Goal: Task Accomplishment & Management: Complete application form

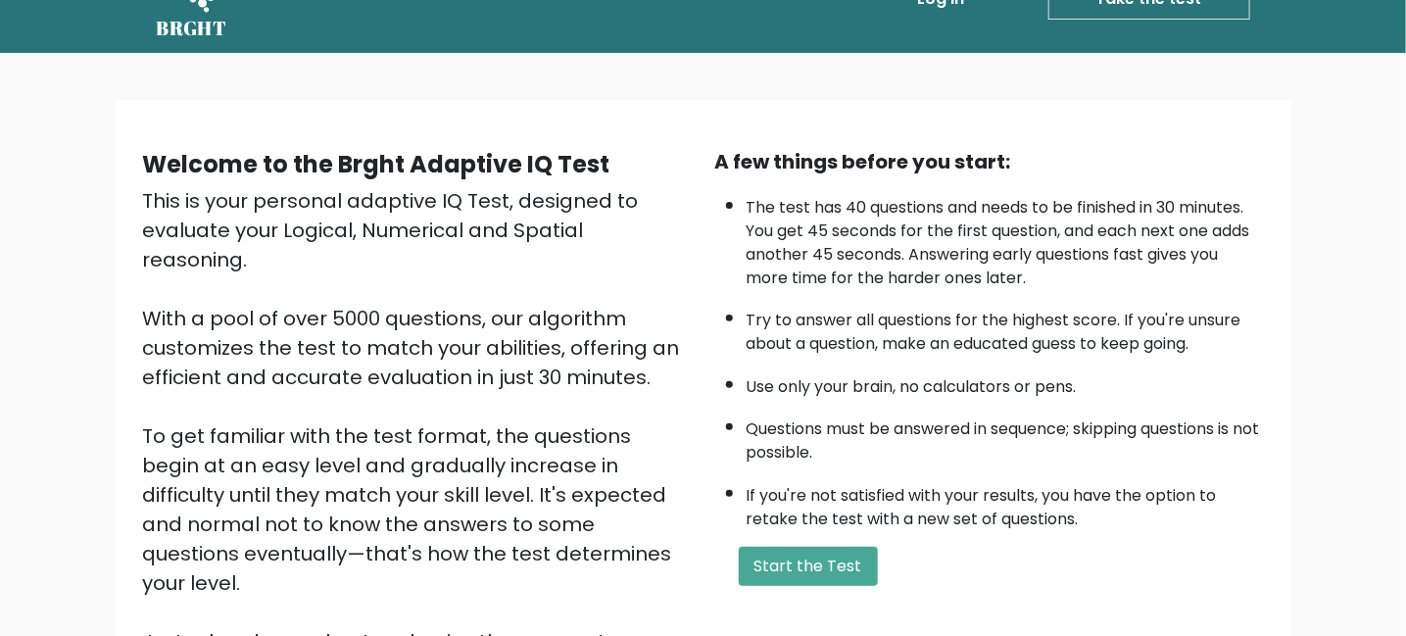
scroll to position [98, 0]
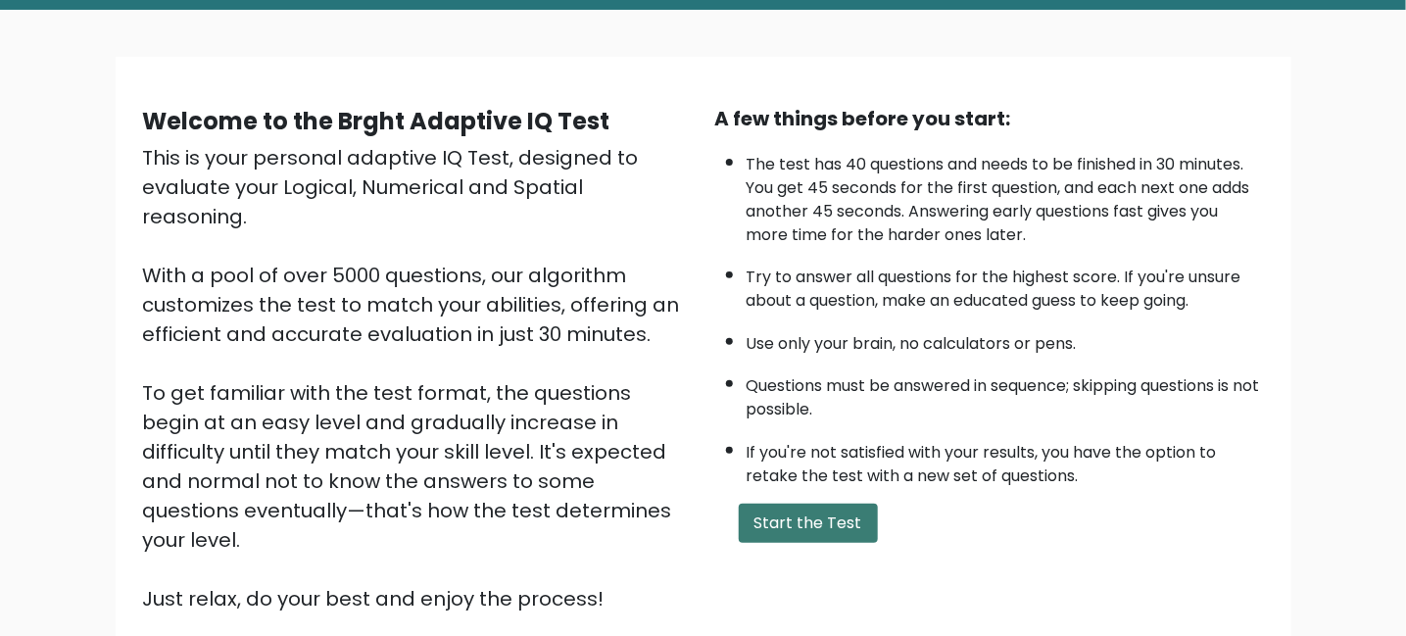
click at [805, 521] on button "Start the Test" at bounding box center [808, 523] width 139 height 39
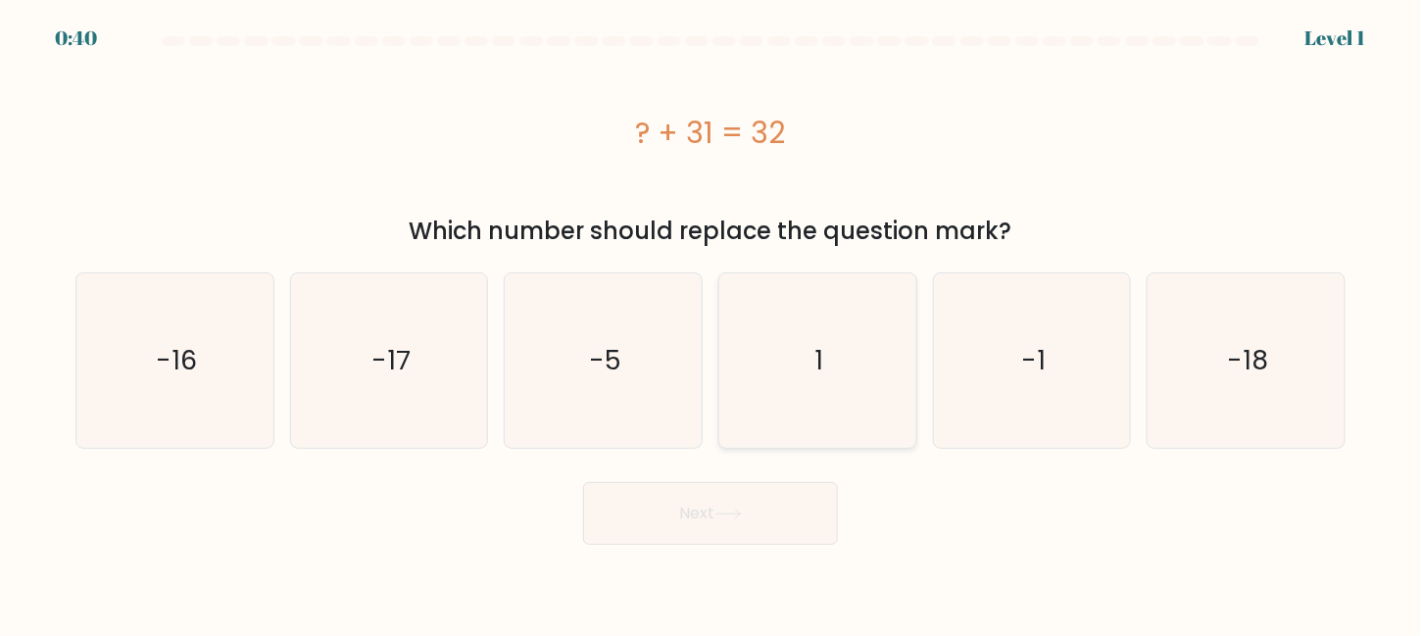
click at [789, 384] on icon "1" at bounding box center [817, 360] width 174 height 174
click at [712, 323] on input "d. 1" at bounding box center [711, 321] width 1 height 5
radio input "true"
click at [757, 499] on button "Next" at bounding box center [710, 513] width 255 height 63
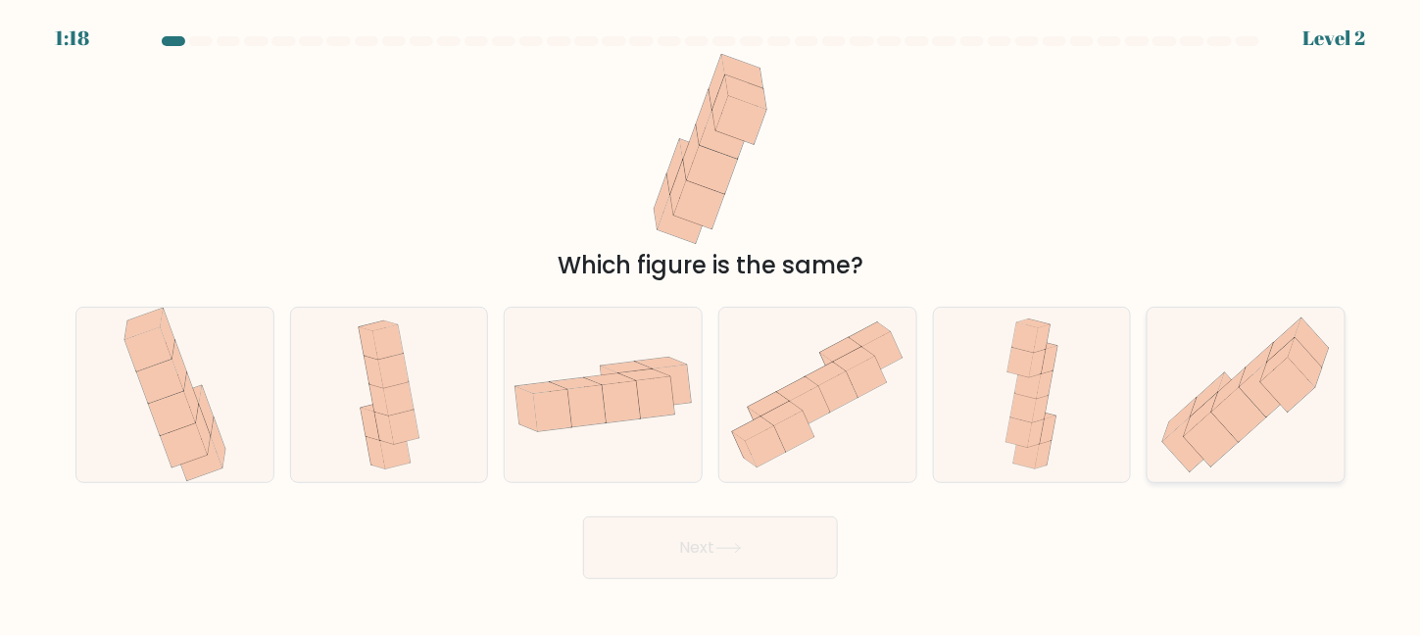
click at [1340, 406] on icon at bounding box center [1246, 395] width 197 height 172
click at [712, 323] on input "f." at bounding box center [711, 321] width 1 height 5
radio input "true"
click at [720, 553] on icon at bounding box center [728, 548] width 26 height 11
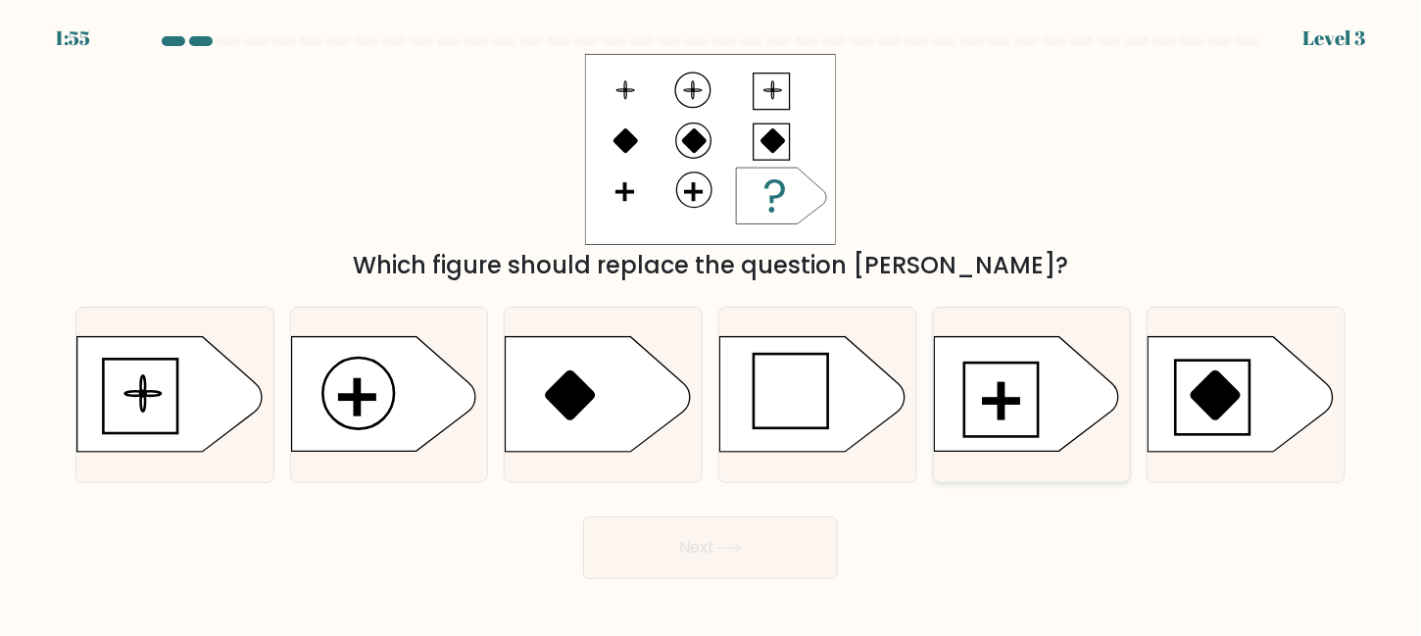
click at [986, 422] on icon at bounding box center [1026, 394] width 184 height 115
click at [712, 323] on input "e." at bounding box center [711, 321] width 1 height 5
radio input "true"
click at [697, 552] on button "Next" at bounding box center [710, 547] width 255 height 63
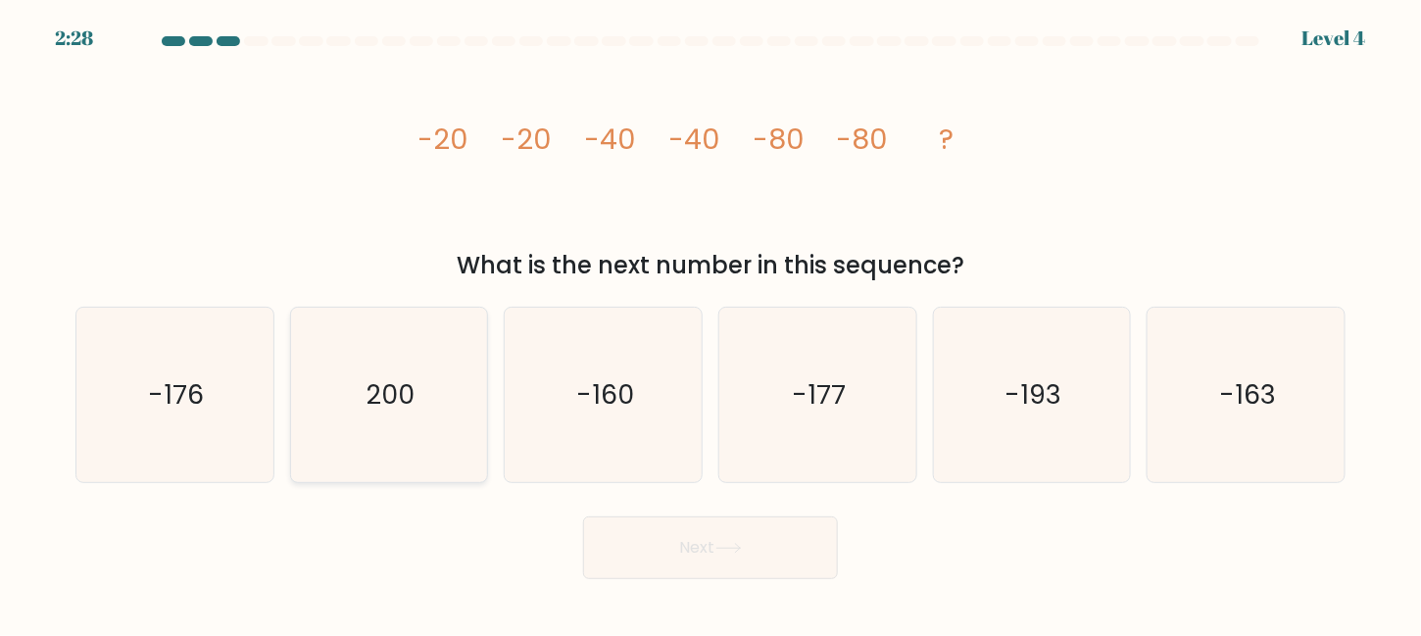
click at [467, 446] on icon "200" at bounding box center [389, 395] width 174 height 174
click at [711, 323] on input "b. 200" at bounding box center [711, 321] width 1 height 5
radio input "true"
click at [563, 445] on icon "-160" at bounding box center [603, 395] width 174 height 174
click at [711, 323] on input "c. -160" at bounding box center [711, 321] width 1 height 5
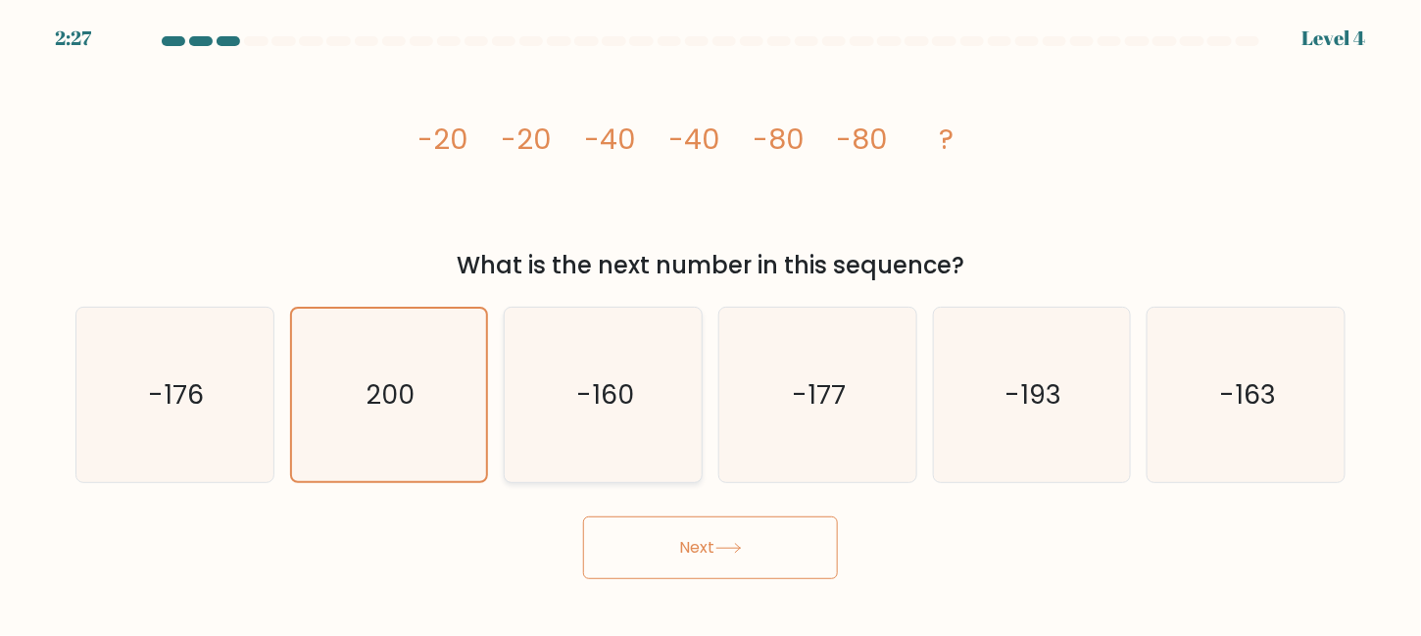
radio input "true"
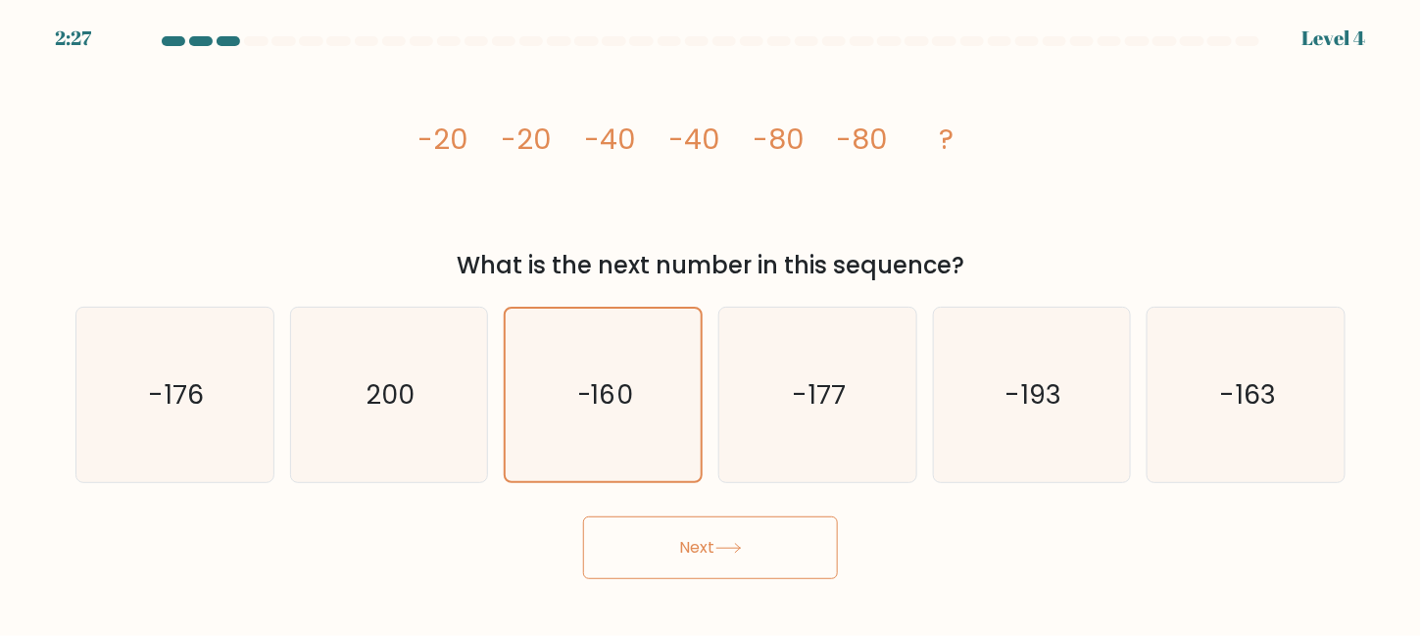
click at [646, 570] on button "Next" at bounding box center [710, 547] width 255 height 63
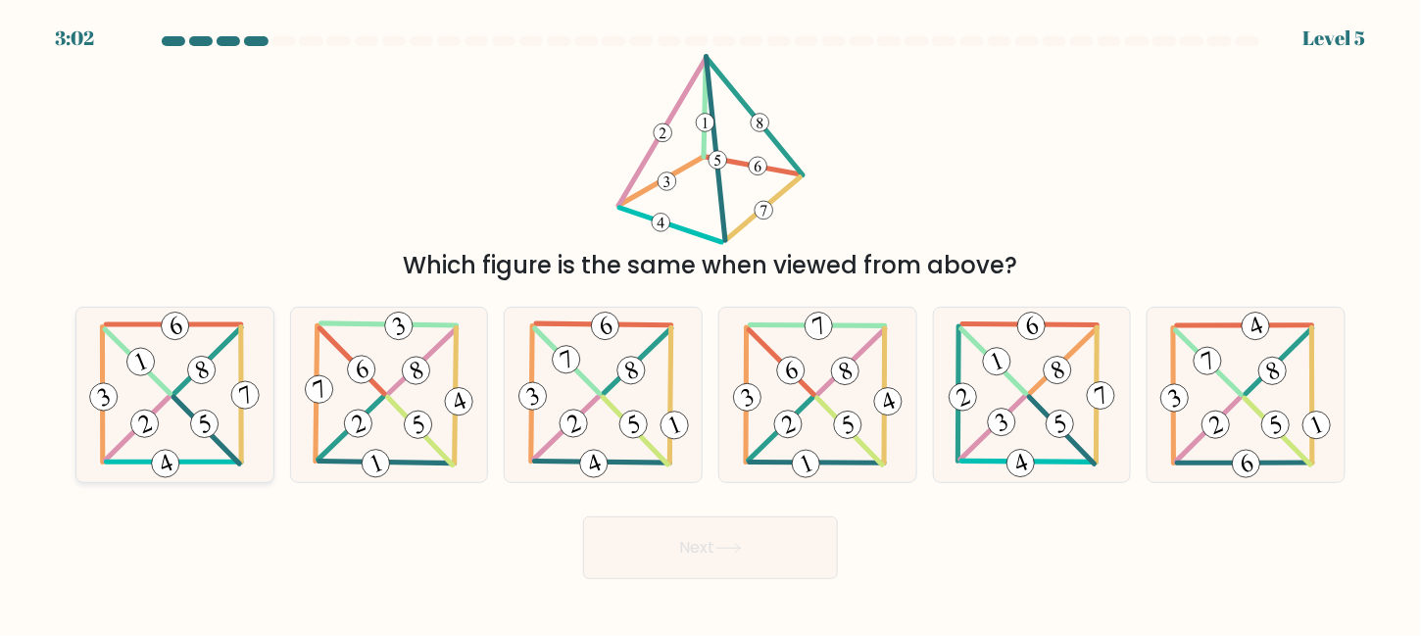
click at [177, 395] on icon at bounding box center [174, 395] width 178 height 174
click at [711, 323] on input "a." at bounding box center [711, 321] width 1 height 5
radio input "true"
click at [730, 519] on button "Next" at bounding box center [710, 547] width 255 height 63
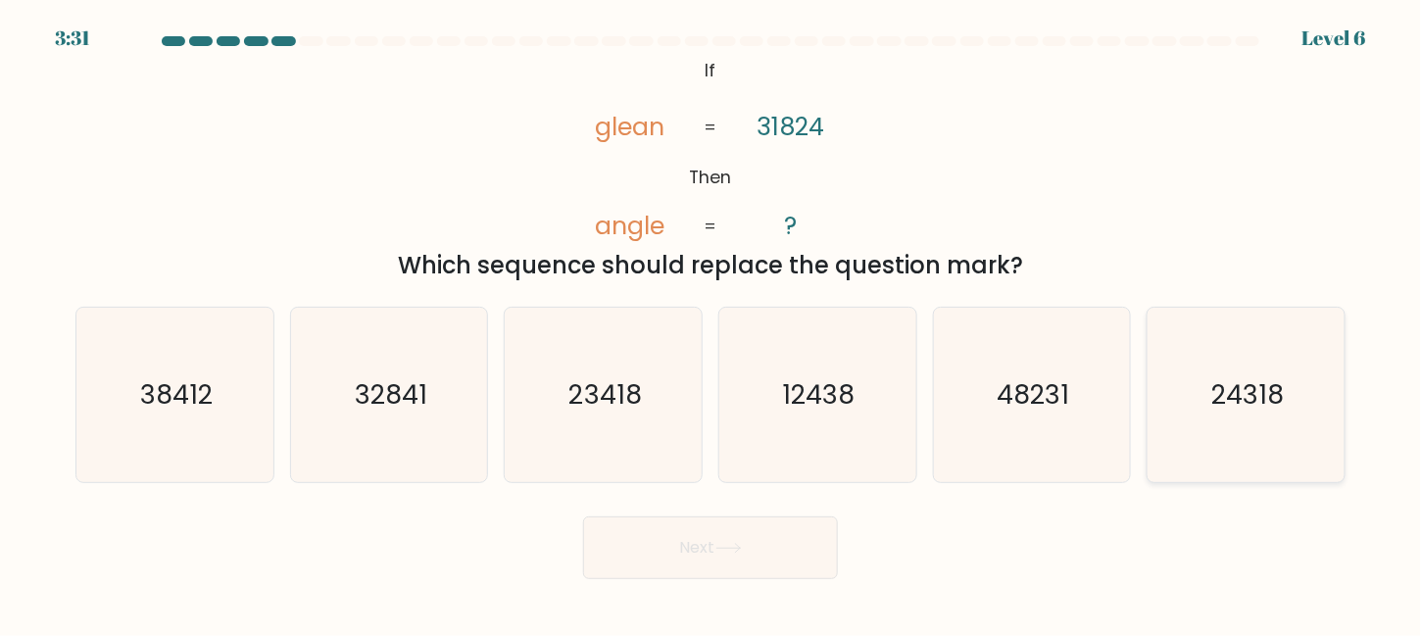
click at [1311, 369] on icon "24318" at bounding box center [1246, 395] width 174 height 174
click at [712, 323] on input "f. 24318" at bounding box center [711, 321] width 1 height 5
radio input "true"
click at [780, 536] on button "Next" at bounding box center [710, 547] width 255 height 63
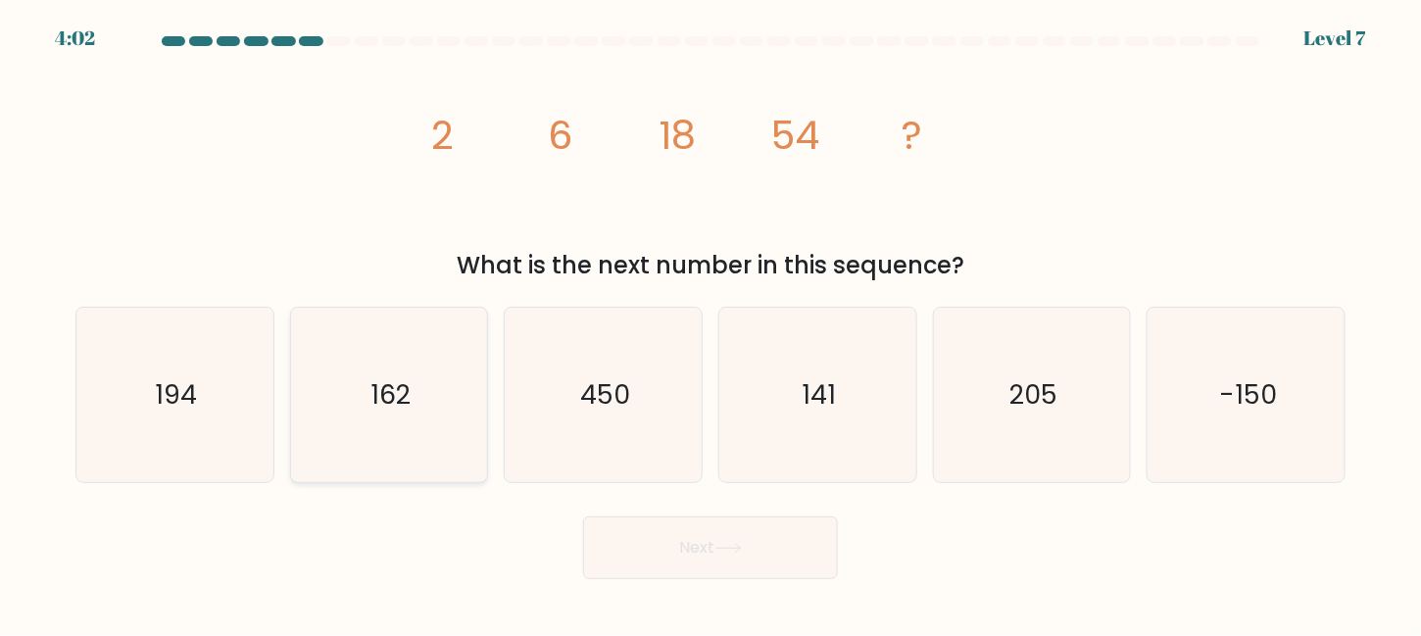
click at [361, 410] on icon "162" at bounding box center [389, 395] width 174 height 174
click at [711, 323] on input "b. 162" at bounding box center [711, 321] width 1 height 5
radio input "true"
click at [783, 565] on button "Next" at bounding box center [710, 547] width 255 height 63
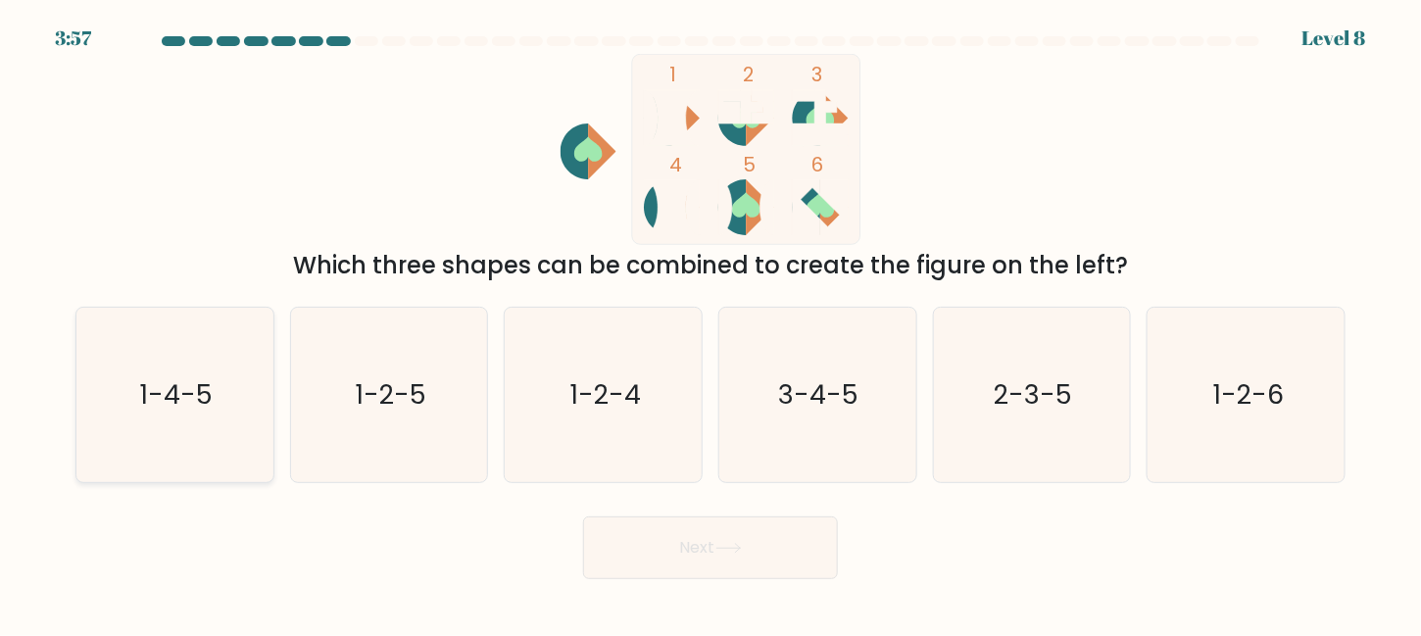
click at [234, 387] on icon "1-4-5" at bounding box center [174, 395] width 174 height 174
click at [711, 323] on input "a. 1-4-5" at bounding box center [711, 321] width 1 height 5
radio input "true"
click at [743, 538] on button "Next" at bounding box center [710, 547] width 255 height 63
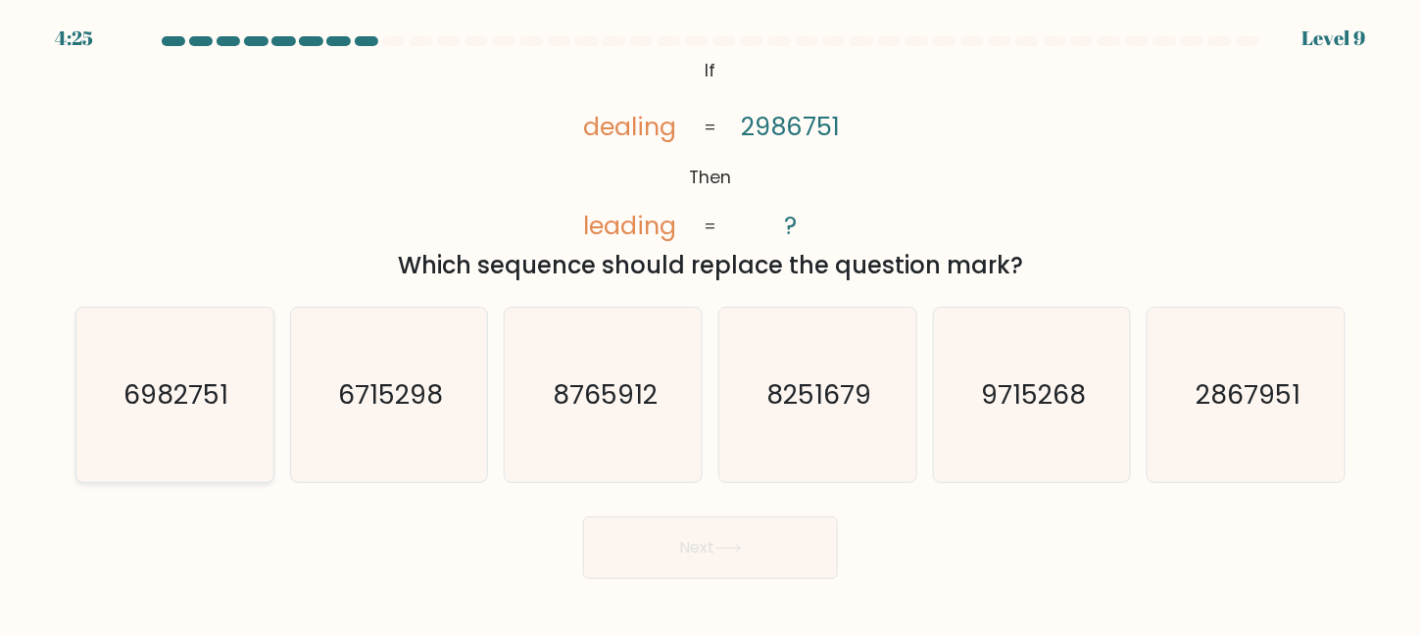
click at [147, 353] on icon "6982751" at bounding box center [174, 395] width 174 height 174
click at [711, 323] on input "a. 6982751" at bounding box center [711, 321] width 1 height 5
radio input "true"
click at [802, 570] on button "Next" at bounding box center [710, 547] width 255 height 63
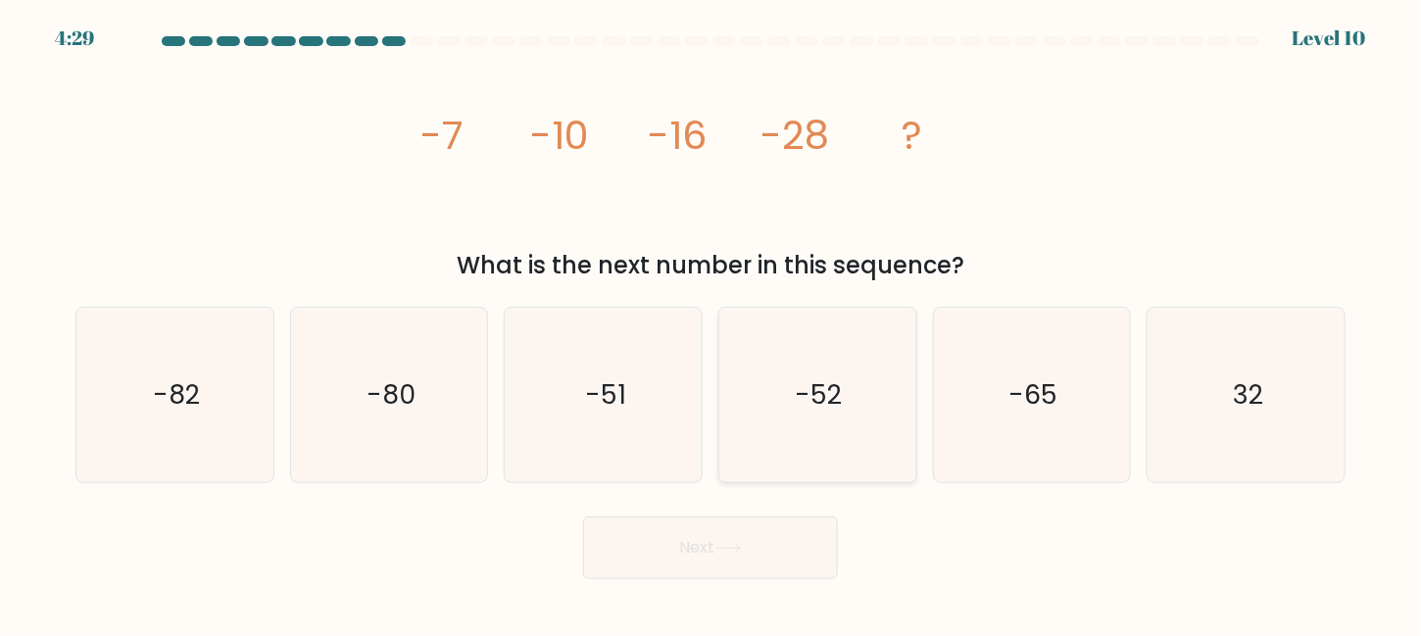
click at [771, 463] on icon "-52" at bounding box center [817, 395] width 174 height 174
click at [712, 323] on input "d. -52" at bounding box center [711, 321] width 1 height 5
radio input "true"
click at [717, 563] on button "Next" at bounding box center [710, 547] width 255 height 63
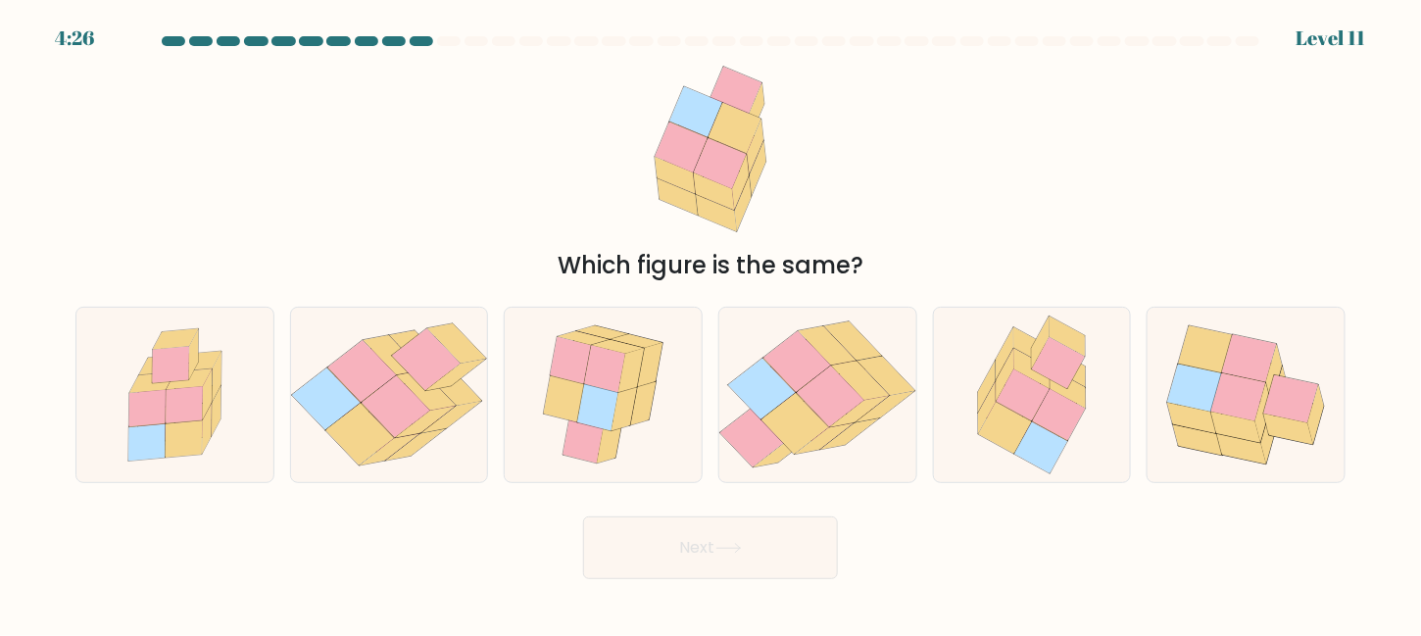
click at [754, 569] on button "Next" at bounding box center [710, 547] width 255 height 63
click at [841, 403] on icon at bounding box center [831, 397] width 68 height 61
click at [712, 323] on input "d." at bounding box center [711, 321] width 1 height 5
radio input "true"
click at [770, 555] on button "Next" at bounding box center [710, 547] width 255 height 63
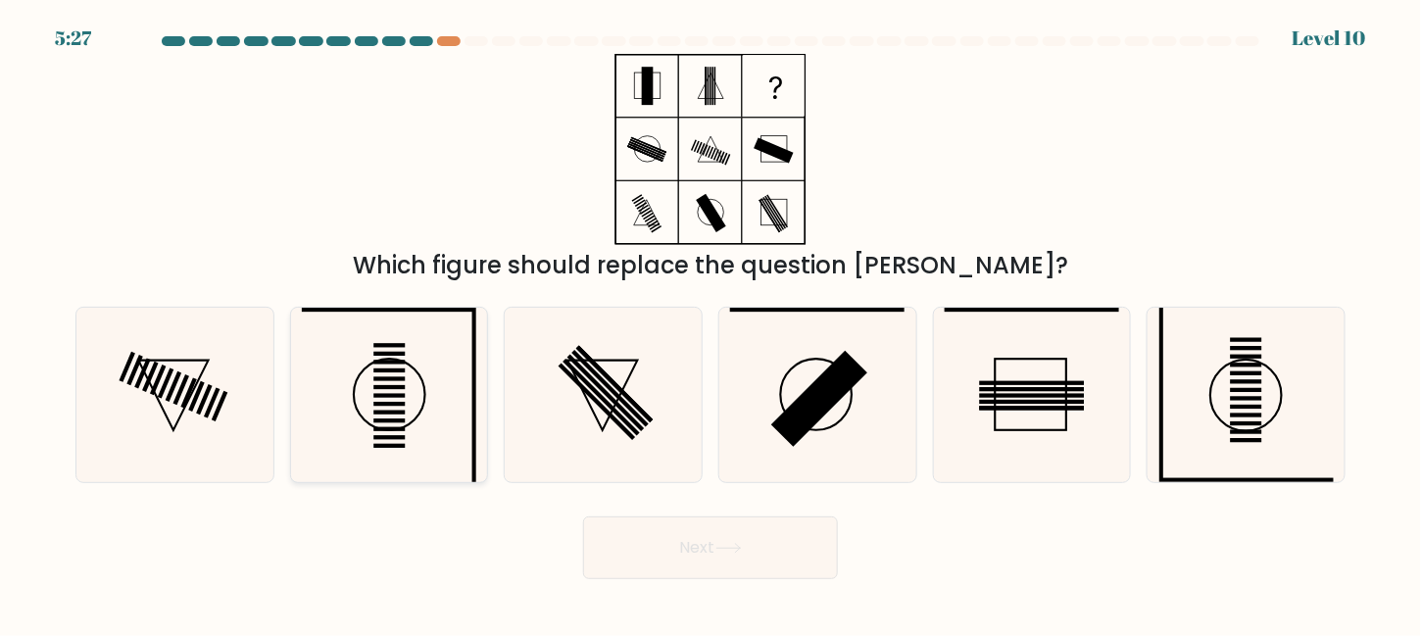
click at [426, 397] on icon at bounding box center [389, 395] width 174 height 174
click at [711, 323] on input "b." at bounding box center [711, 321] width 1 height 5
radio input "true"
click at [661, 535] on button "Next" at bounding box center [710, 547] width 255 height 63
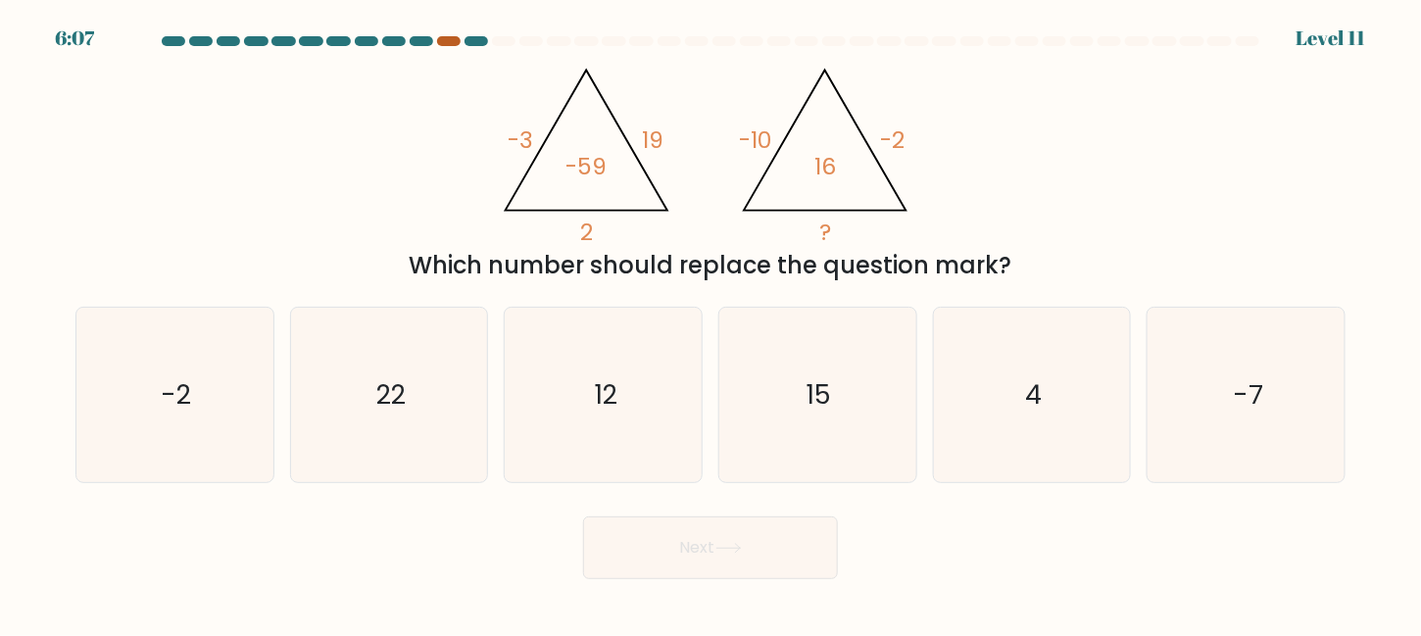
click at [452, 43] on div at bounding box center [449, 41] width 24 height 10
click at [986, 372] on icon "4" at bounding box center [1032, 395] width 174 height 174
click at [712, 323] on input "e. 4" at bounding box center [711, 321] width 1 height 5
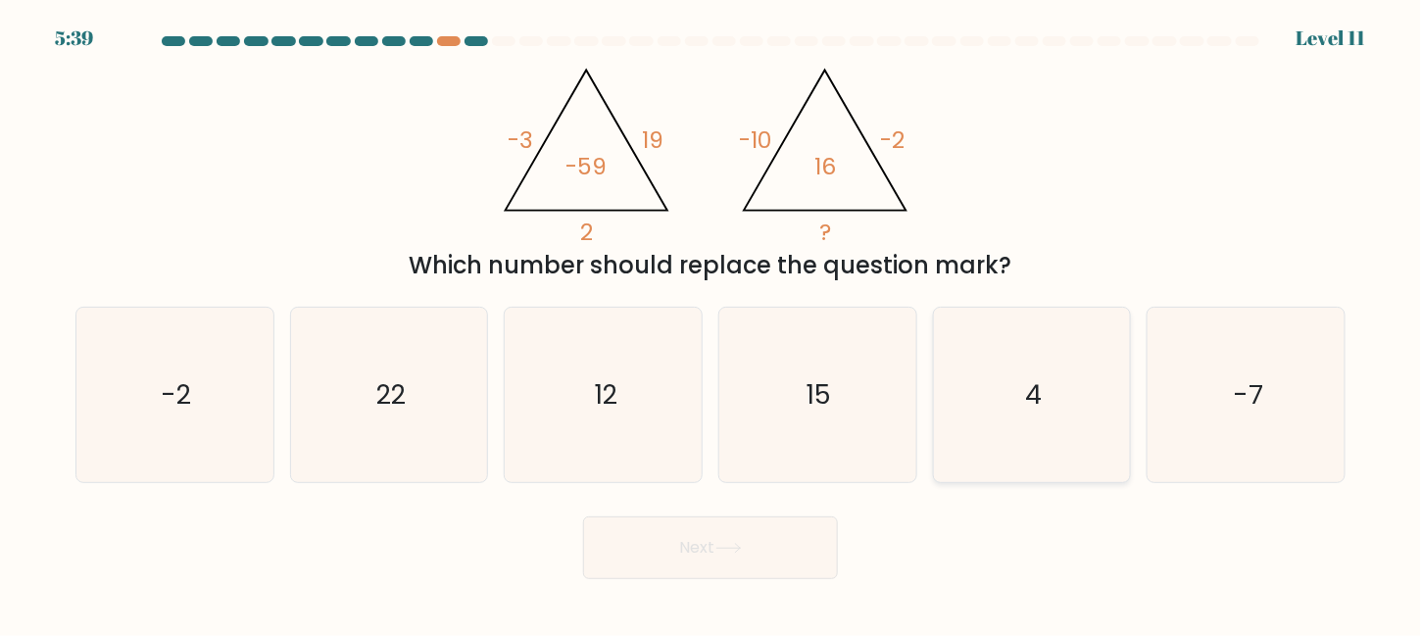
radio input "true"
click at [724, 520] on button "Next" at bounding box center [710, 547] width 255 height 63
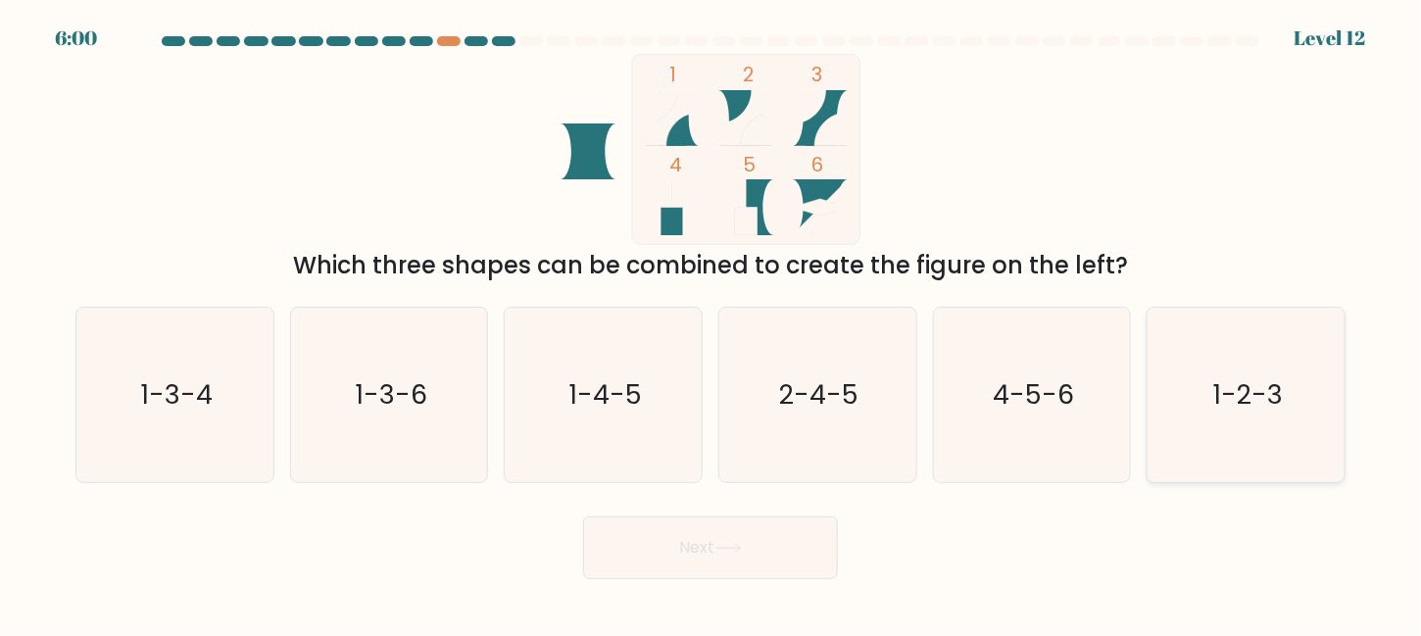
click at [1211, 369] on icon "1-2-3" at bounding box center [1246, 395] width 174 height 174
click at [712, 323] on input "f. 1-2-3" at bounding box center [711, 321] width 1 height 5
radio input "true"
click at [800, 552] on button "Next" at bounding box center [710, 547] width 255 height 63
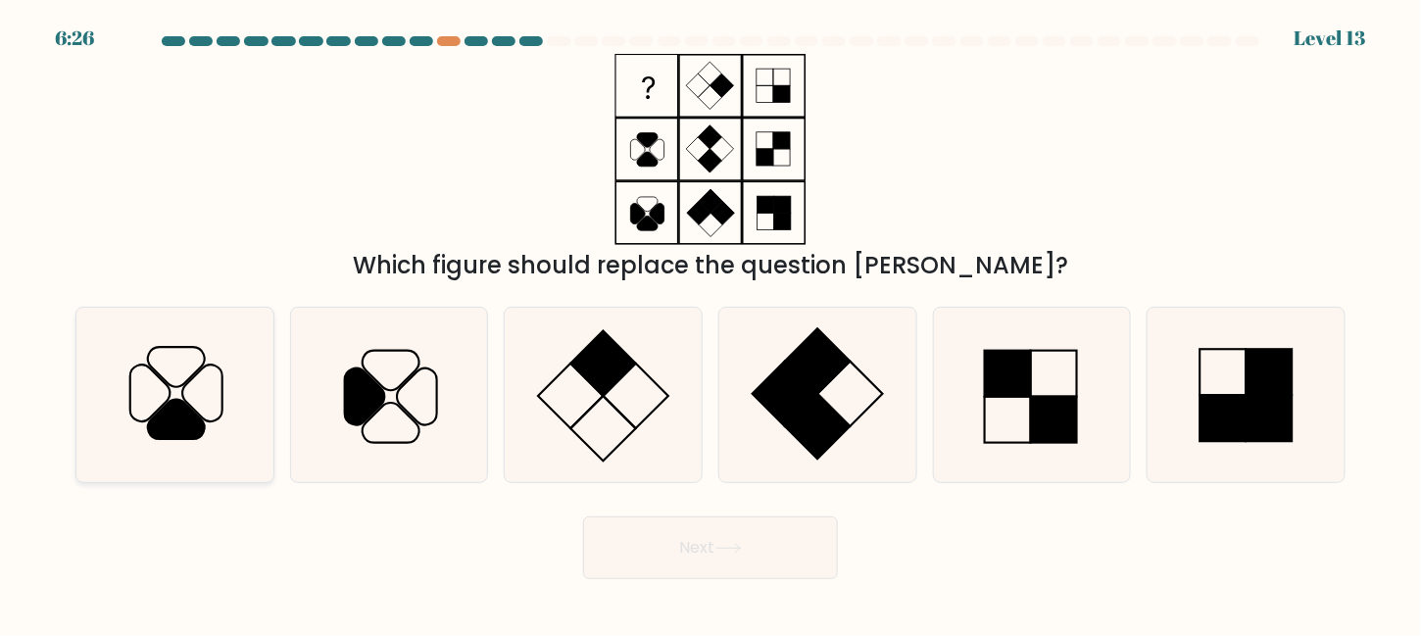
click at [185, 378] on icon at bounding box center [174, 395] width 174 height 174
click at [711, 323] on input "a." at bounding box center [711, 321] width 1 height 5
radio input "true"
click at [670, 541] on button "Next" at bounding box center [710, 547] width 255 height 63
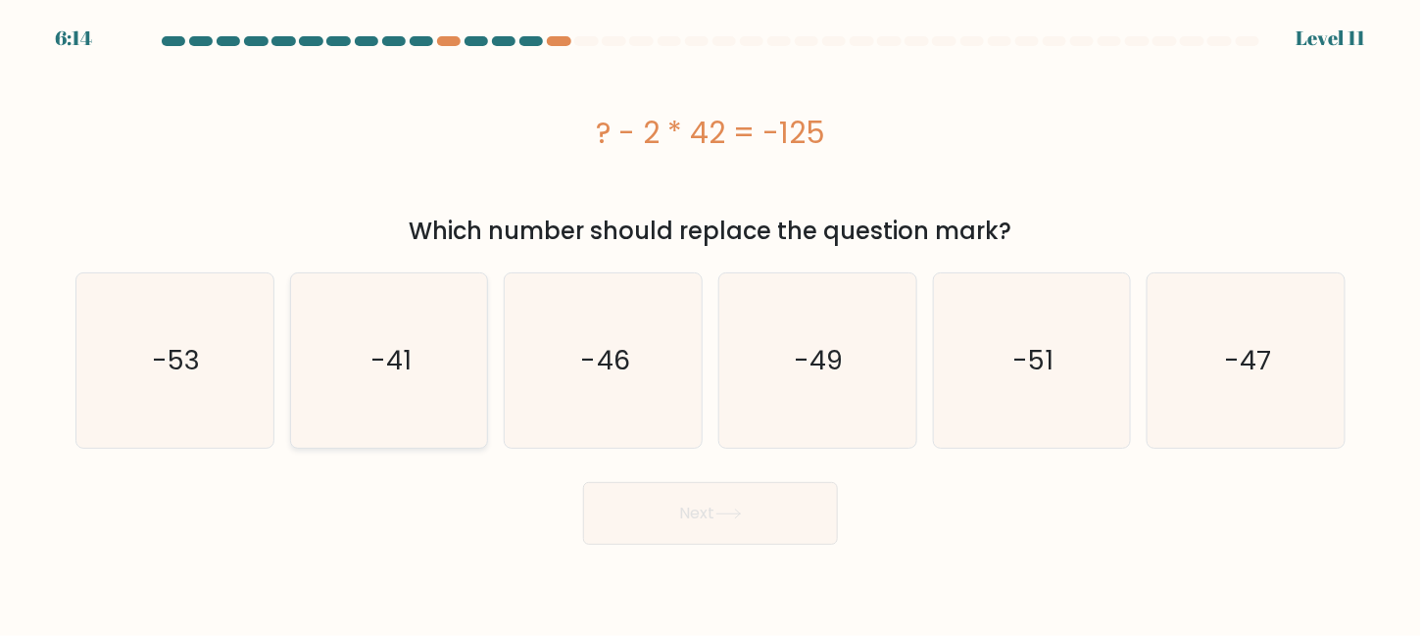
click at [388, 396] on icon "-41" at bounding box center [389, 360] width 174 height 174
click at [711, 323] on input "b. -41" at bounding box center [711, 321] width 1 height 5
radio input "true"
click at [677, 512] on button "Next" at bounding box center [710, 513] width 255 height 63
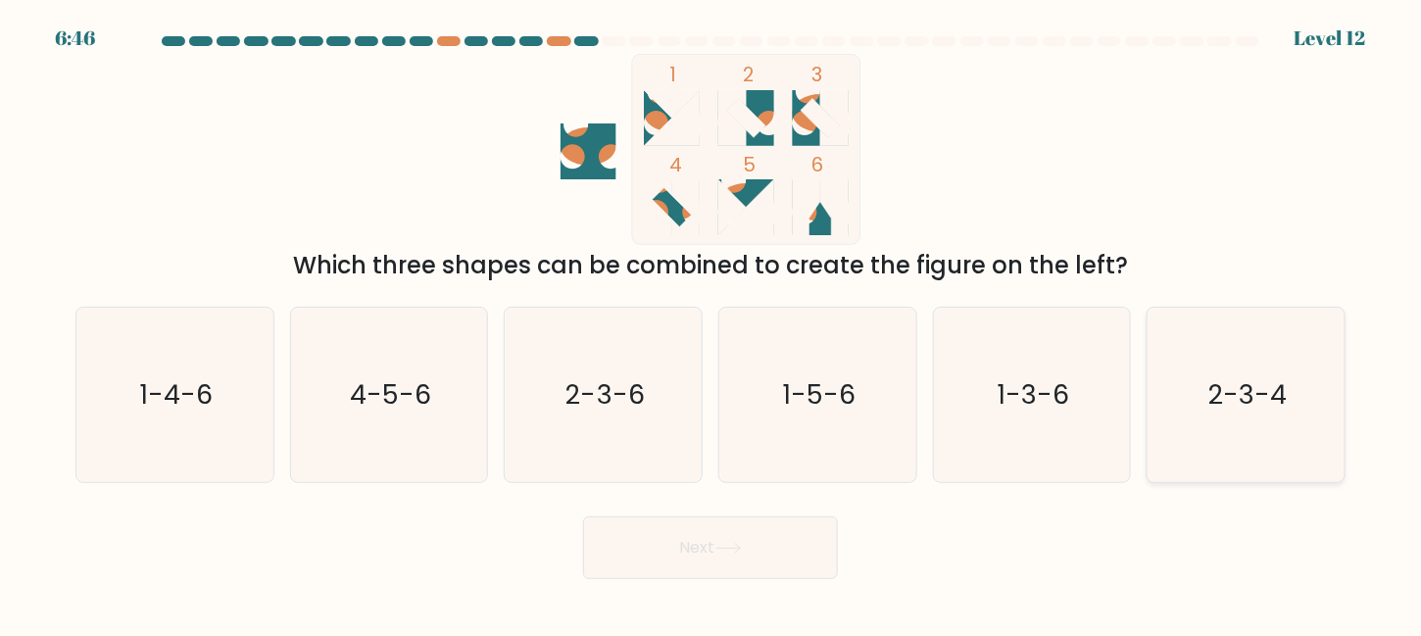
click at [1230, 409] on text "2-3-4" at bounding box center [1247, 394] width 78 height 36
click at [712, 323] on input "f. 2-3-4" at bounding box center [711, 321] width 1 height 5
radio input "true"
click at [775, 568] on button "Next" at bounding box center [710, 547] width 255 height 63
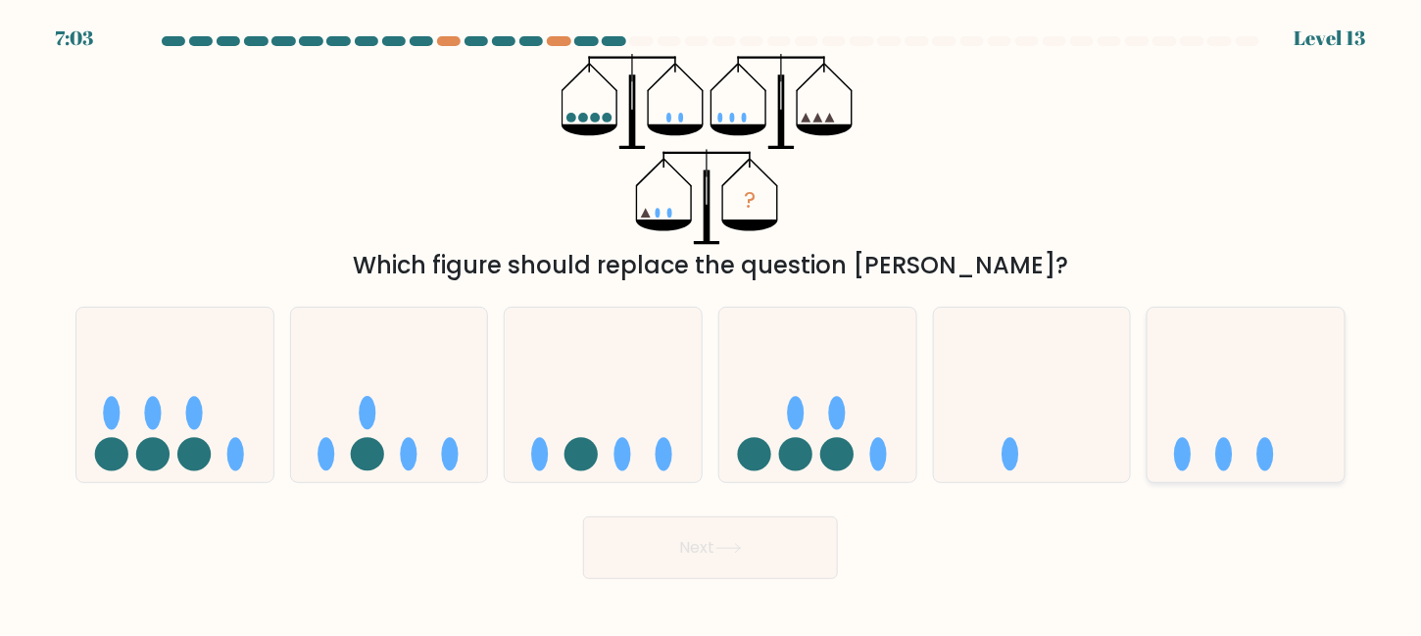
click at [1291, 406] on icon at bounding box center [1246, 395] width 197 height 163
click at [712, 323] on input "f." at bounding box center [711, 321] width 1 height 5
radio input "true"
click at [768, 563] on button "Next" at bounding box center [710, 547] width 255 height 63
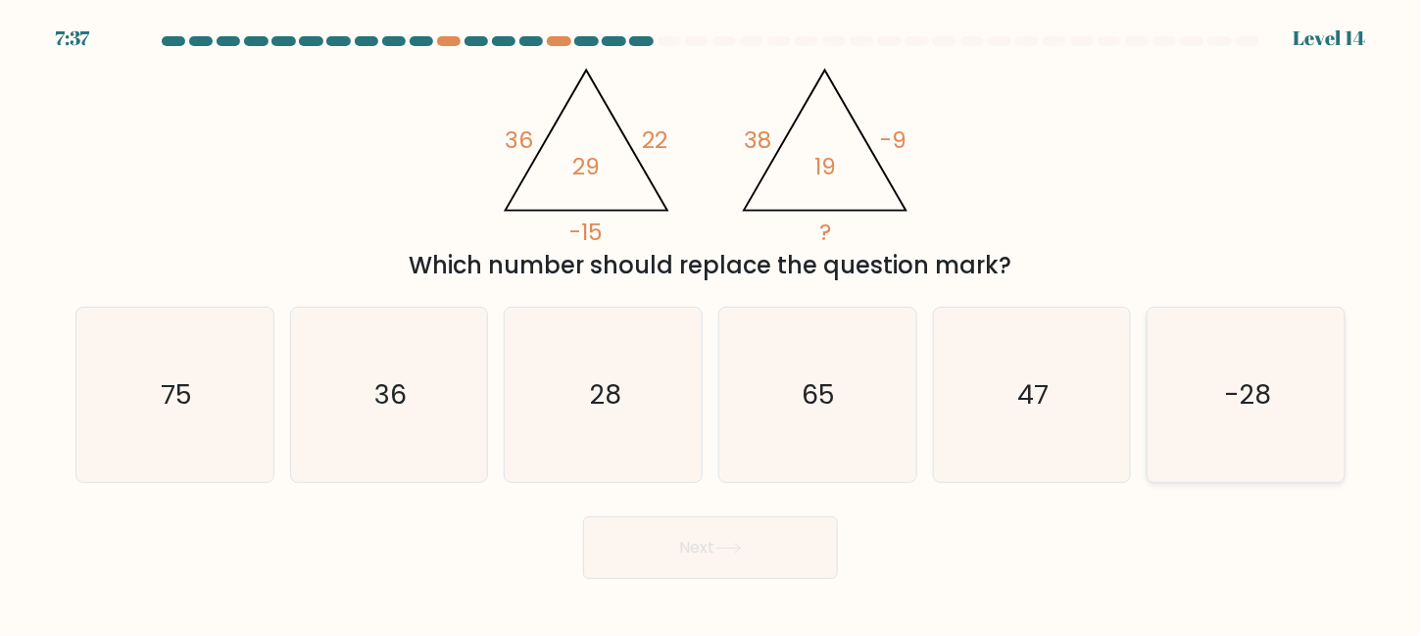
click at [1194, 421] on icon "-28" at bounding box center [1246, 395] width 174 height 174
click at [712, 323] on input "f. -28" at bounding box center [711, 321] width 1 height 5
radio input "true"
click at [780, 573] on button "Next" at bounding box center [710, 547] width 255 height 63
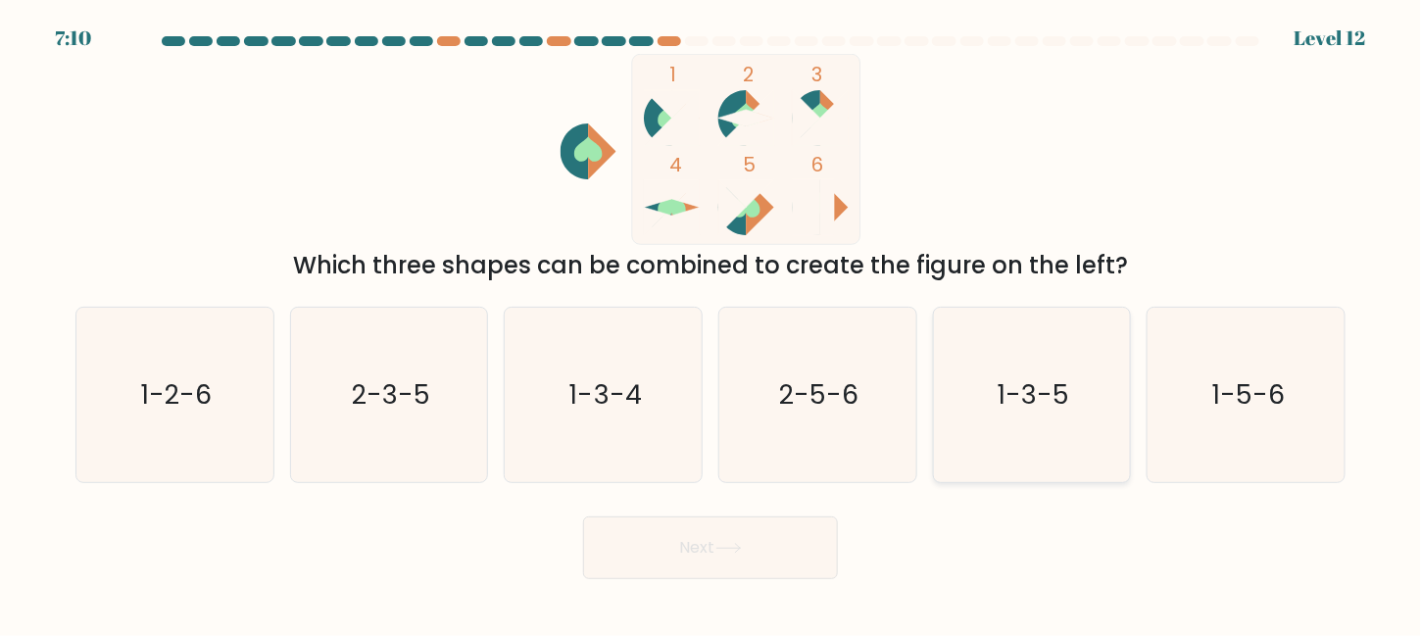
click at [1010, 397] on text "1-3-5" at bounding box center [1034, 394] width 73 height 36
click at [712, 323] on input "e. 1-3-5" at bounding box center [711, 321] width 1 height 5
radio input "true"
click at [790, 540] on button "Next" at bounding box center [710, 547] width 255 height 63
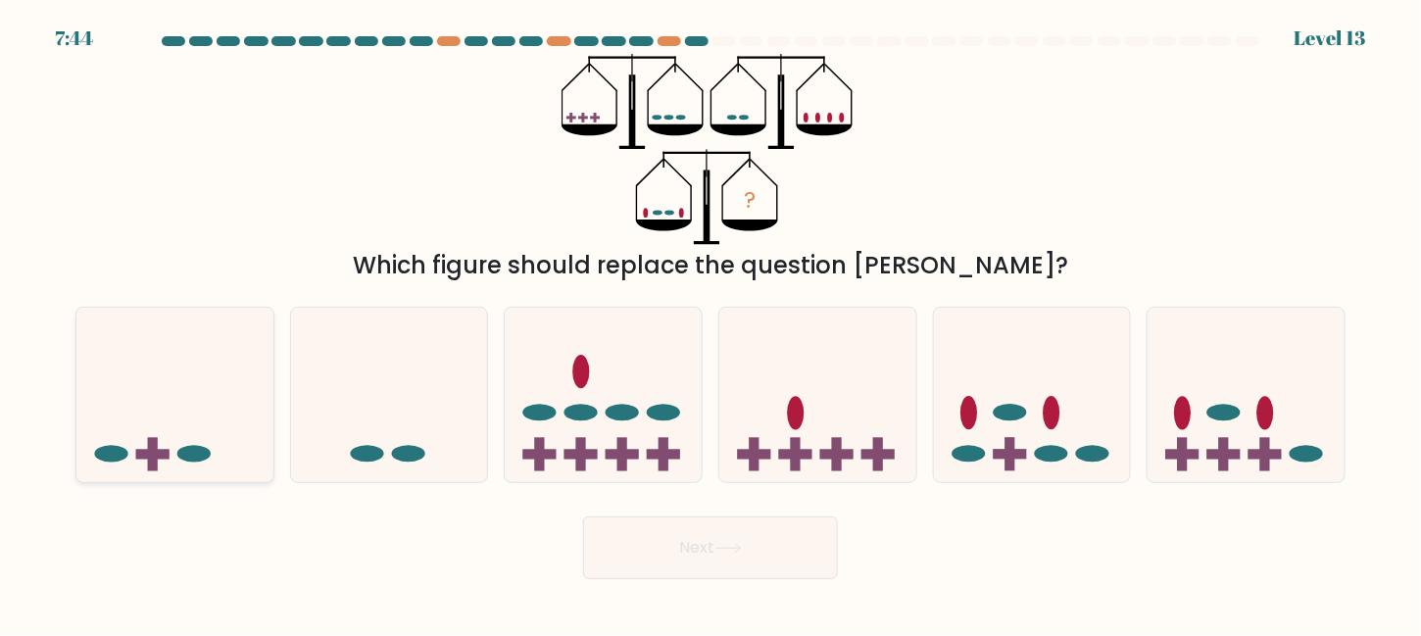
click at [148, 409] on icon at bounding box center [174, 395] width 197 height 163
click at [711, 323] on input "a." at bounding box center [711, 321] width 1 height 5
radio input "true"
click at [617, 533] on button "Next" at bounding box center [710, 547] width 255 height 63
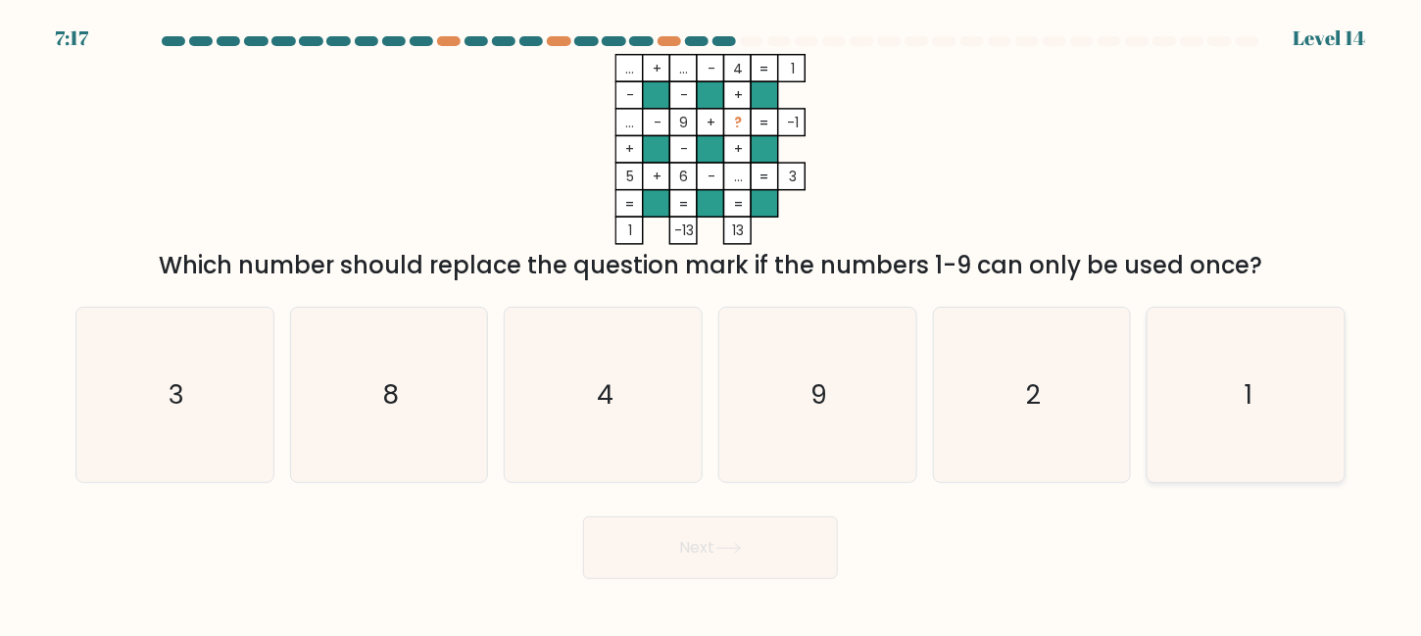
click at [1302, 438] on icon "1" at bounding box center [1246, 395] width 174 height 174
click at [712, 323] on input "f. 1" at bounding box center [711, 321] width 1 height 5
radio input "true"
click at [771, 555] on button "Next" at bounding box center [710, 547] width 255 height 63
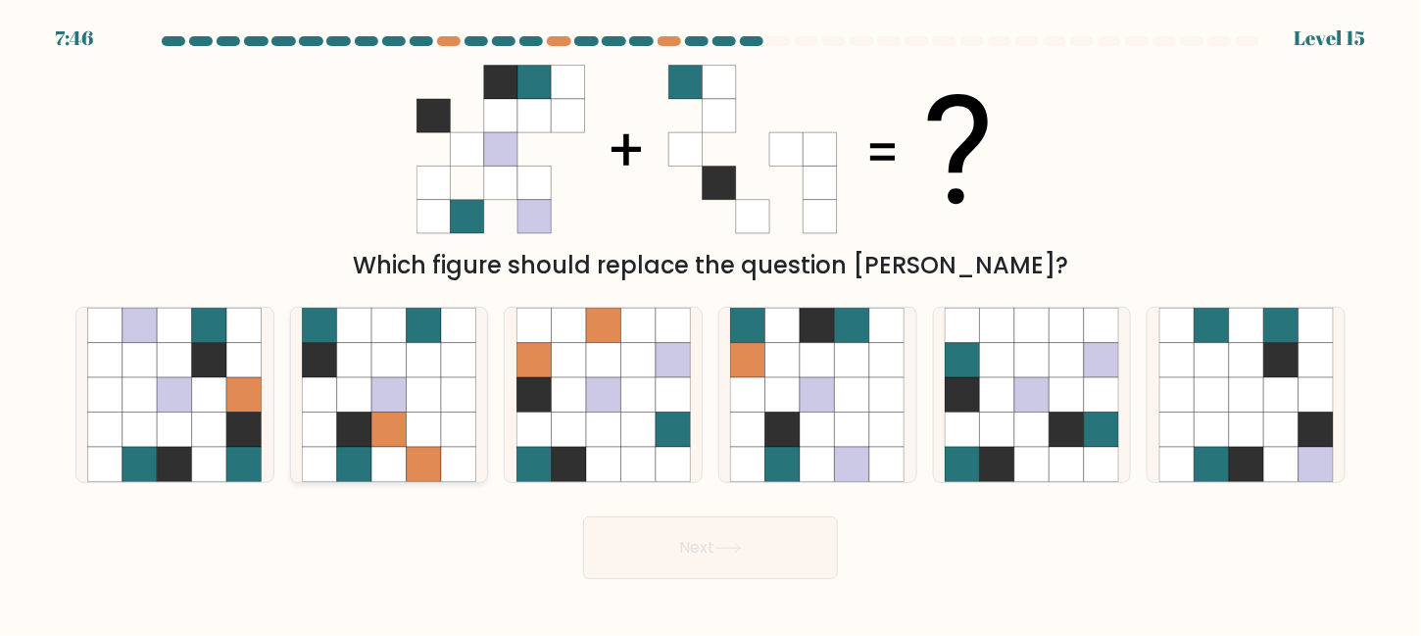
click at [392, 400] on icon at bounding box center [388, 394] width 34 height 34
click at [711, 323] on input "b." at bounding box center [711, 321] width 1 height 5
radio input "true"
click at [630, 544] on button "Next" at bounding box center [710, 547] width 255 height 63
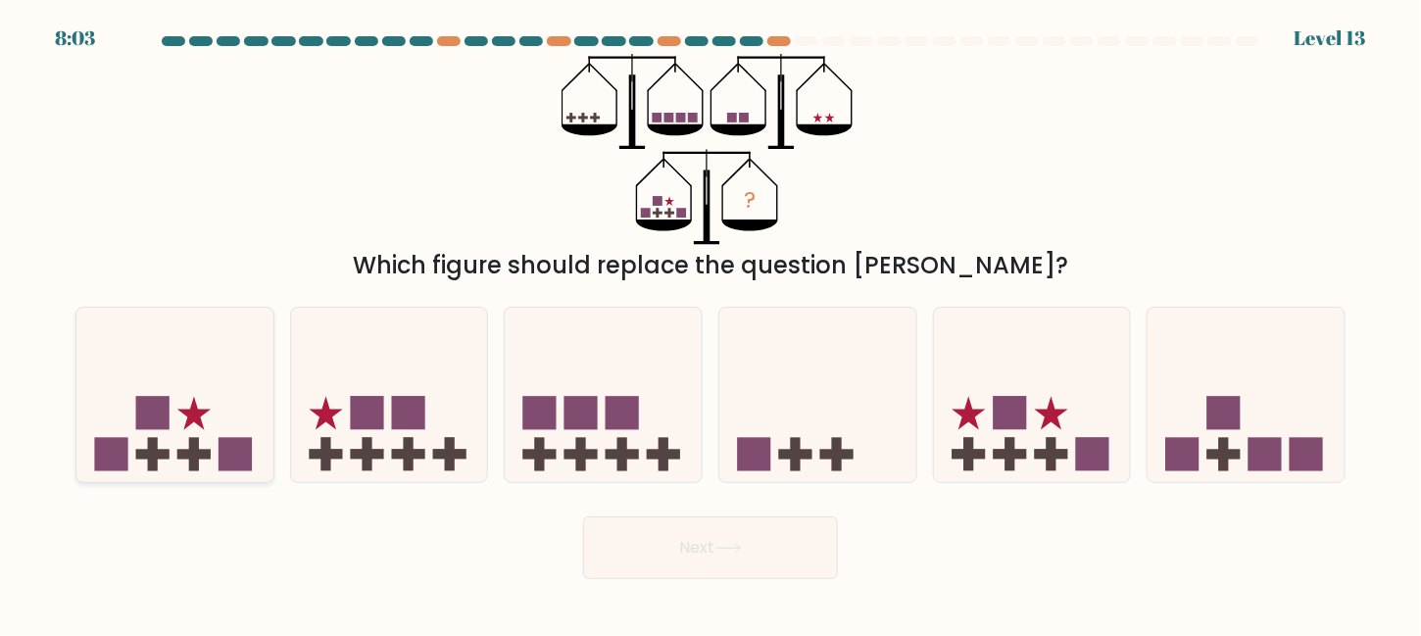
click at [262, 395] on icon at bounding box center [174, 395] width 197 height 163
click at [711, 323] on input "a." at bounding box center [711, 321] width 1 height 5
radio input "true"
click at [603, 541] on button "Next" at bounding box center [710, 547] width 255 height 63
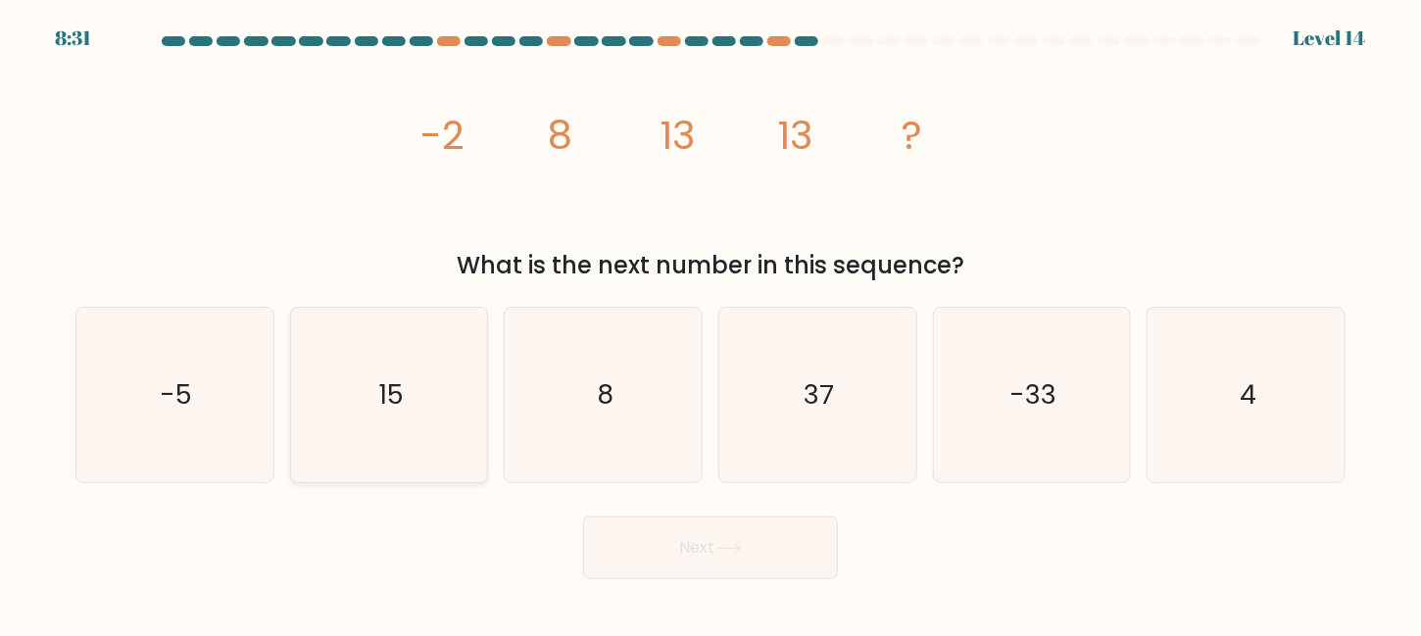
click at [455, 381] on icon "15" at bounding box center [389, 395] width 174 height 174
click at [711, 323] on input "b. 15" at bounding box center [711, 321] width 1 height 5
radio input "true"
click at [785, 386] on icon "37" at bounding box center [817, 395] width 174 height 174
click at [712, 323] on input "d. 37" at bounding box center [711, 321] width 1 height 5
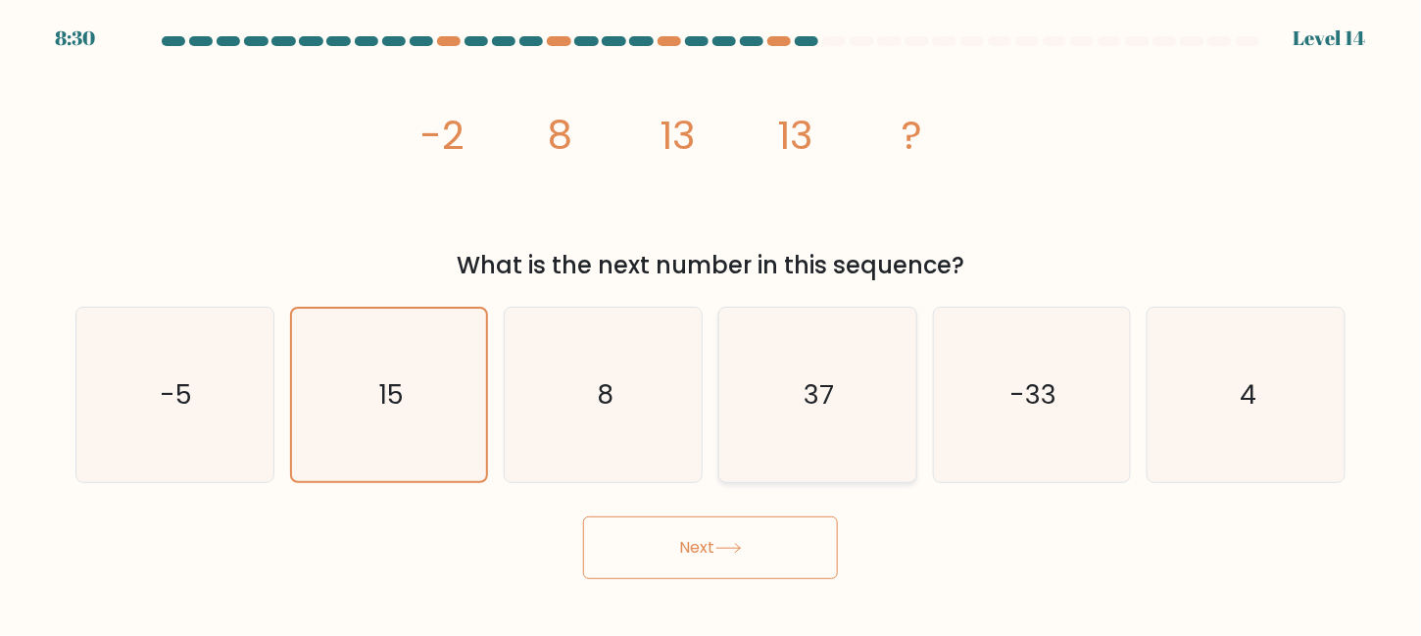
radio input "true"
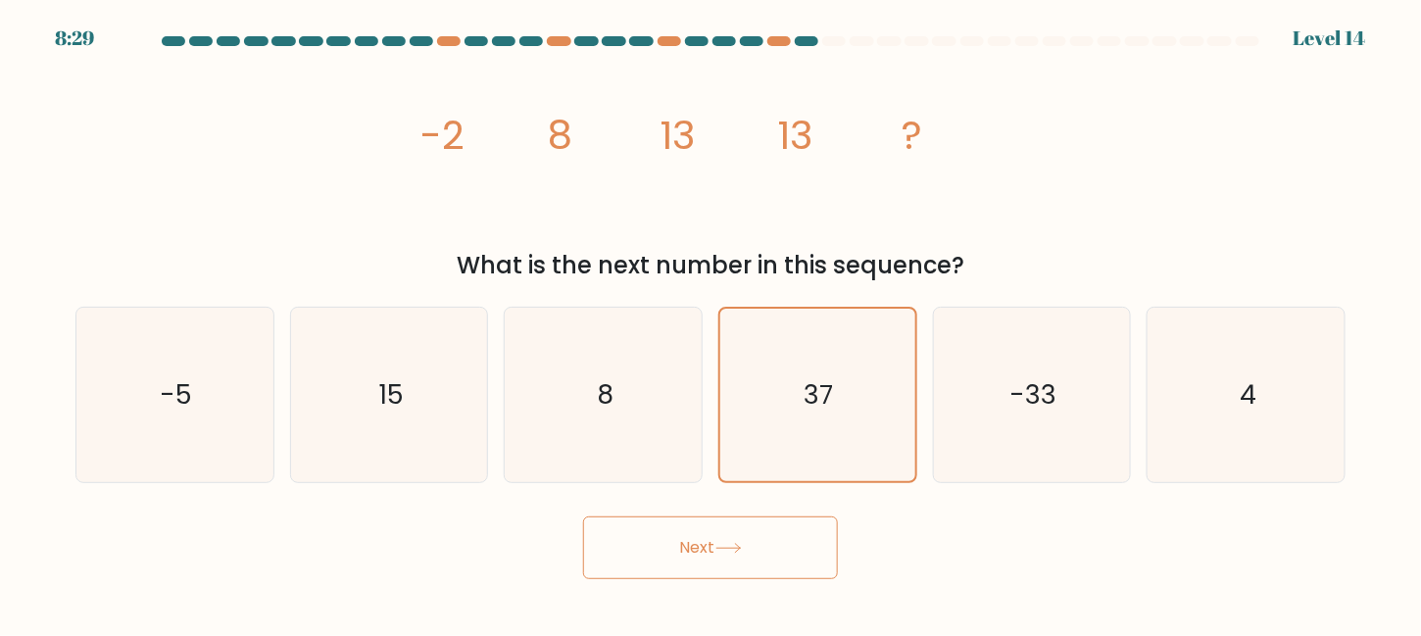
click at [748, 532] on button "Next" at bounding box center [710, 547] width 255 height 63
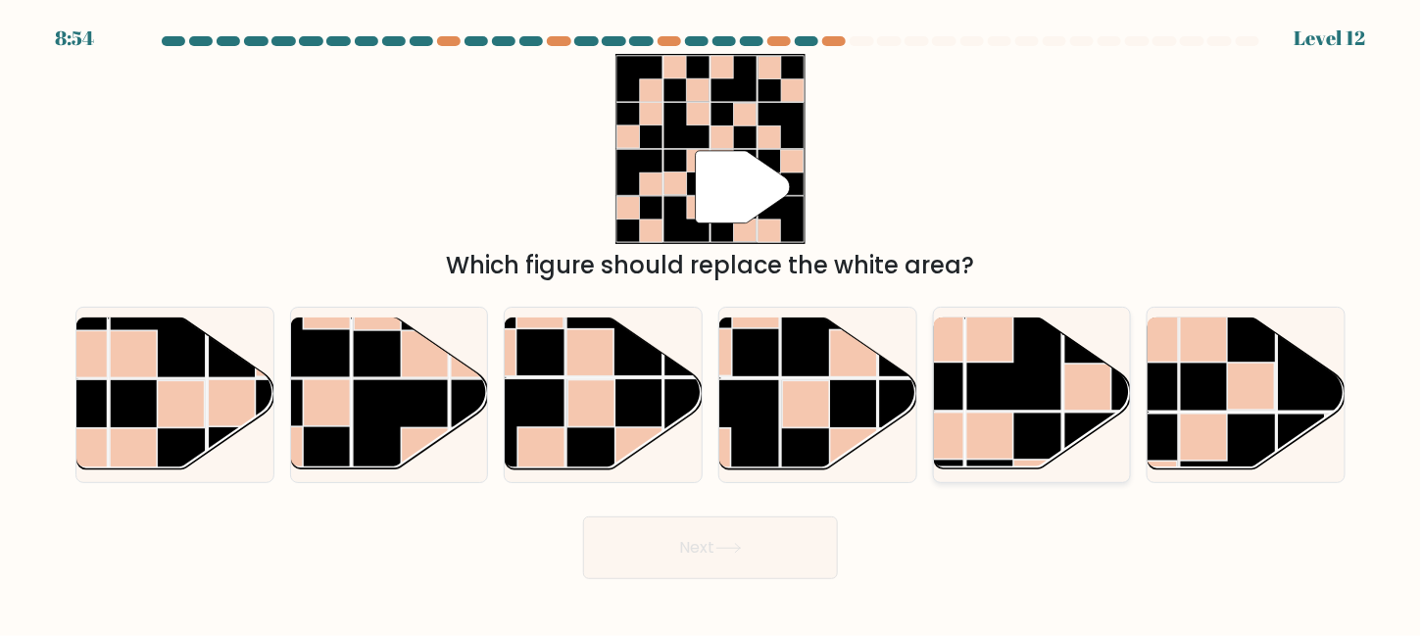
click at [1009, 368] on rect at bounding box center [1014, 364] width 96 height 96
click at [712, 323] on input "e." at bounding box center [711, 321] width 1 height 5
radio input "true"
click at [794, 559] on button "Next" at bounding box center [710, 547] width 255 height 63
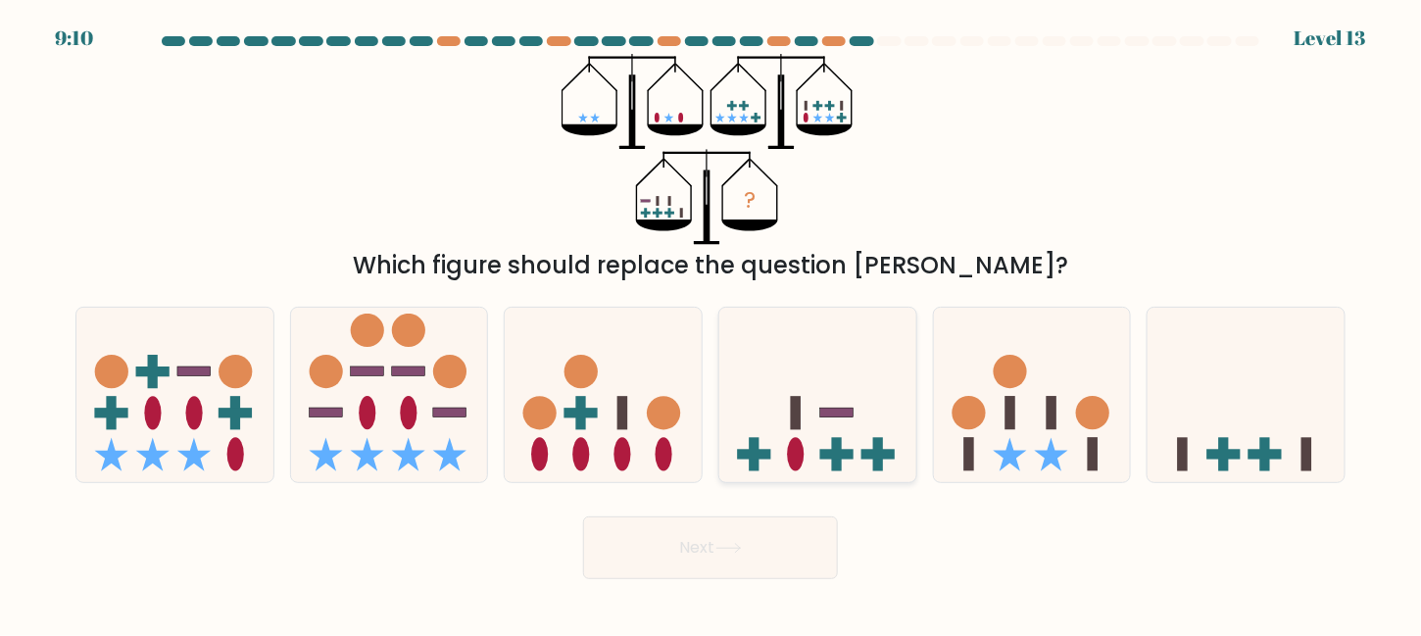
click at [790, 335] on icon at bounding box center [817, 395] width 197 height 163
click at [712, 323] on input "d." at bounding box center [711, 321] width 1 height 5
radio input "true"
click at [806, 598] on body "9:10 Level 13" at bounding box center [710, 318] width 1421 height 636
click at [793, 569] on button "Next" at bounding box center [710, 547] width 255 height 63
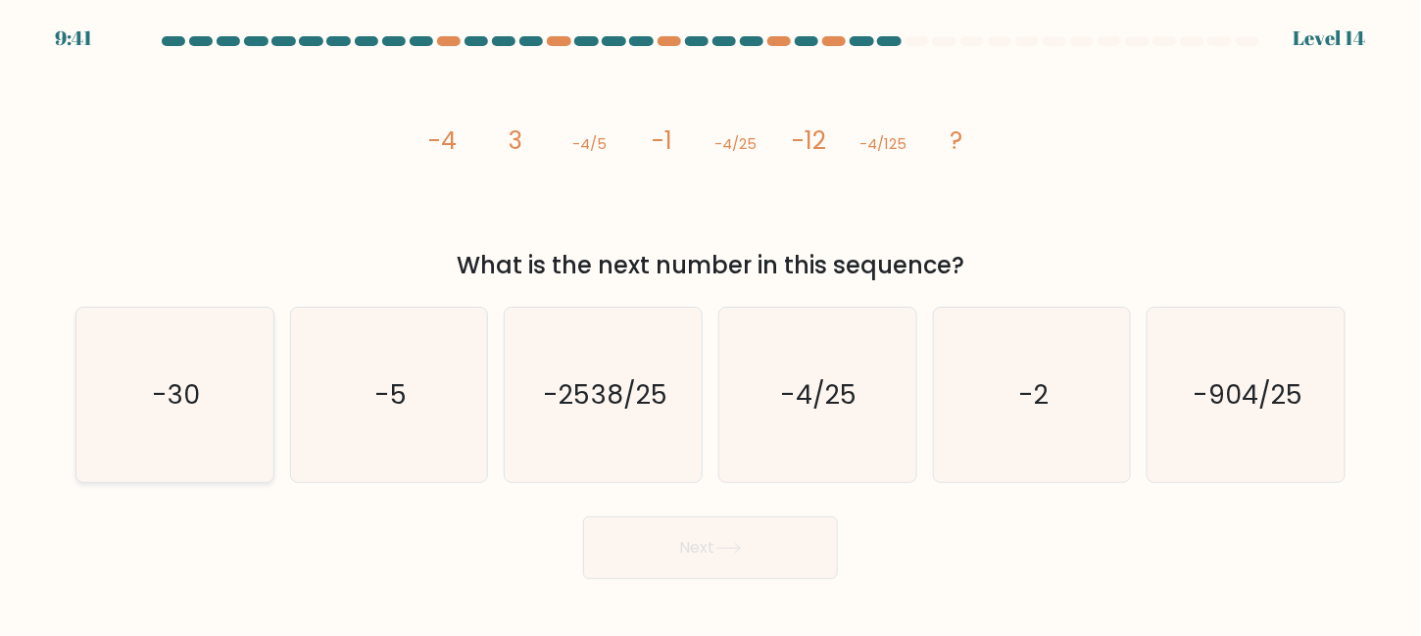
click at [155, 414] on icon "-30" at bounding box center [174, 395] width 174 height 174
click at [711, 323] on input "a. -30" at bounding box center [711, 321] width 1 height 5
radio input "true"
click at [726, 554] on button "Next" at bounding box center [710, 547] width 255 height 63
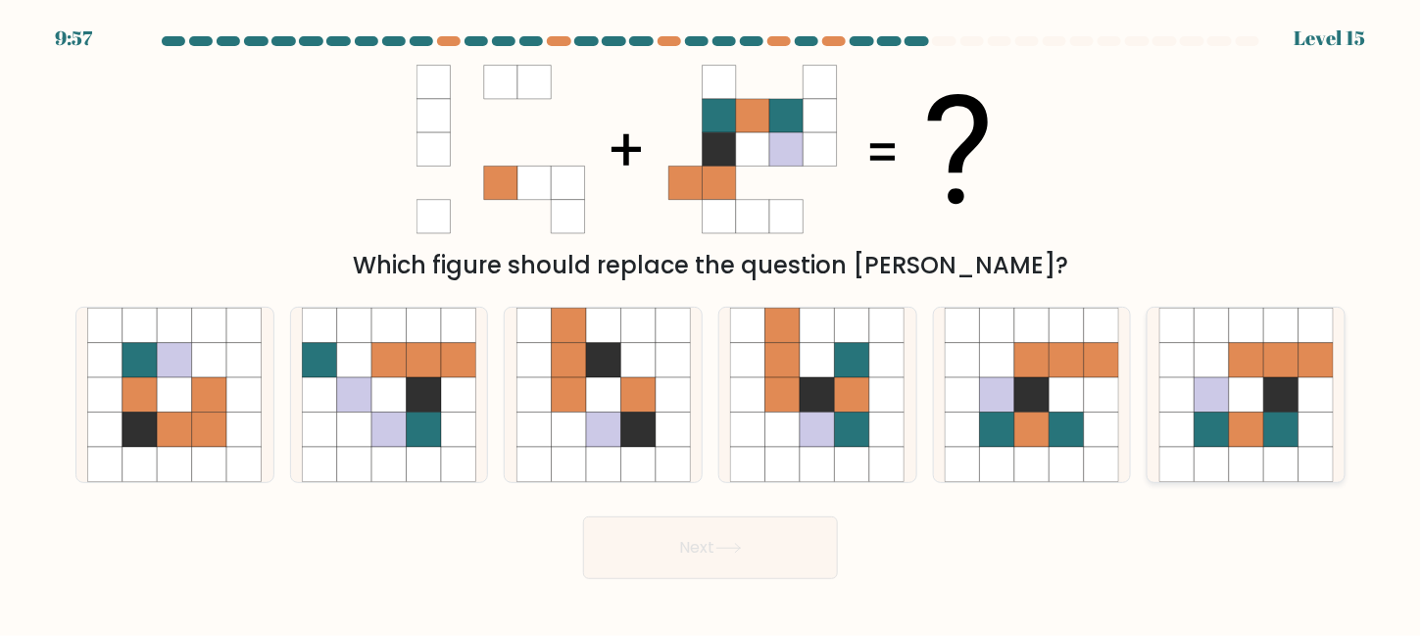
click at [1245, 412] on icon at bounding box center [1246, 394] width 34 height 34
click at [712, 323] on input "f." at bounding box center [711, 321] width 1 height 5
radio input "true"
click at [802, 540] on button "Next" at bounding box center [710, 547] width 255 height 63
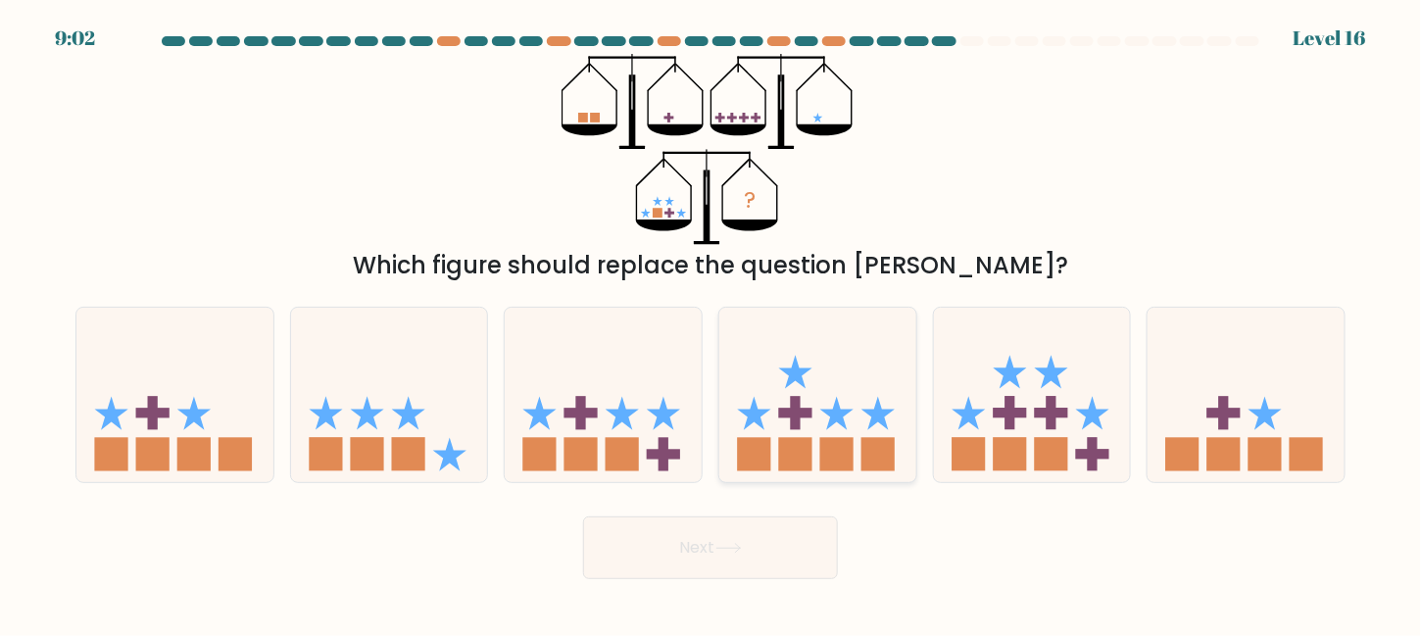
click at [823, 412] on icon at bounding box center [836, 412] width 33 height 33
click at [712, 323] on input "d." at bounding box center [711, 321] width 1 height 5
radio input "true"
click at [786, 409] on rect at bounding box center [795, 413] width 33 height 10
click at [712, 323] on input "d." at bounding box center [711, 321] width 1 height 5
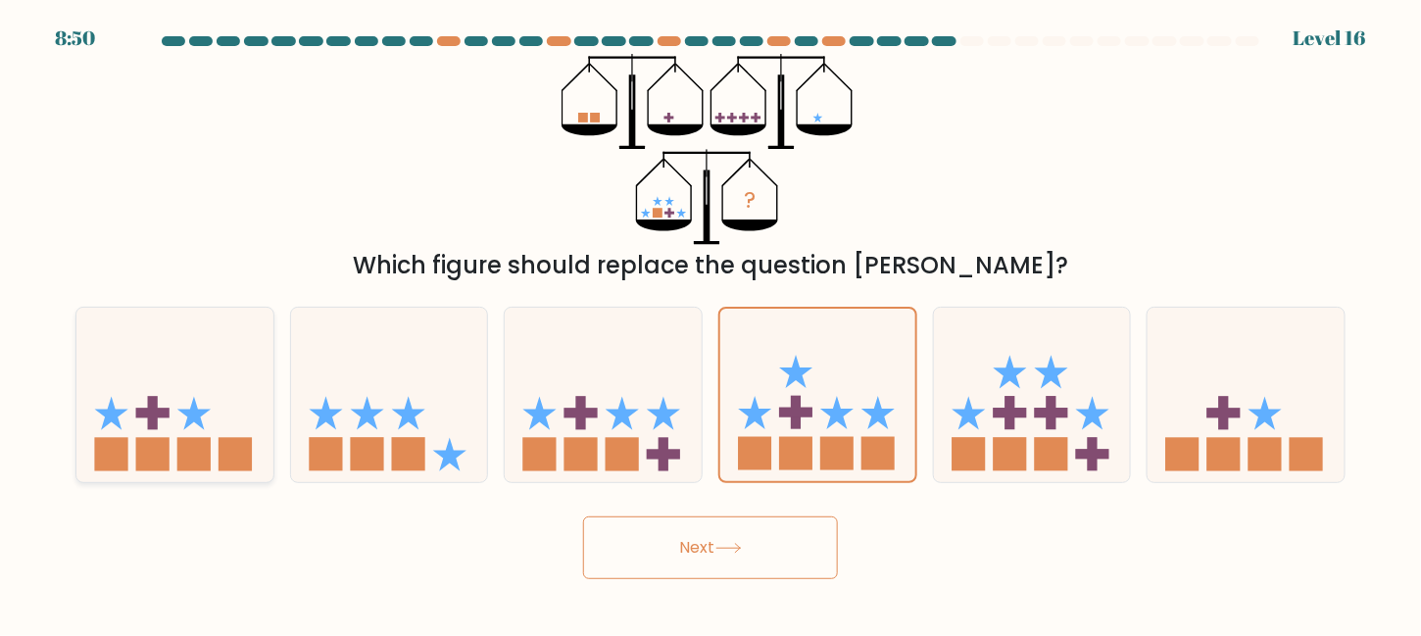
click at [194, 385] on icon at bounding box center [174, 395] width 197 height 163
click at [711, 323] on input "a." at bounding box center [711, 321] width 1 height 5
radio input "true"
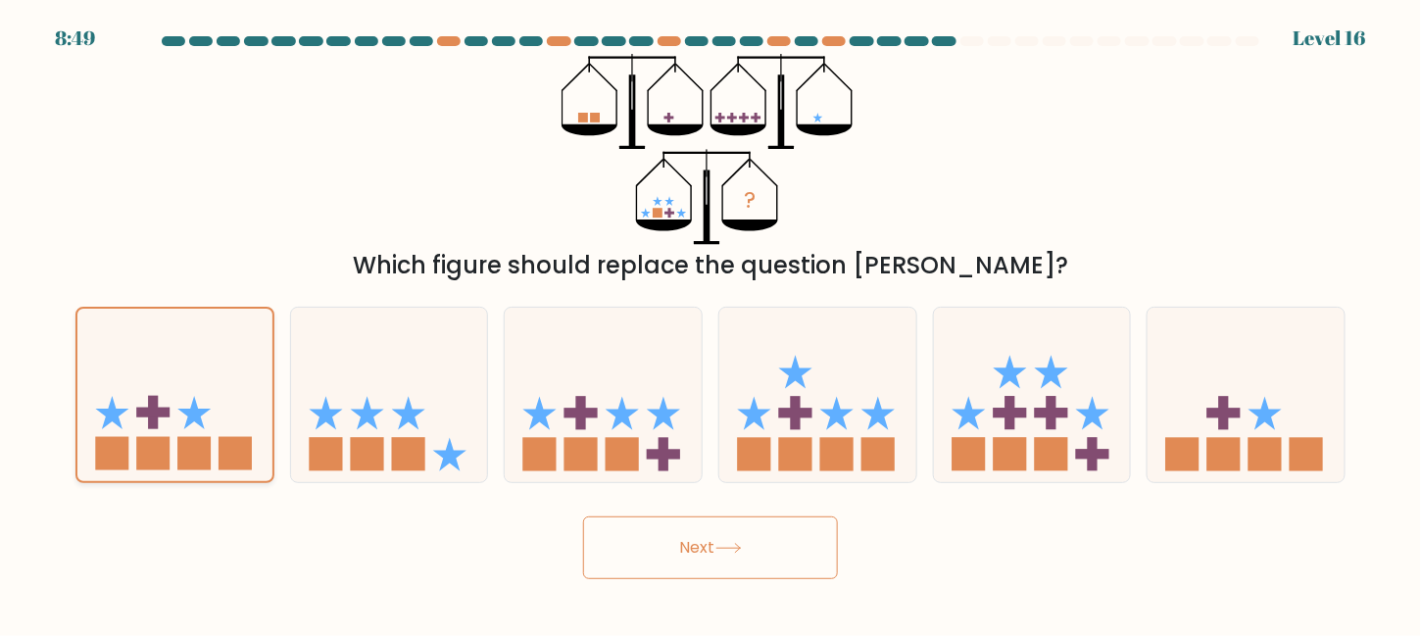
click at [194, 385] on icon at bounding box center [174, 395] width 195 height 162
click at [711, 323] on input "a." at bounding box center [711, 321] width 1 height 5
click at [777, 547] on button "Next" at bounding box center [710, 547] width 255 height 63
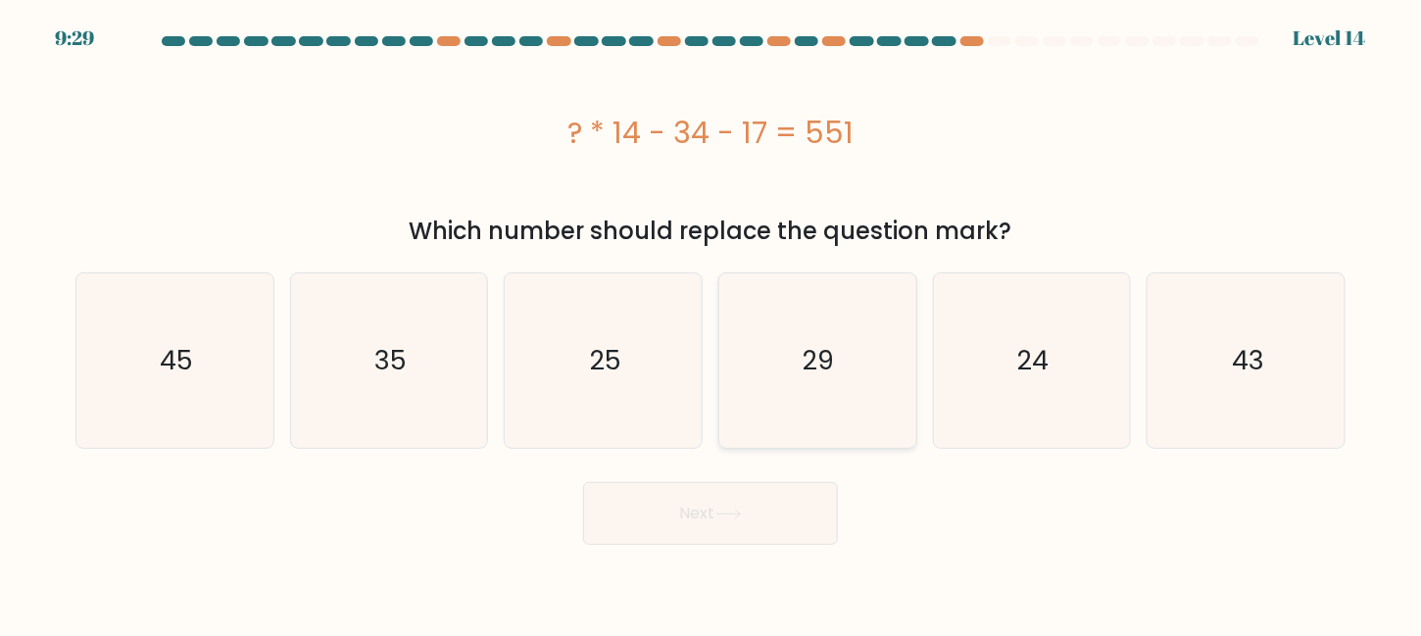
click at [768, 385] on icon "29" at bounding box center [817, 360] width 174 height 174
click at [712, 323] on input "d. 29" at bounding box center [711, 321] width 1 height 5
radio input "true"
click at [754, 498] on button "Next" at bounding box center [710, 513] width 255 height 63
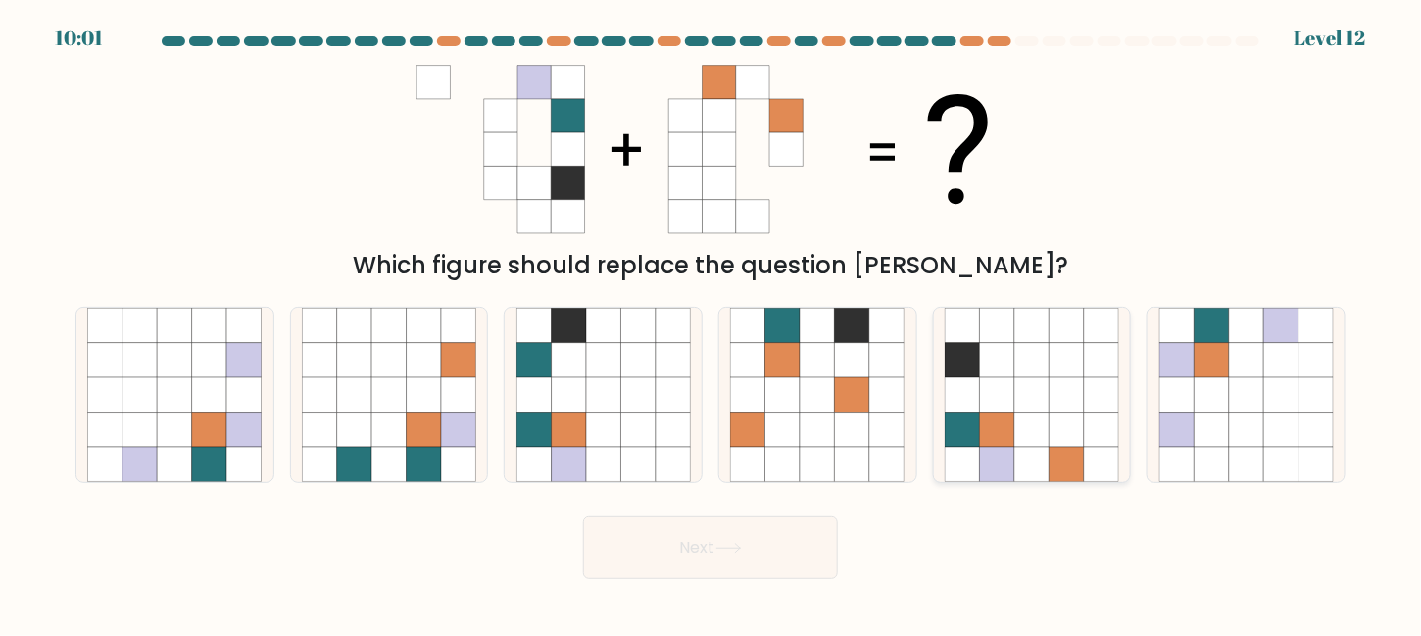
click at [1051, 364] on icon at bounding box center [1067, 360] width 34 height 34
click at [712, 323] on input "e." at bounding box center [711, 321] width 1 height 5
radio input "true"
click at [720, 551] on icon at bounding box center [728, 548] width 26 height 11
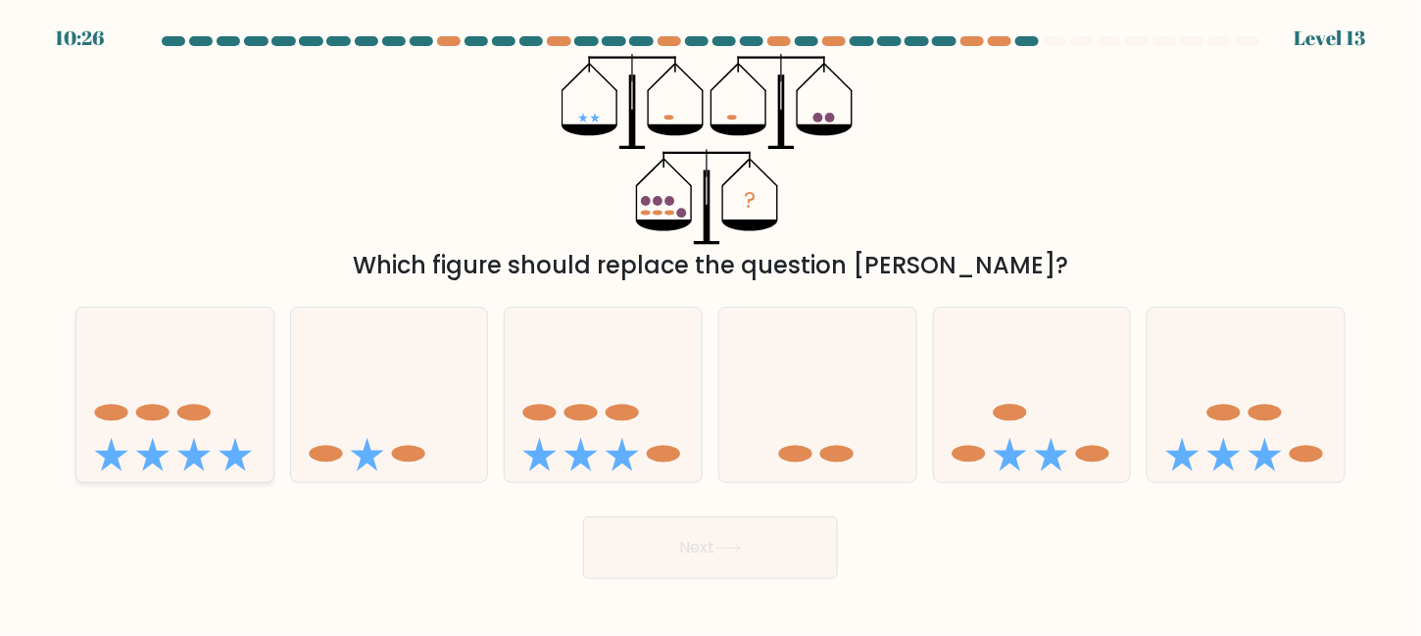
click at [76, 396] on icon at bounding box center [174, 395] width 197 height 163
click at [711, 323] on input "a." at bounding box center [711, 321] width 1 height 5
radio input "true"
click at [707, 551] on button "Next" at bounding box center [710, 547] width 255 height 63
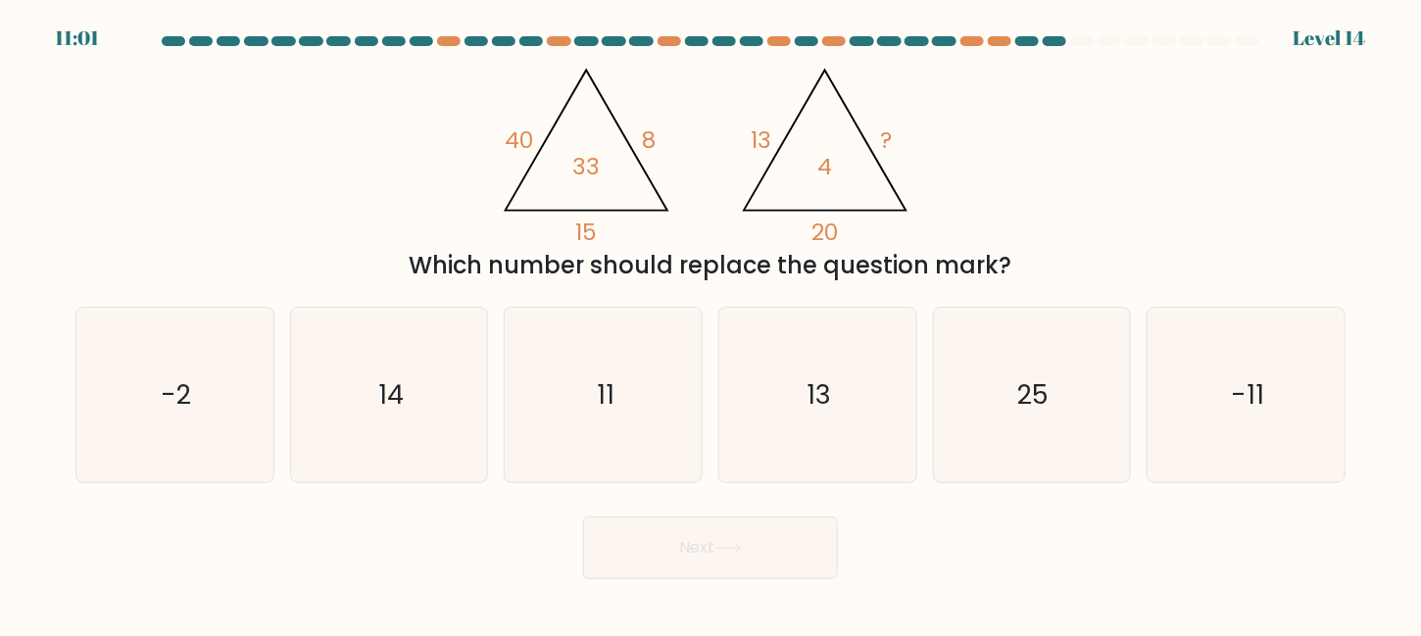
click at [705, 422] on div "c. 11" at bounding box center [603, 395] width 215 height 176
drag, startPoint x: 649, startPoint y: 424, endPoint x: 748, endPoint y: 549, distance: 159.0
click at [652, 430] on icon "11" at bounding box center [603, 395] width 174 height 174
click at [711, 323] on input "c. 11" at bounding box center [711, 321] width 1 height 5
radio input "true"
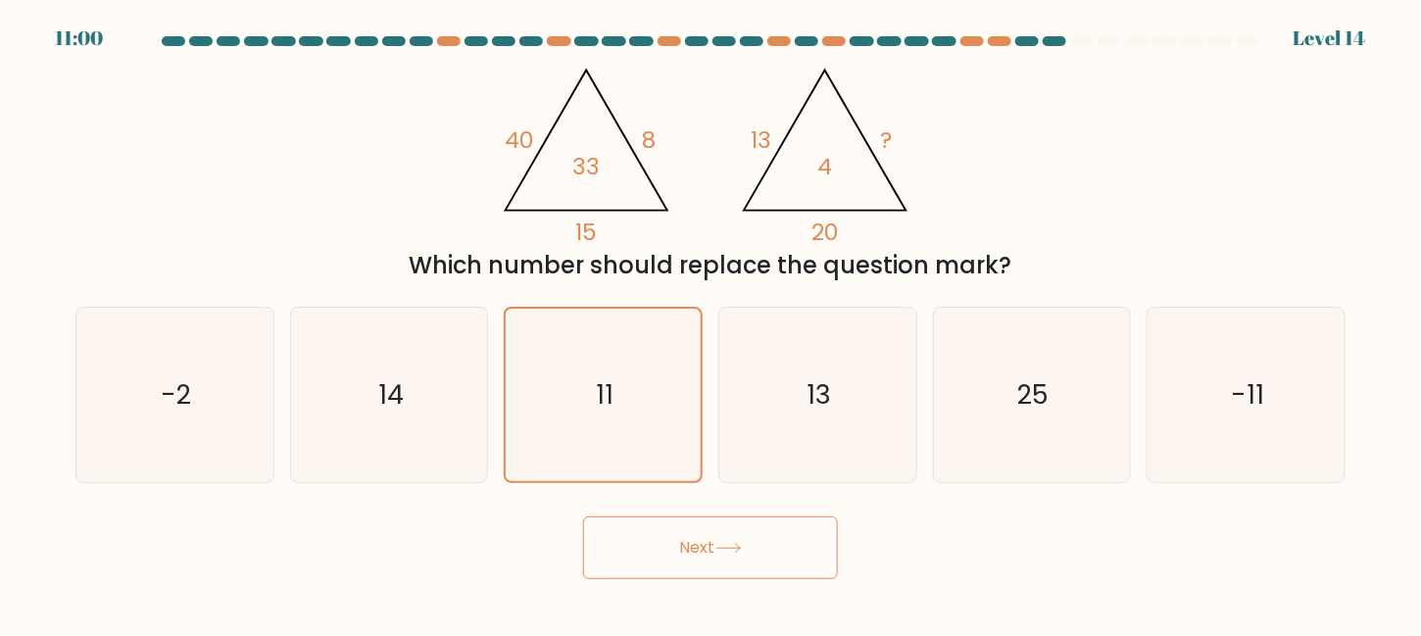
click at [748, 549] on button "Next" at bounding box center [710, 547] width 255 height 63
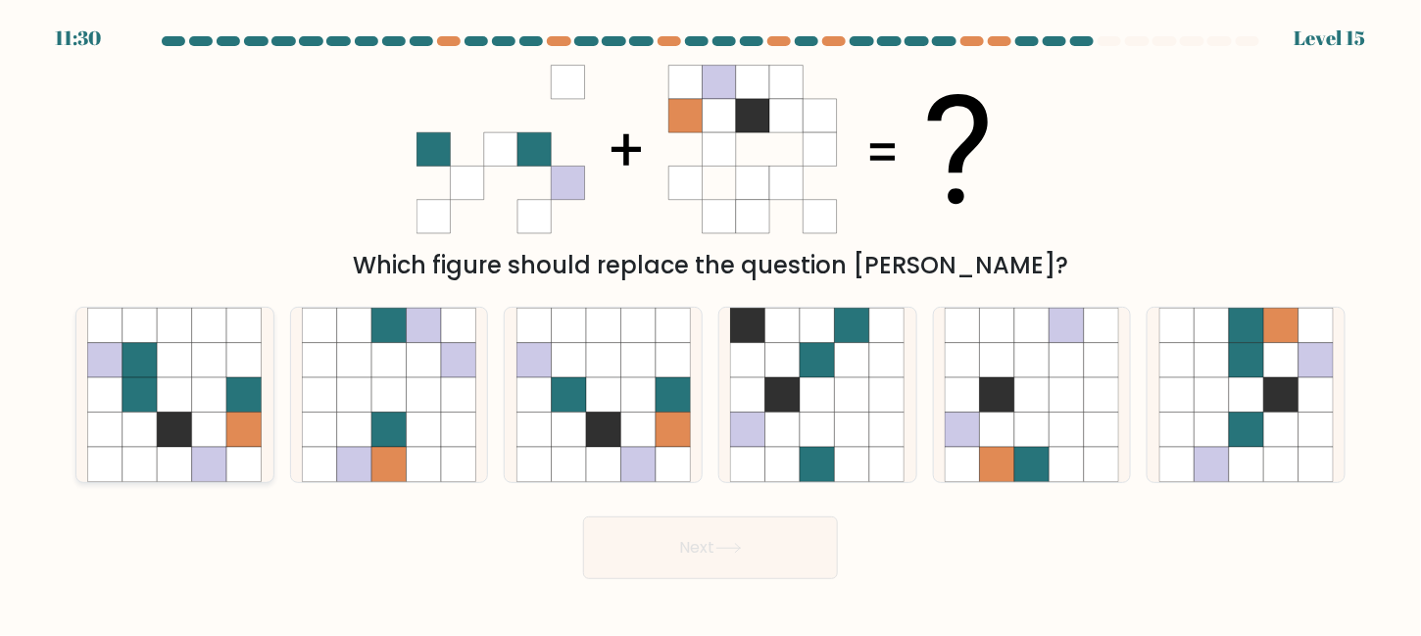
click at [196, 374] on icon at bounding box center [209, 360] width 34 height 34
click at [711, 323] on input "a." at bounding box center [711, 321] width 1 height 5
radio input "true"
click at [639, 460] on icon at bounding box center [637, 464] width 34 height 34
click at [711, 323] on input "c." at bounding box center [711, 321] width 1 height 5
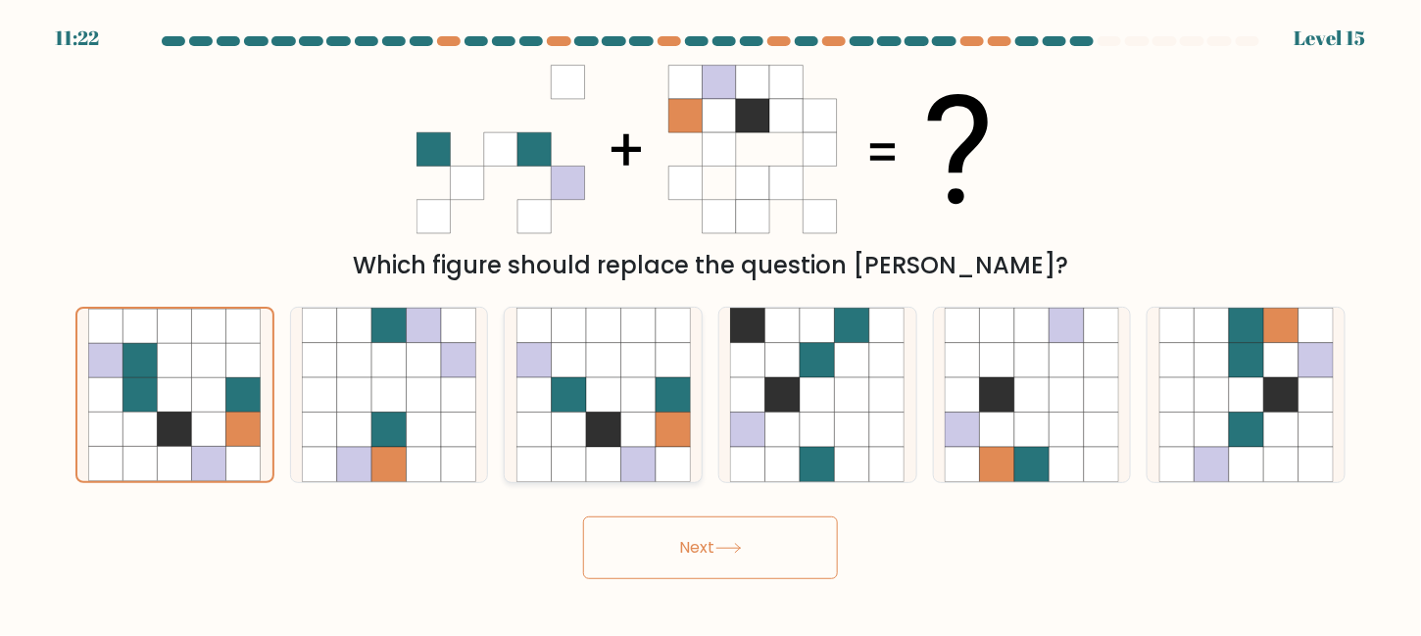
radio input "true"
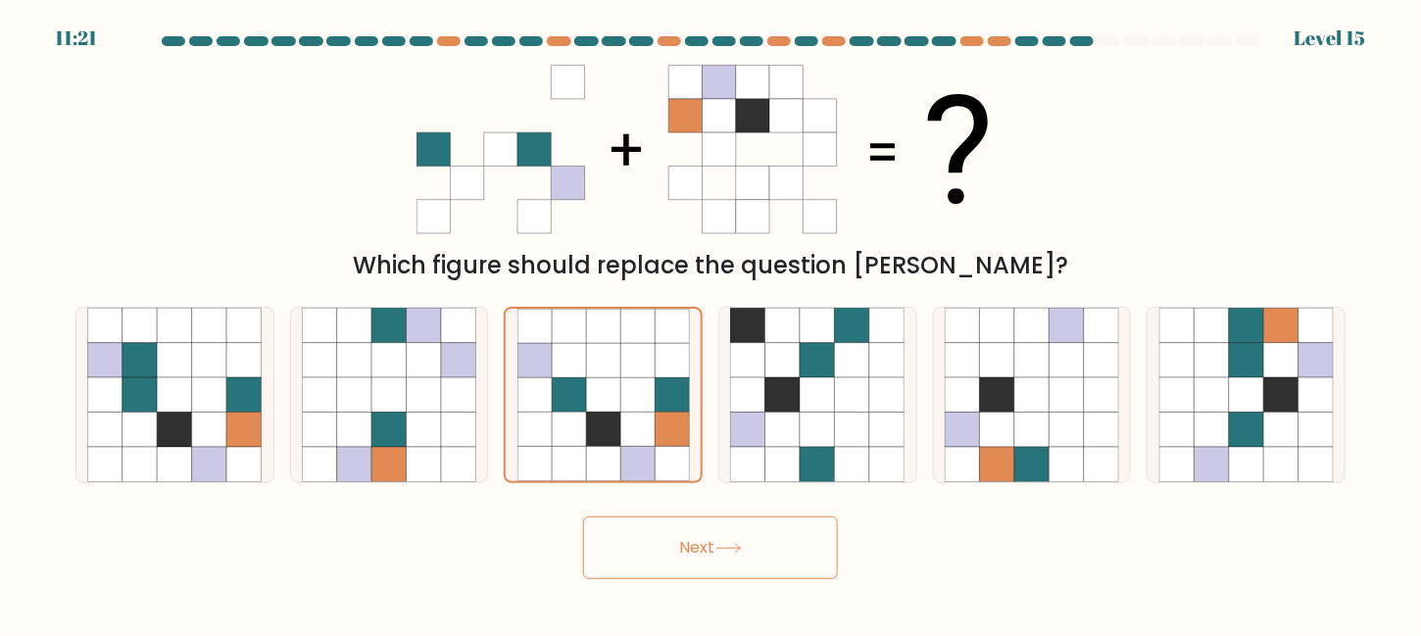
click at [678, 544] on button "Next" at bounding box center [710, 547] width 255 height 63
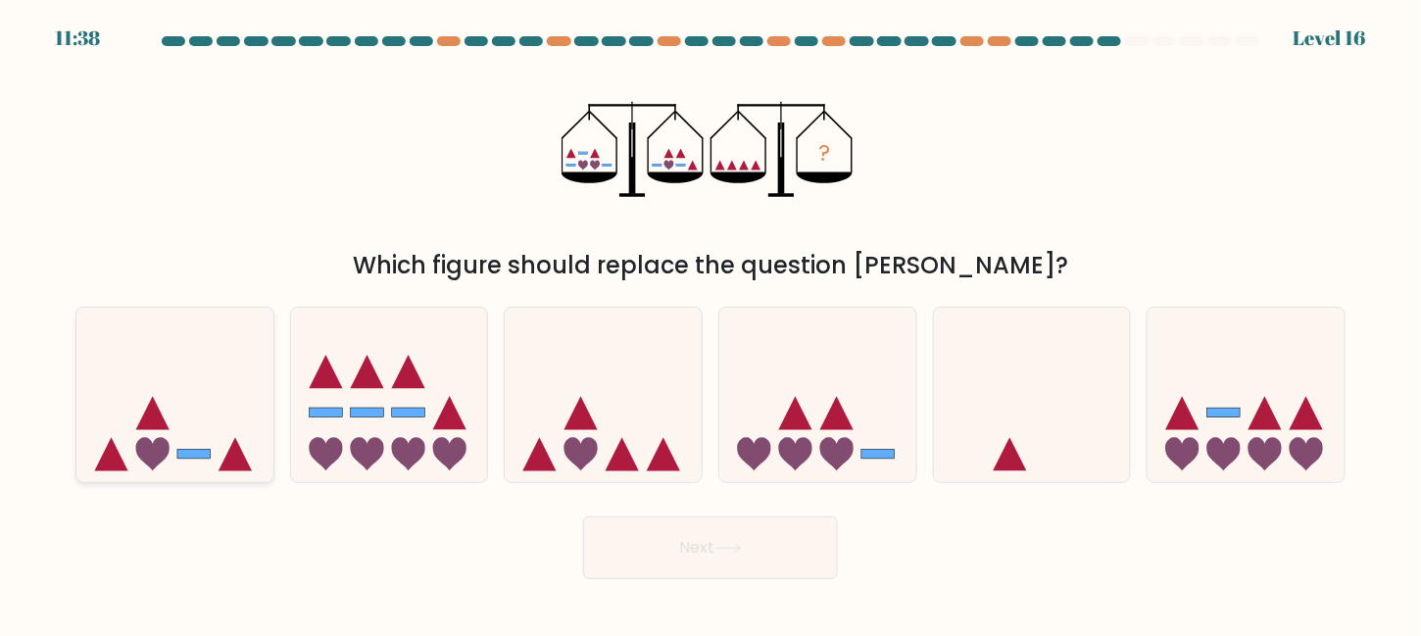
click at [78, 403] on icon at bounding box center [174, 395] width 197 height 163
click at [711, 323] on input "a." at bounding box center [711, 321] width 1 height 5
radio input "true"
click at [630, 552] on button "Next" at bounding box center [710, 547] width 255 height 63
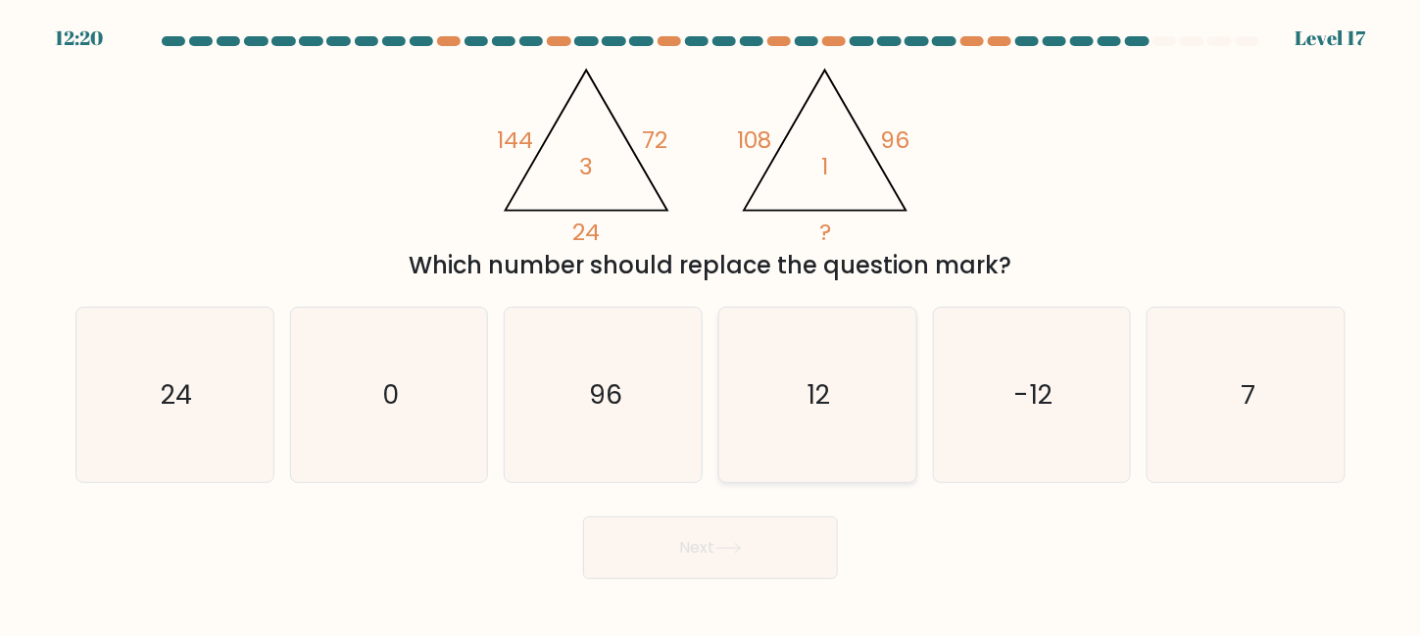
click at [768, 426] on icon "12" at bounding box center [817, 395] width 174 height 174
click at [712, 323] on input "d. 12" at bounding box center [711, 321] width 1 height 5
radio input "true"
click at [735, 550] on icon at bounding box center [728, 548] width 26 height 11
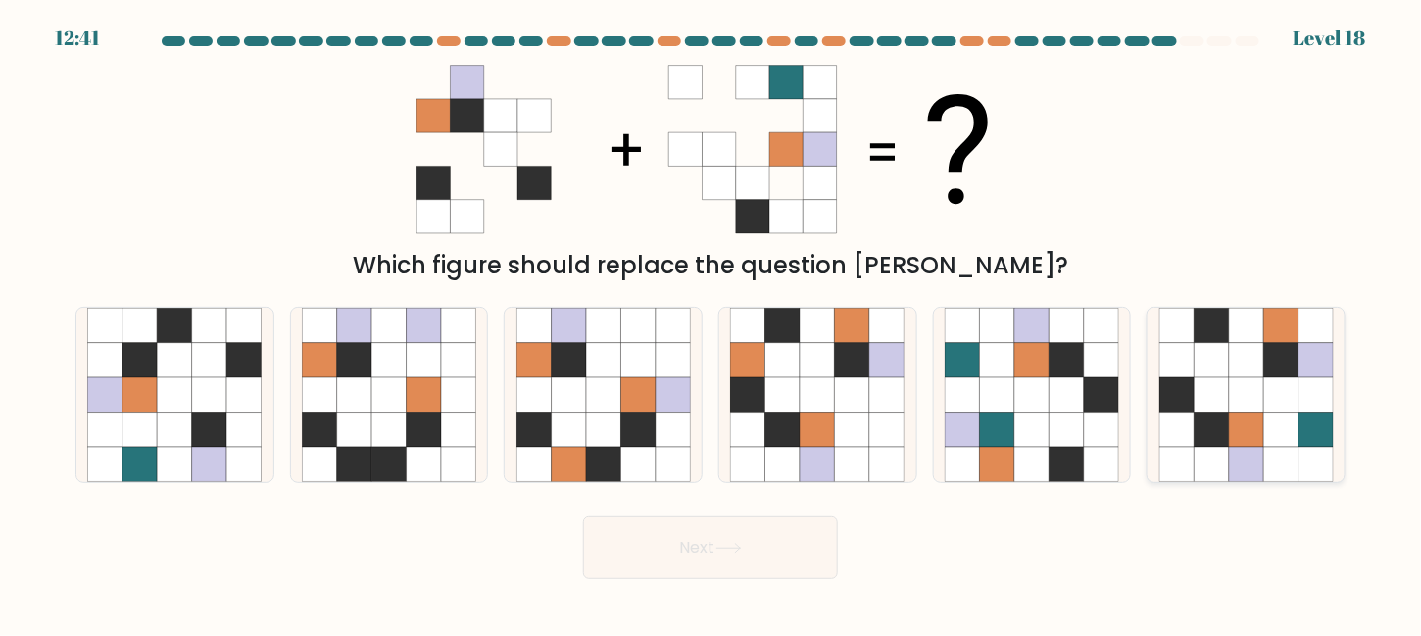
click at [1253, 410] on icon at bounding box center [1246, 394] width 34 height 34
click at [712, 323] on input "f." at bounding box center [711, 321] width 1 height 5
radio input "true"
click at [636, 556] on button "Next" at bounding box center [710, 547] width 255 height 63
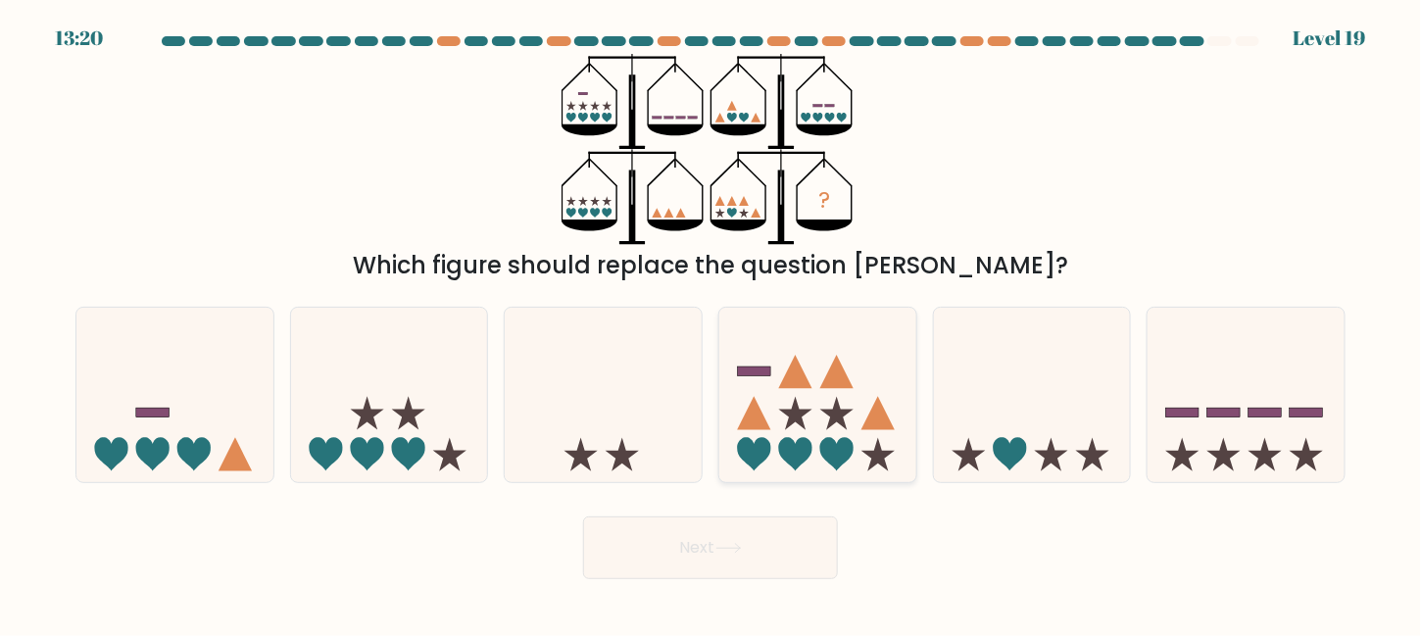
click at [794, 415] on icon at bounding box center [795, 412] width 33 height 33
click at [712, 323] on input "d." at bounding box center [711, 321] width 1 height 5
radio input "true"
click at [750, 521] on button "Next" at bounding box center [710, 547] width 255 height 63
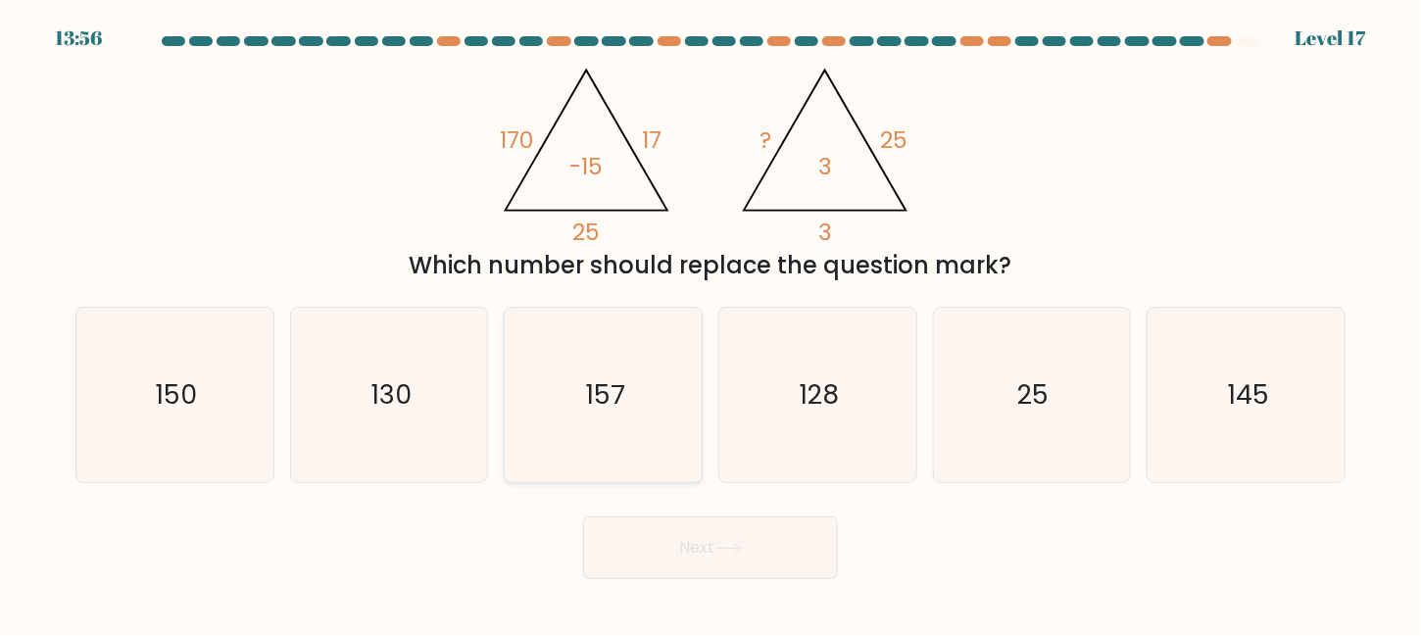
click at [624, 403] on icon "157" at bounding box center [603, 395] width 174 height 174
click at [711, 323] on input "c. 157" at bounding box center [711, 321] width 1 height 5
radio input "true"
click at [695, 546] on button "Next" at bounding box center [710, 547] width 255 height 63
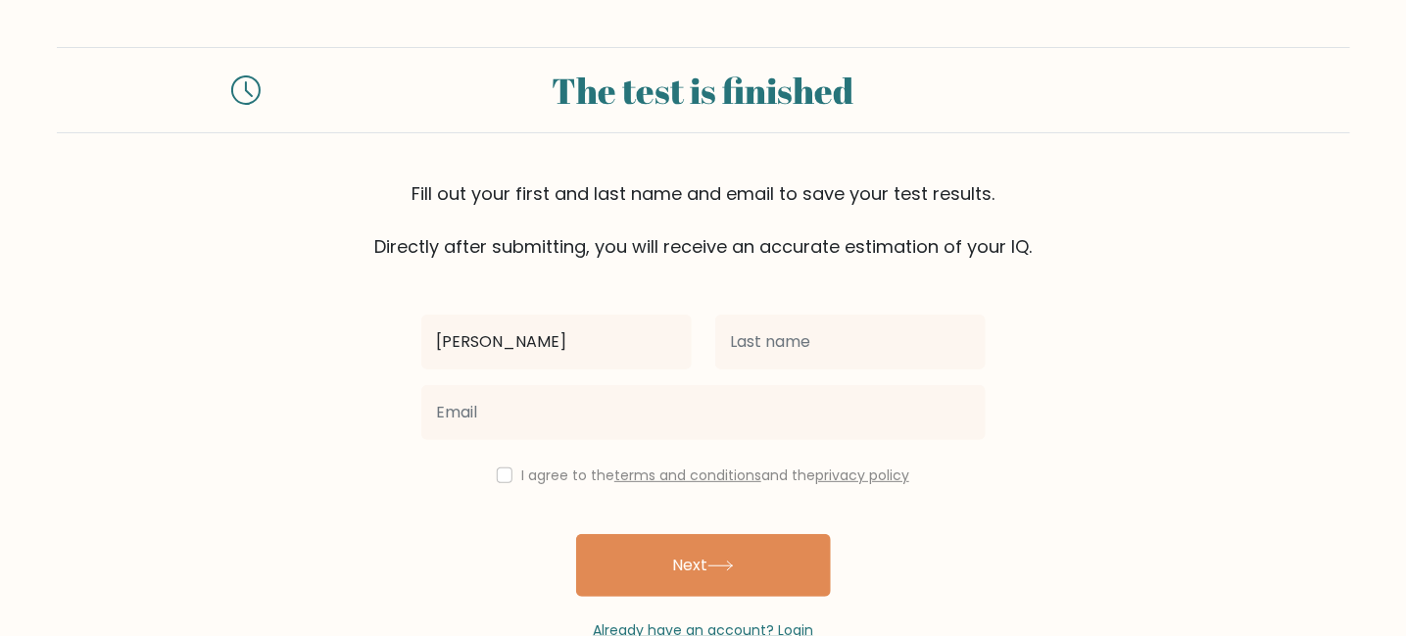
type input "[PERSON_NAME]"
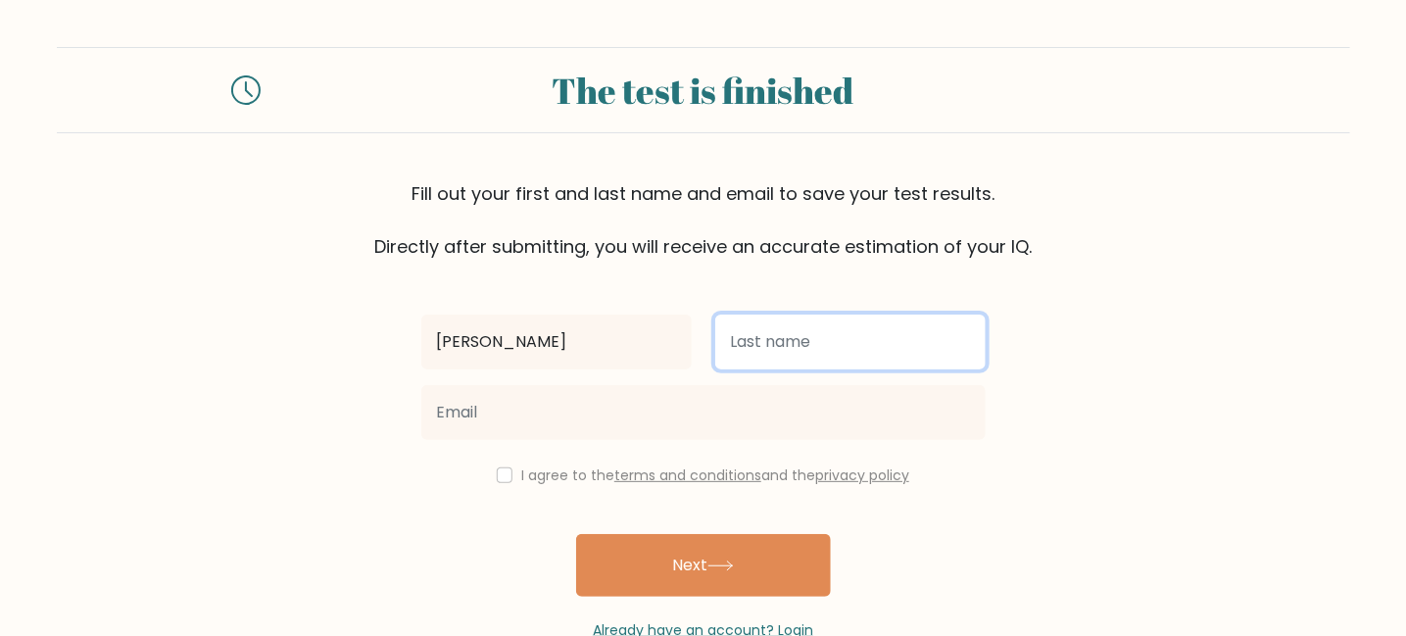
drag, startPoint x: 832, startPoint y: 365, endPoint x: 825, endPoint y: 354, distance: 12.8
click at [826, 356] on input "text" at bounding box center [850, 342] width 270 height 55
type input "Jaraula"
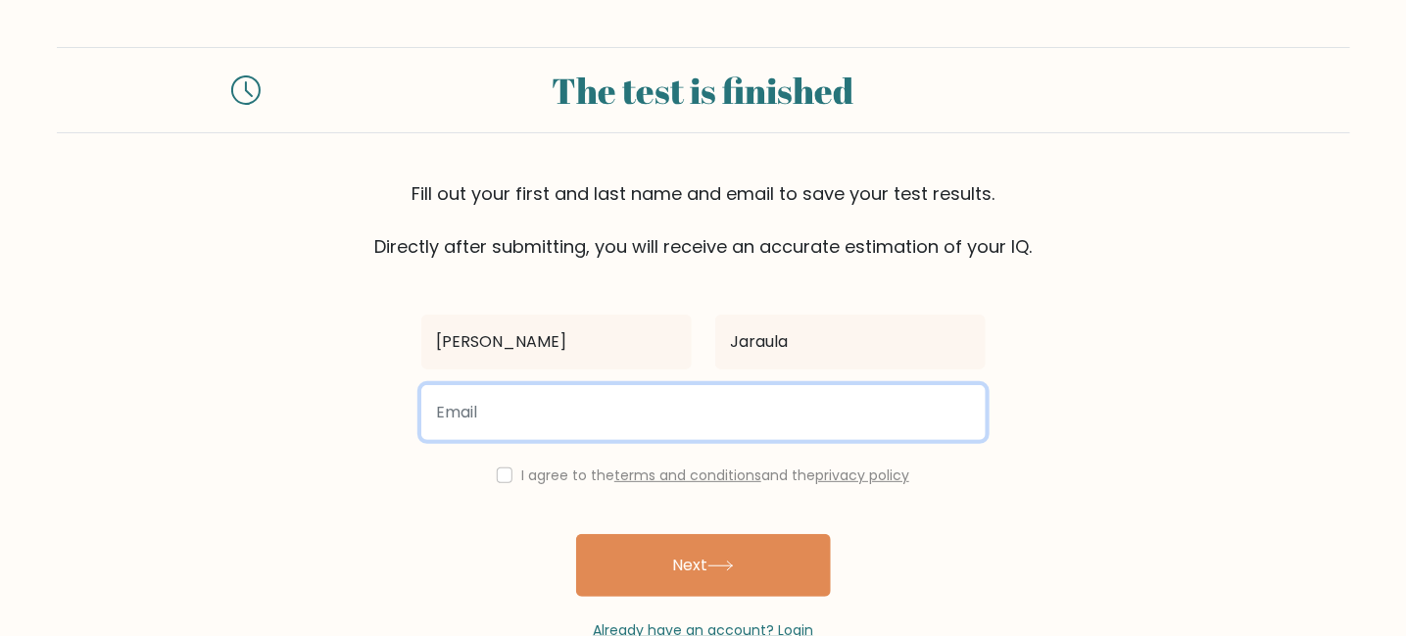
click at [741, 414] on input "email" at bounding box center [703, 412] width 565 height 55
click at [717, 407] on input "email" at bounding box center [703, 412] width 565 height 55
type input "[EMAIL_ADDRESS][DOMAIN_NAME]"
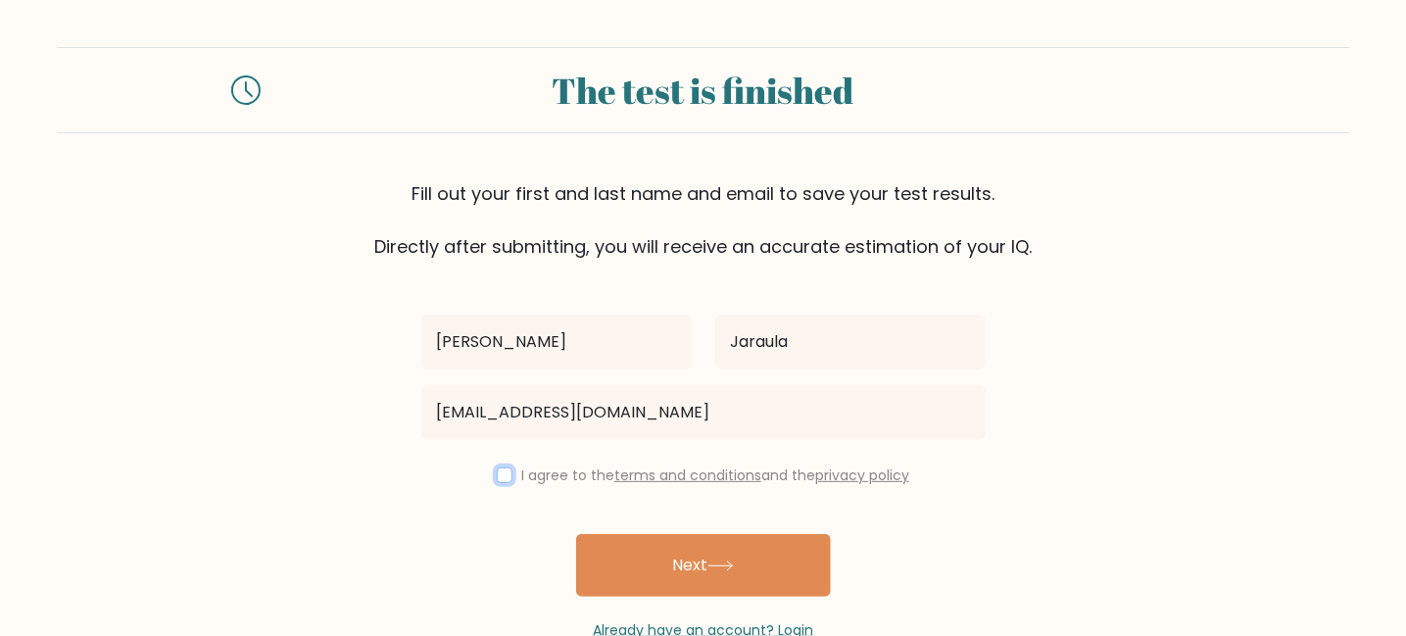
click at [506, 472] on input "checkbox" at bounding box center [505, 475] width 16 height 16
checkbox input "true"
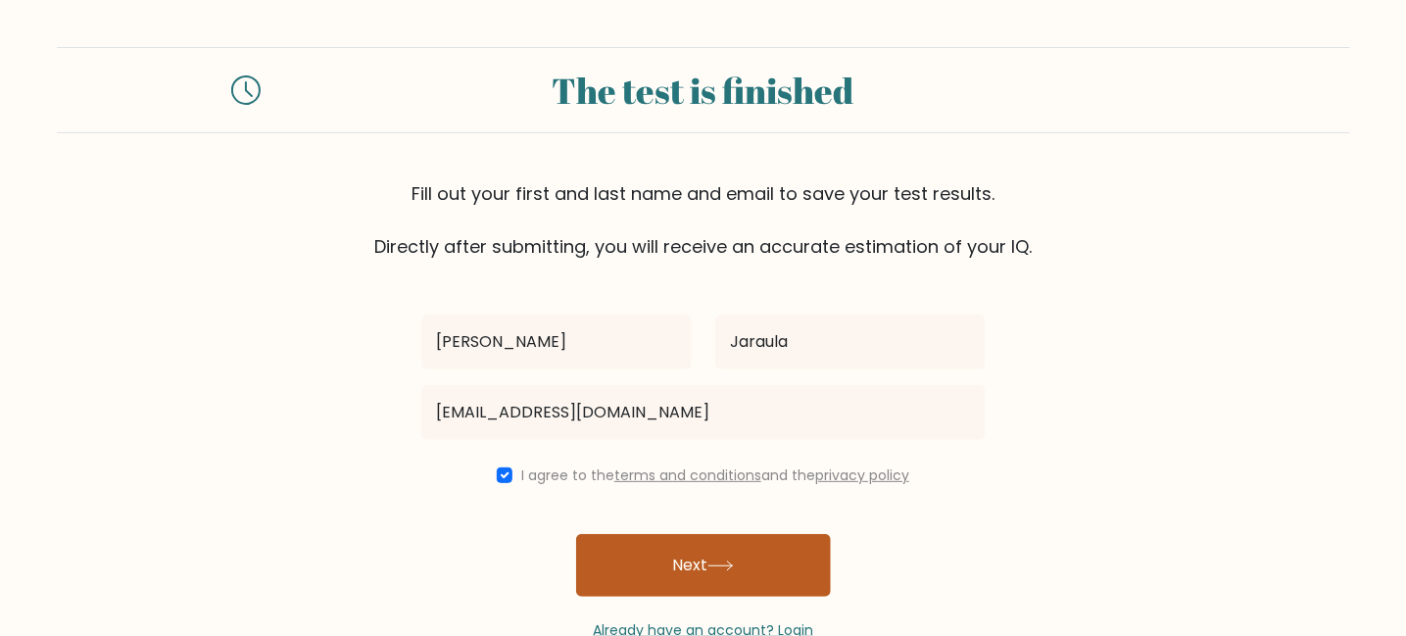
click at [627, 535] on button "Next" at bounding box center [703, 565] width 255 height 63
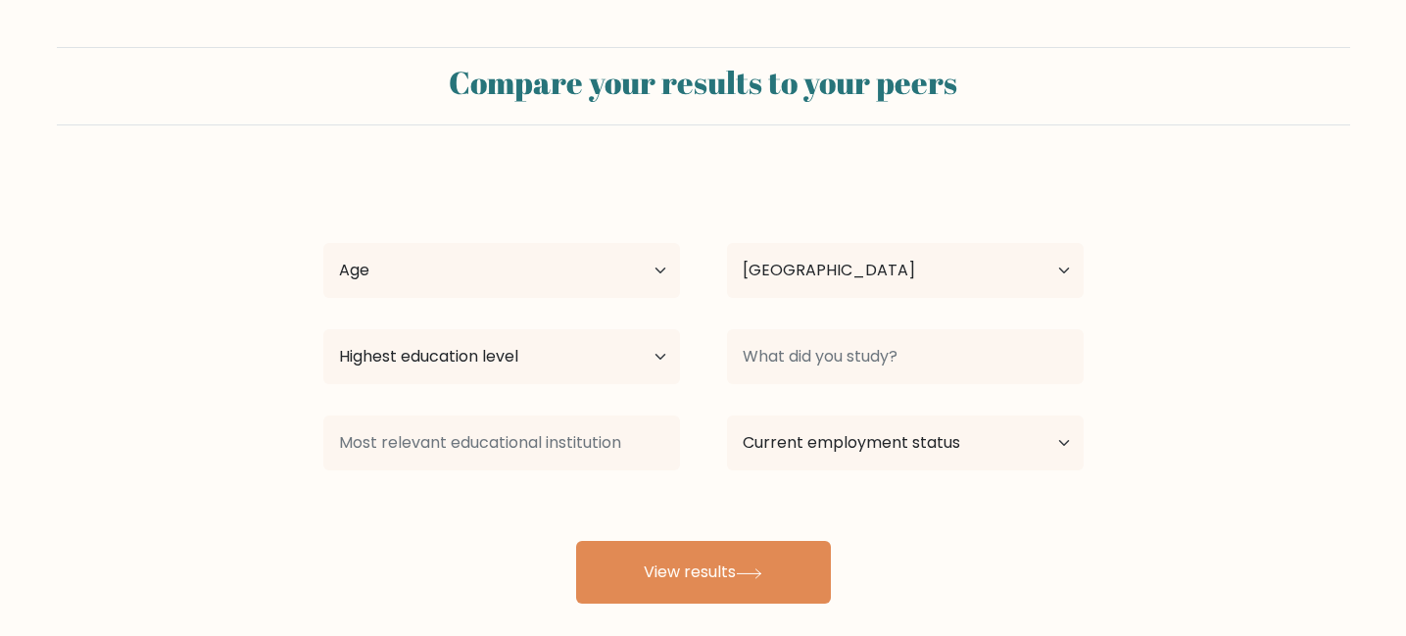
select select "PH"
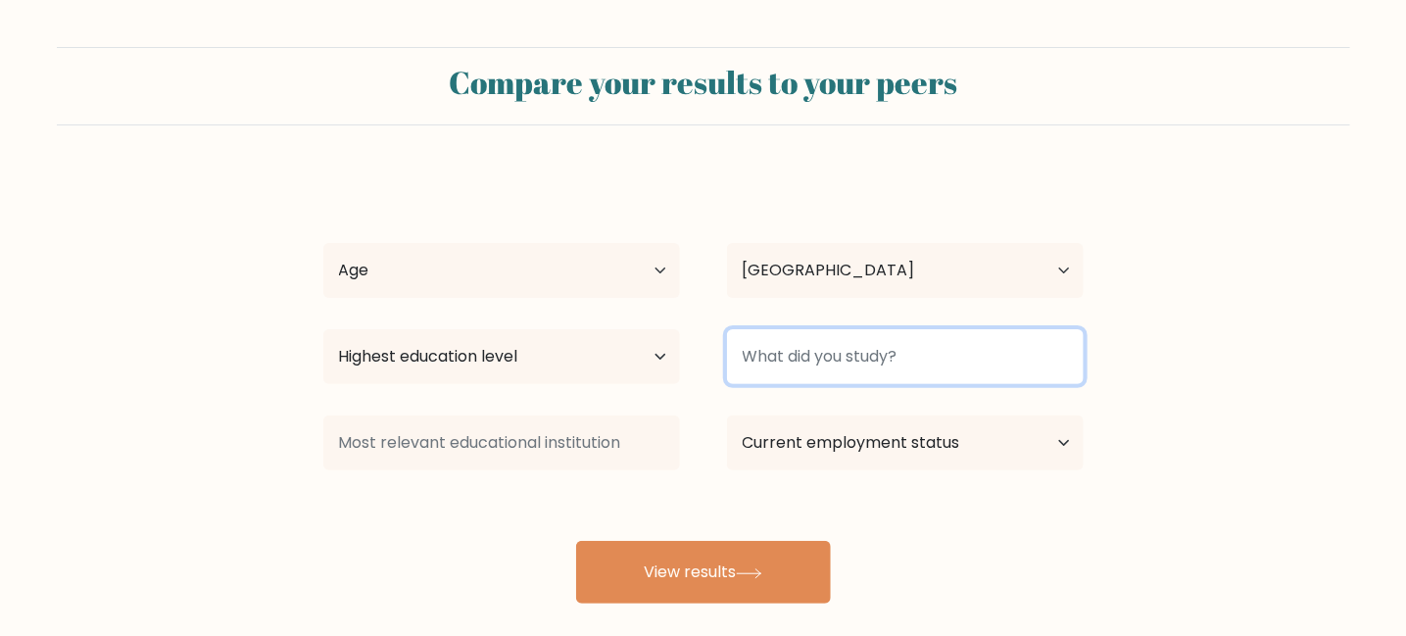
click at [921, 355] on input at bounding box center [905, 356] width 357 height 55
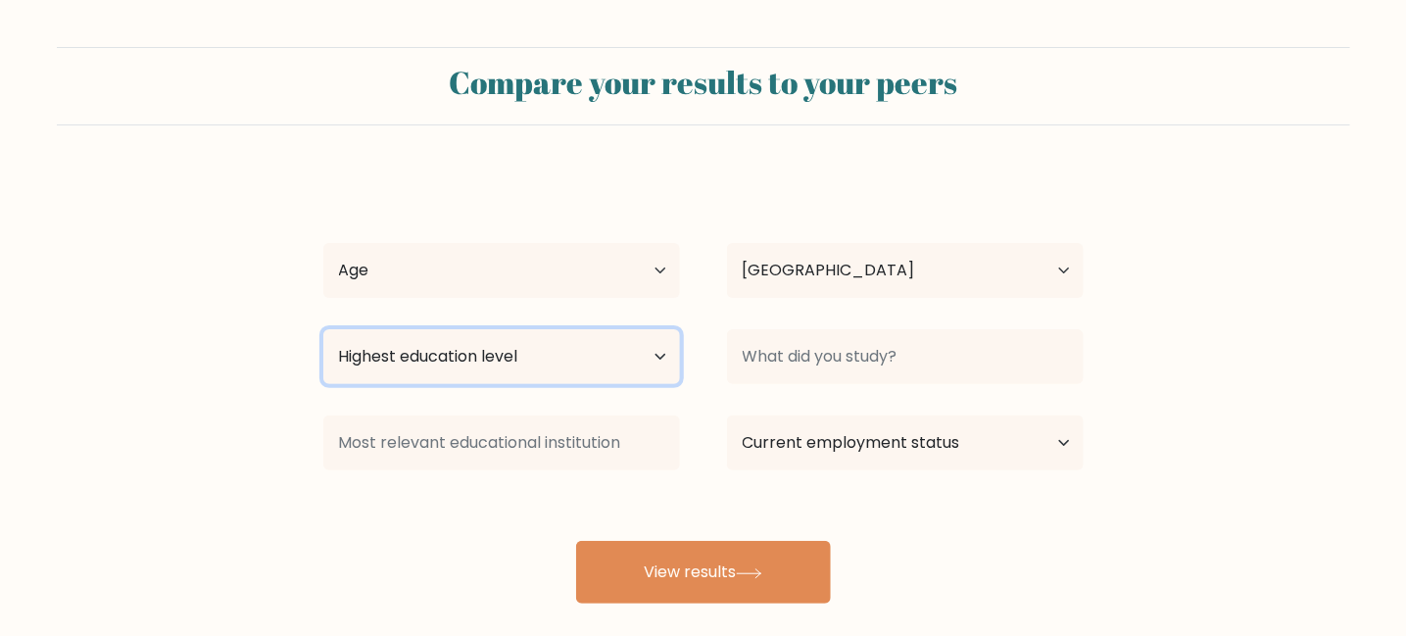
click at [596, 364] on select "Highest education level No schooling Primary Lower Secondary Upper Secondary Oc…" at bounding box center [501, 356] width 357 height 55
select select "bachelors_degree"
click at [323, 329] on select "Highest education level No schooling Primary Lower Secondary Upper Secondary Oc…" at bounding box center [501, 356] width 357 height 55
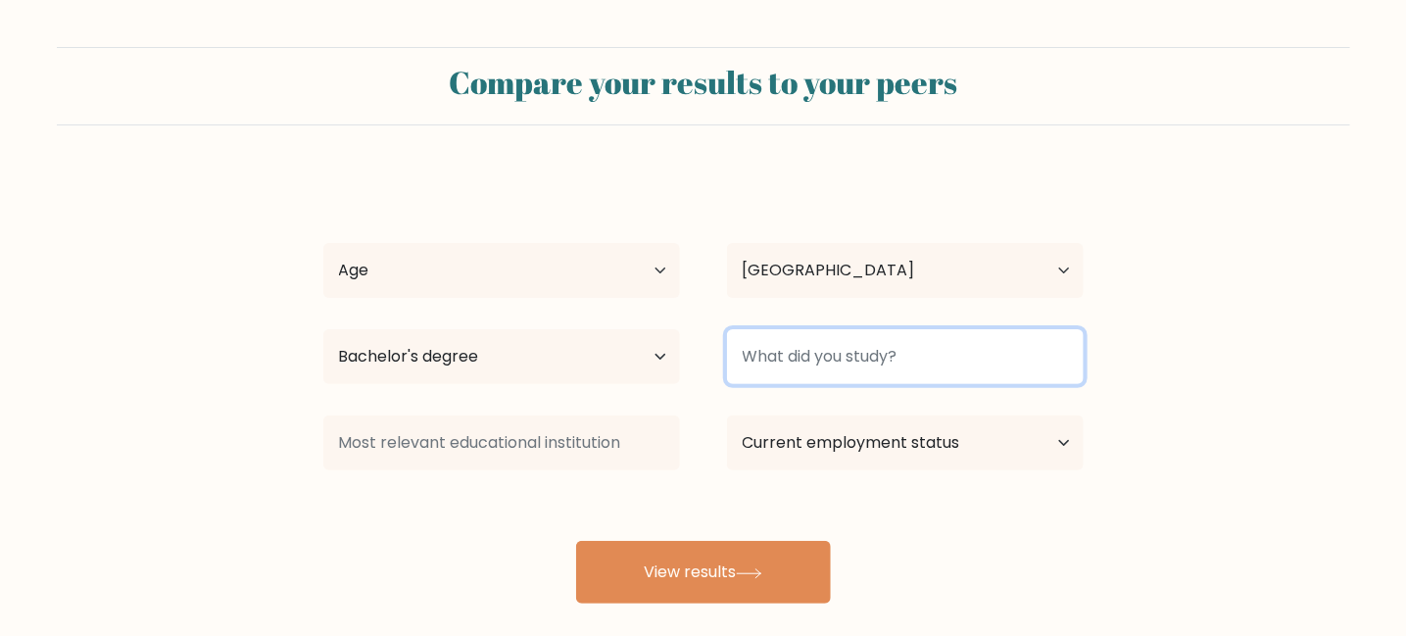
click at [859, 371] on input at bounding box center [905, 356] width 357 height 55
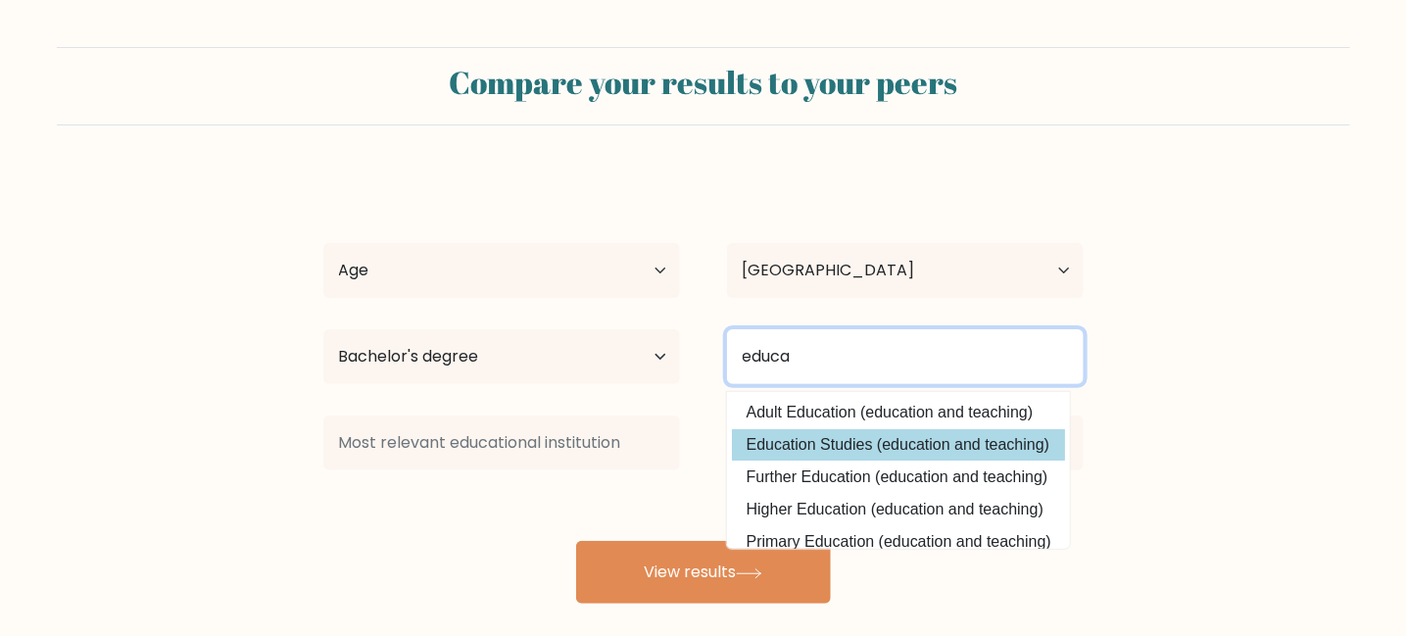
type input "educa"
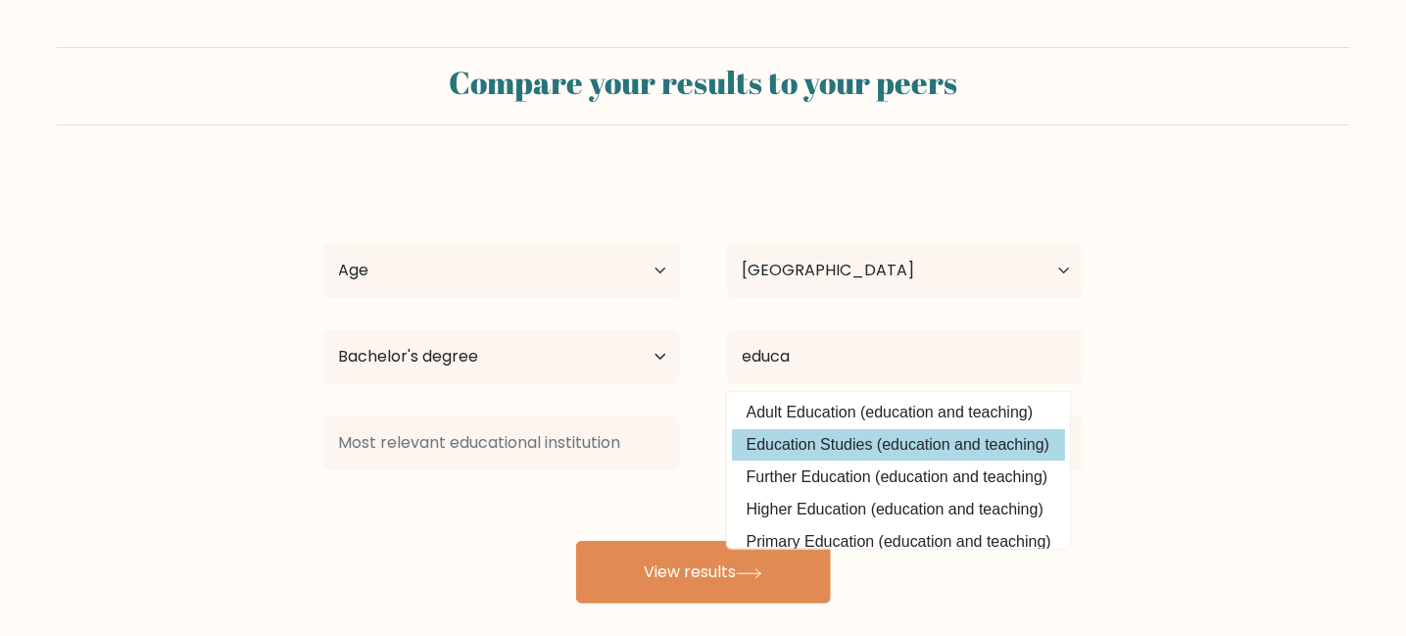
click at [865, 452] on div "leo Jaraula Age Under 18 years old 18-24 years old 25-34 years old 35-44 years …" at bounding box center [704, 387] width 784 height 431
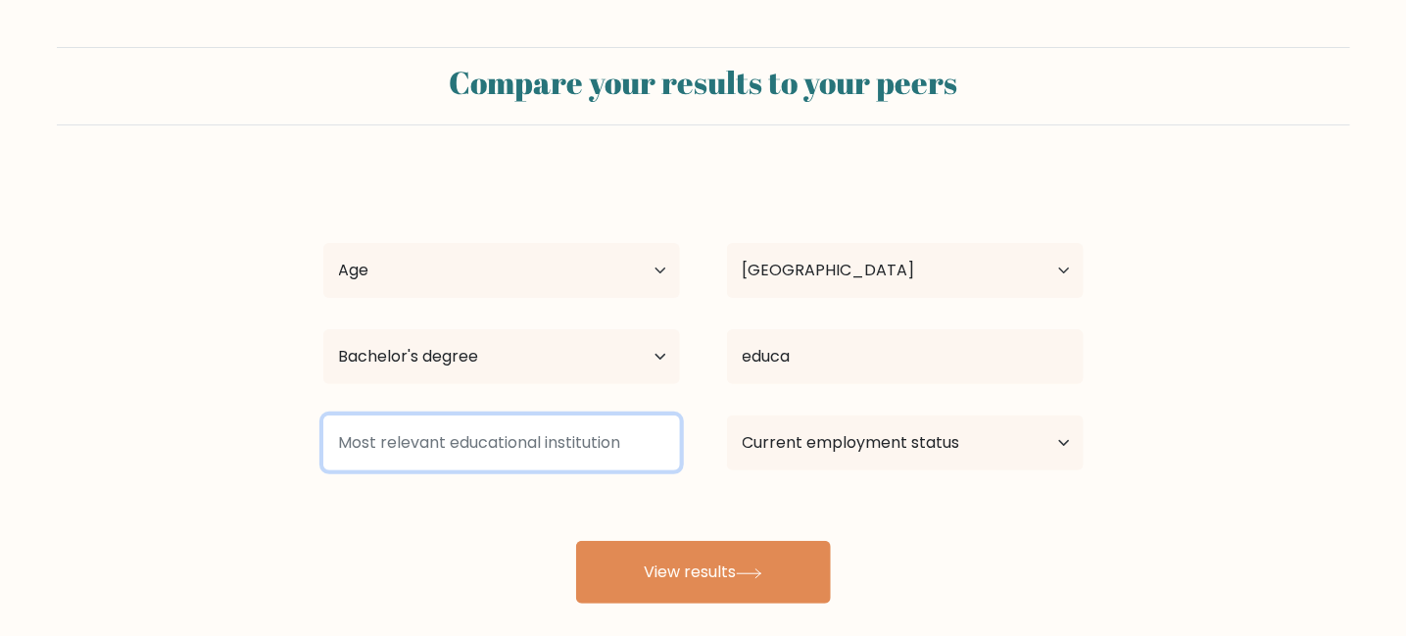
click at [577, 448] on input at bounding box center [501, 443] width 357 height 55
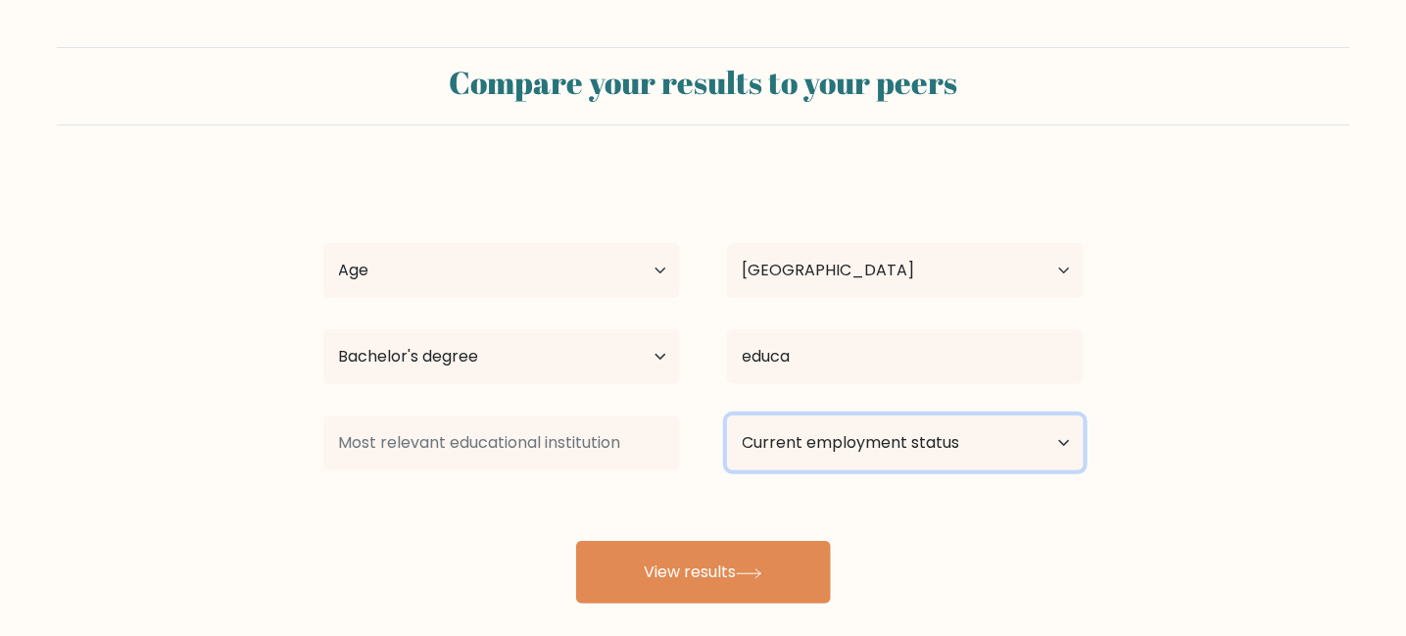
click at [774, 441] on select "Current employment status Employed Student Retired Other / prefer not to answer" at bounding box center [905, 443] width 357 height 55
select select "retired"
click at [727, 416] on select "Current employment status Employed Student Retired Other / prefer not to answer" at bounding box center [905, 443] width 357 height 55
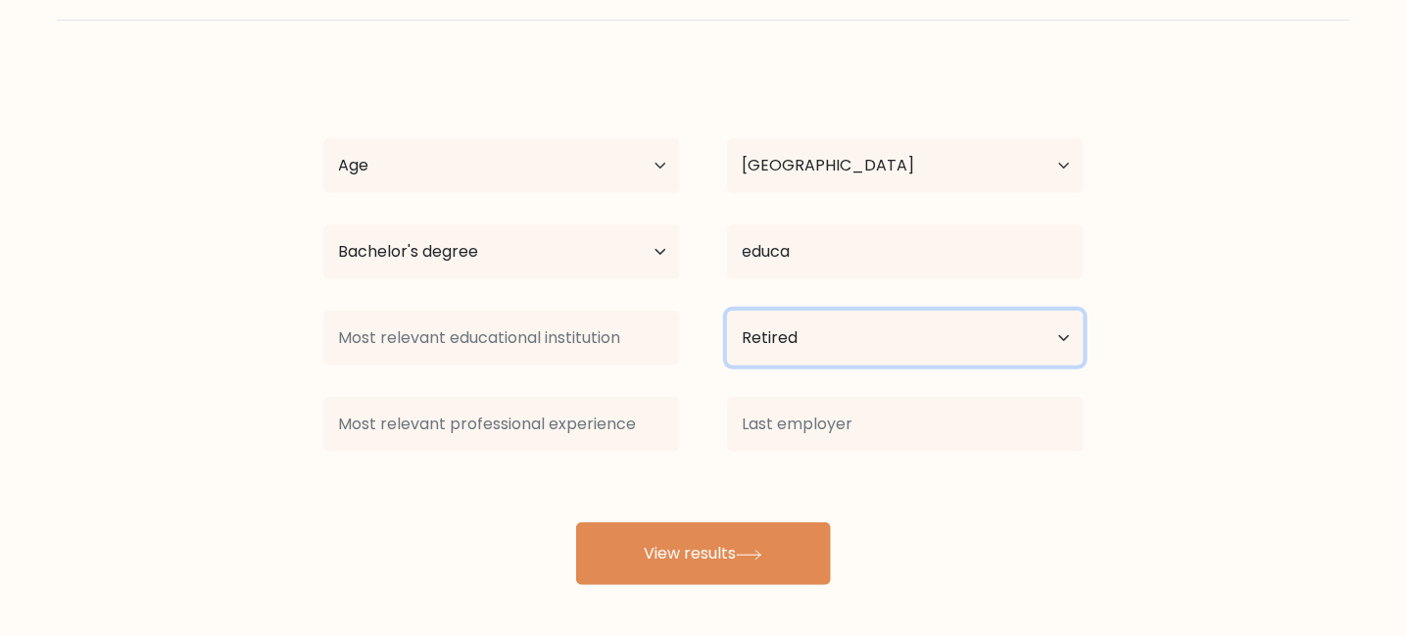
scroll to position [106, 0]
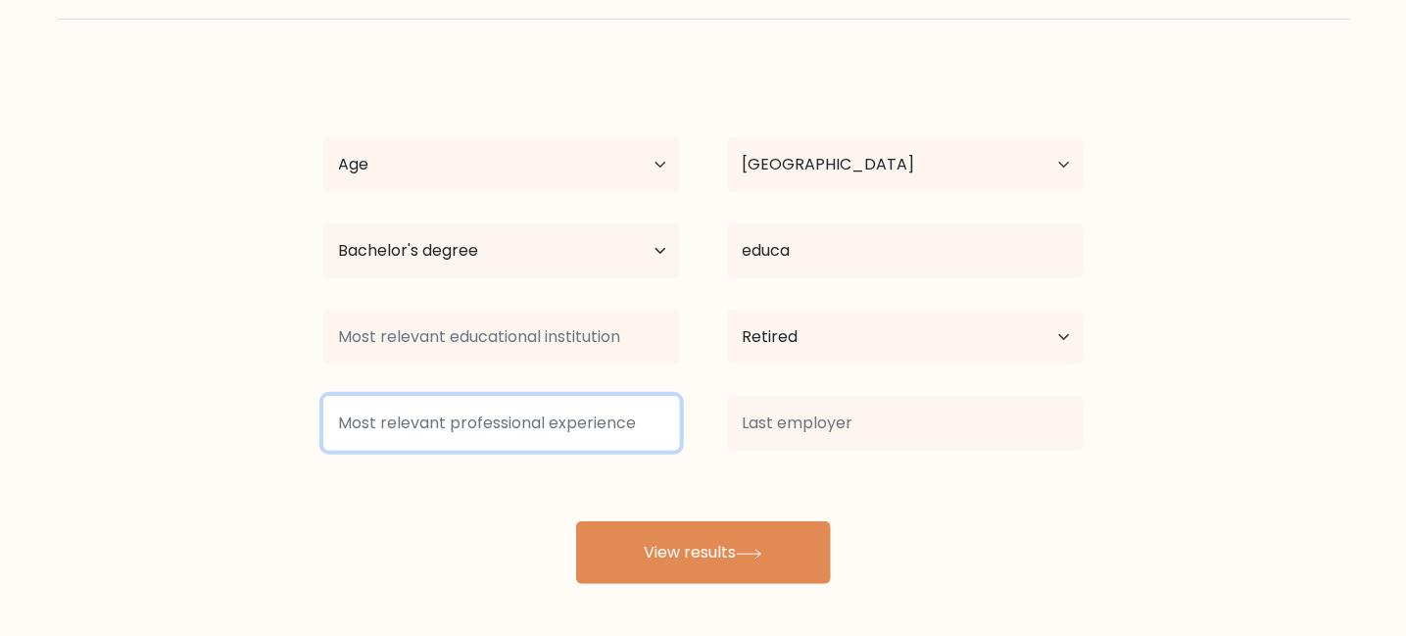
click at [617, 426] on input at bounding box center [501, 423] width 357 height 55
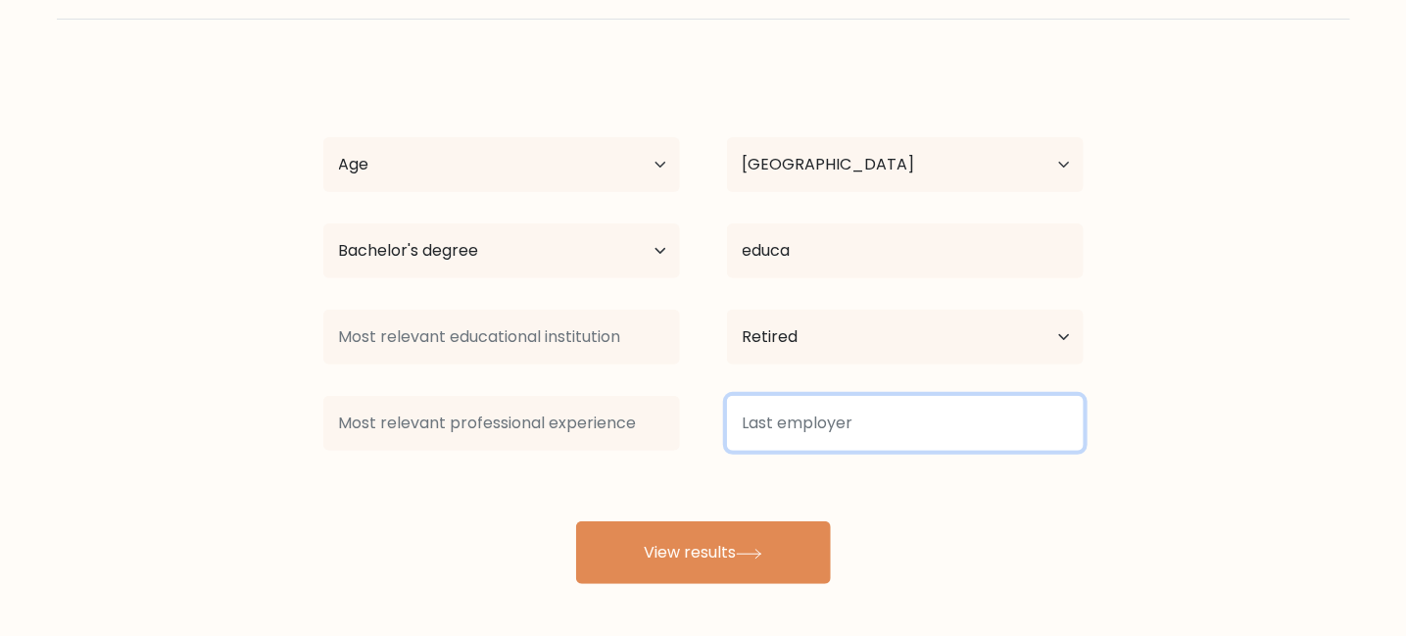
click at [799, 426] on input at bounding box center [905, 423] width 357 height 55
type input "elitetintingllc"
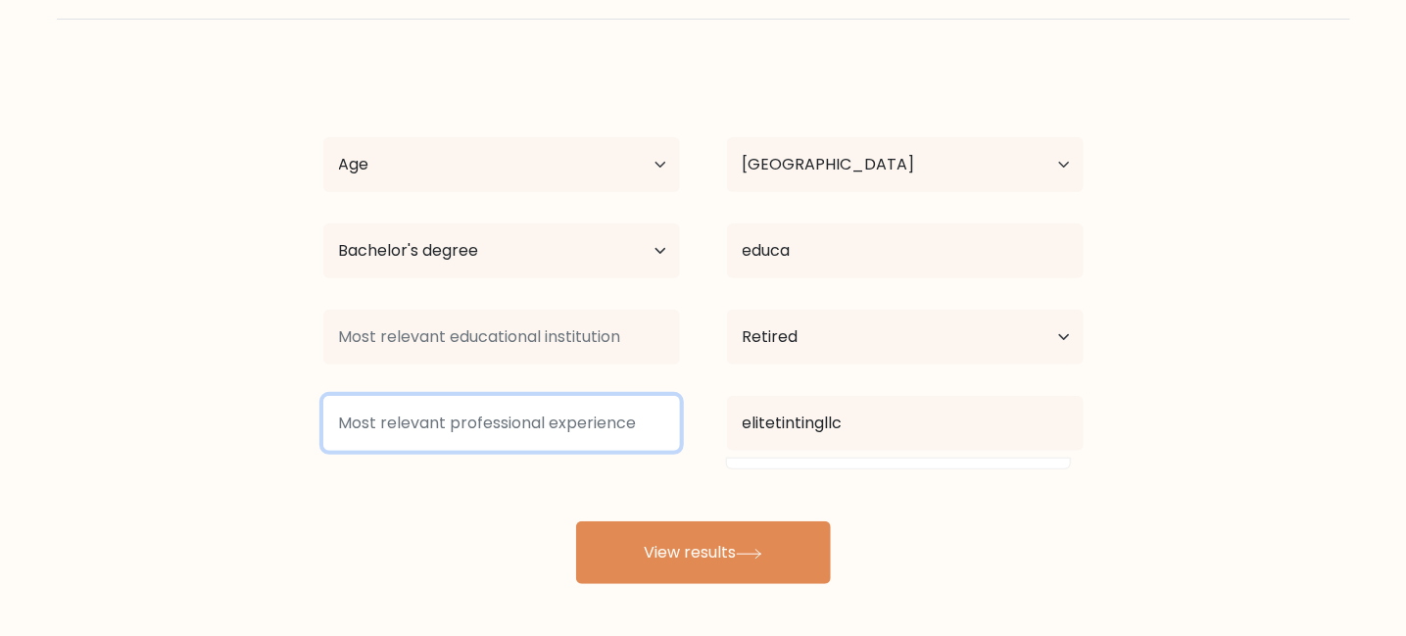
click at [618, 421] on input at bounding box center [501, 423] width 357 height 55
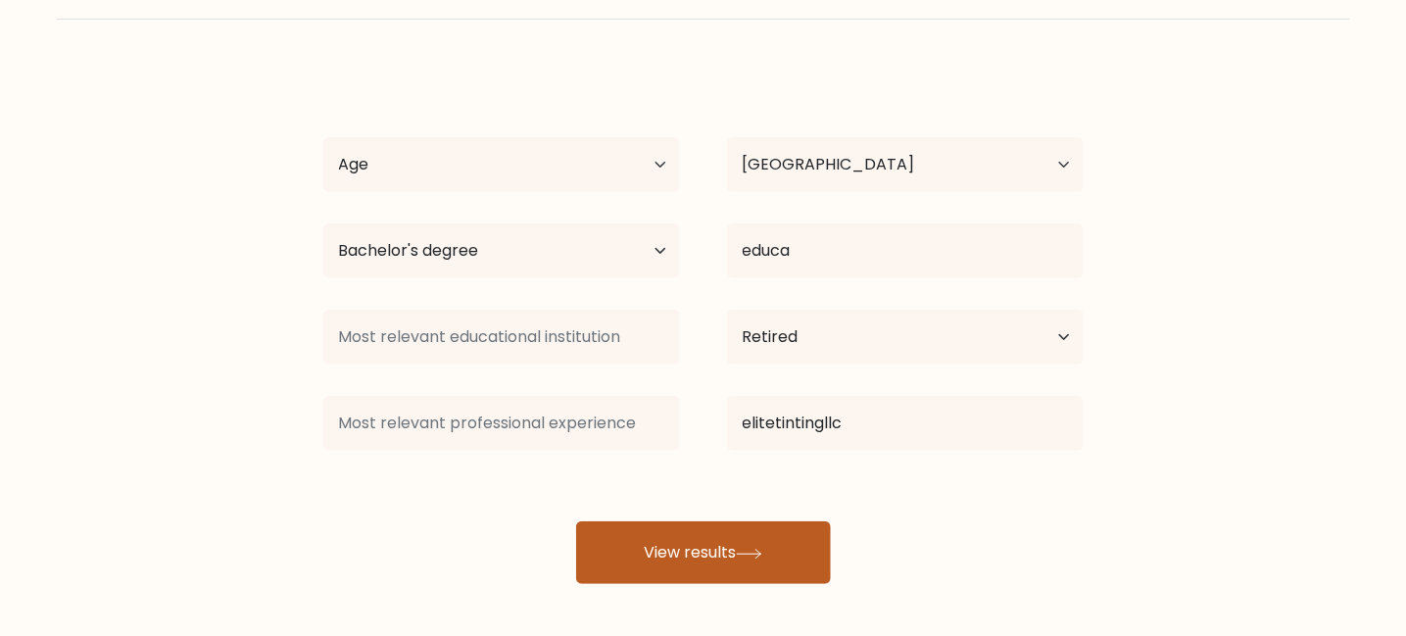
click at [696, 531] on button "View results" at bounding box center [703, 552] width 255 height 63
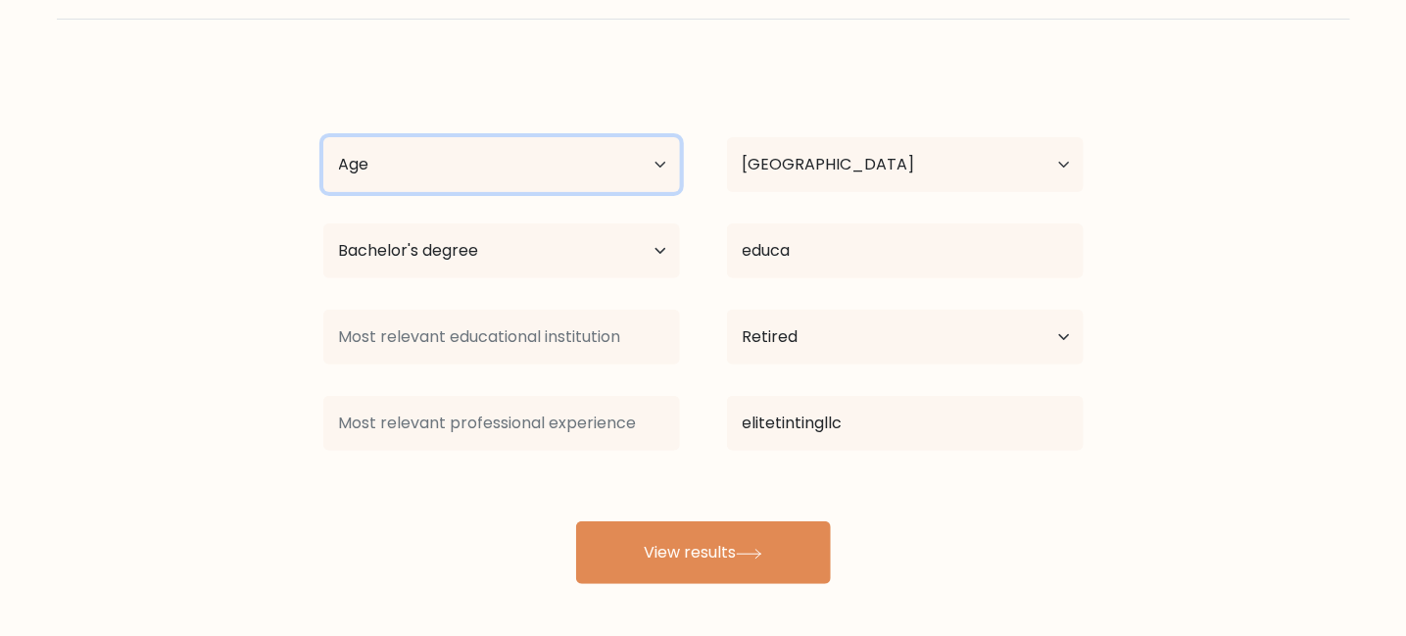
click at [475, 157] on select "Age Under 18 years old 18-24 years old 25-34 years old 35-44 years old 45-54 ye…" at bounding box center [501, 164] width 357 height 55
select select "25_34"
click at [323, 137] on select "Age Under 18 years old 18-24 years old 25-34 years old 35-44 years old 45-54 ye…" at bounding box center [501, 164] width 357 height 55
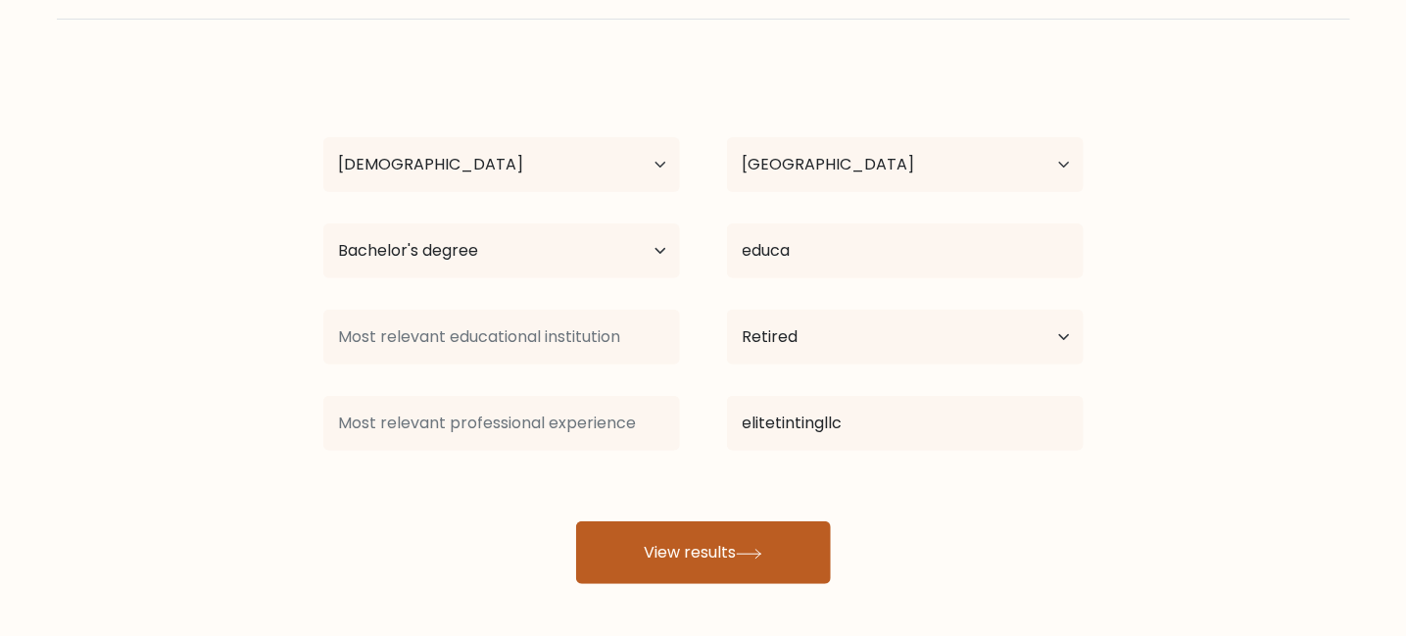
click at [691, 543] on button "View results" at bounding box center [703, 552] width 255 height 63
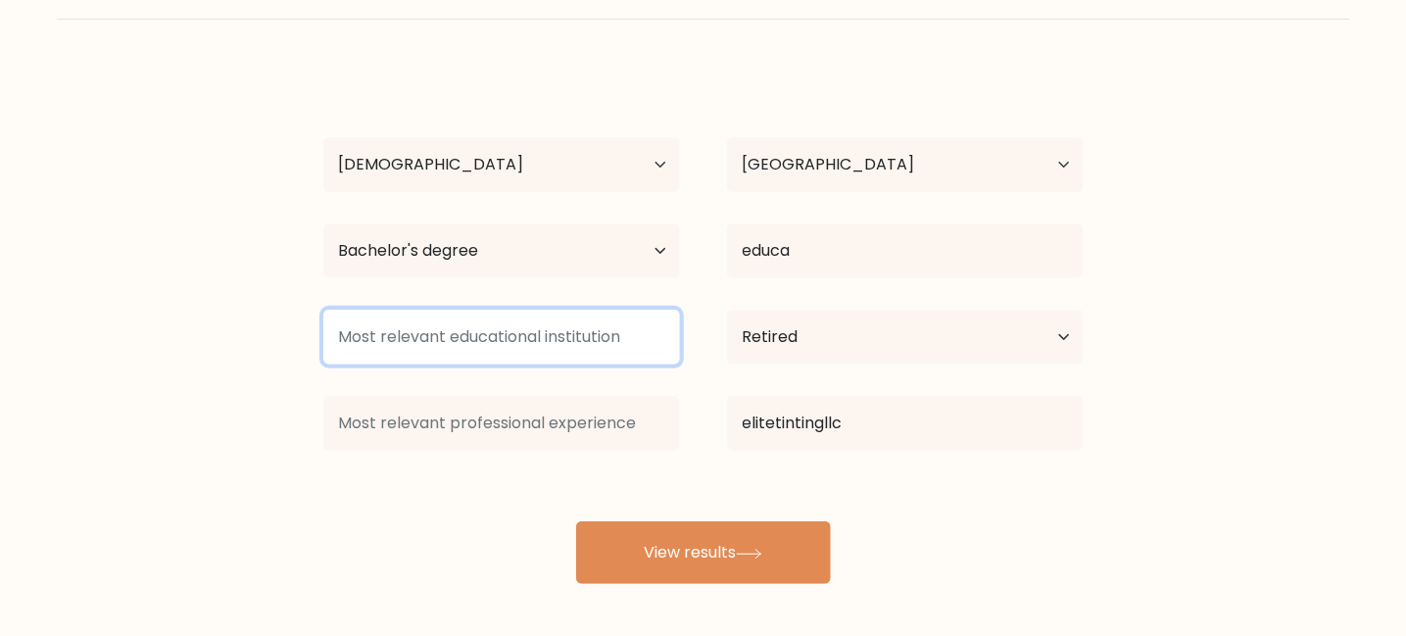
click at [576, 340] on input at bounding box center [501, 337] width 357 height 55
type input "NBSC"
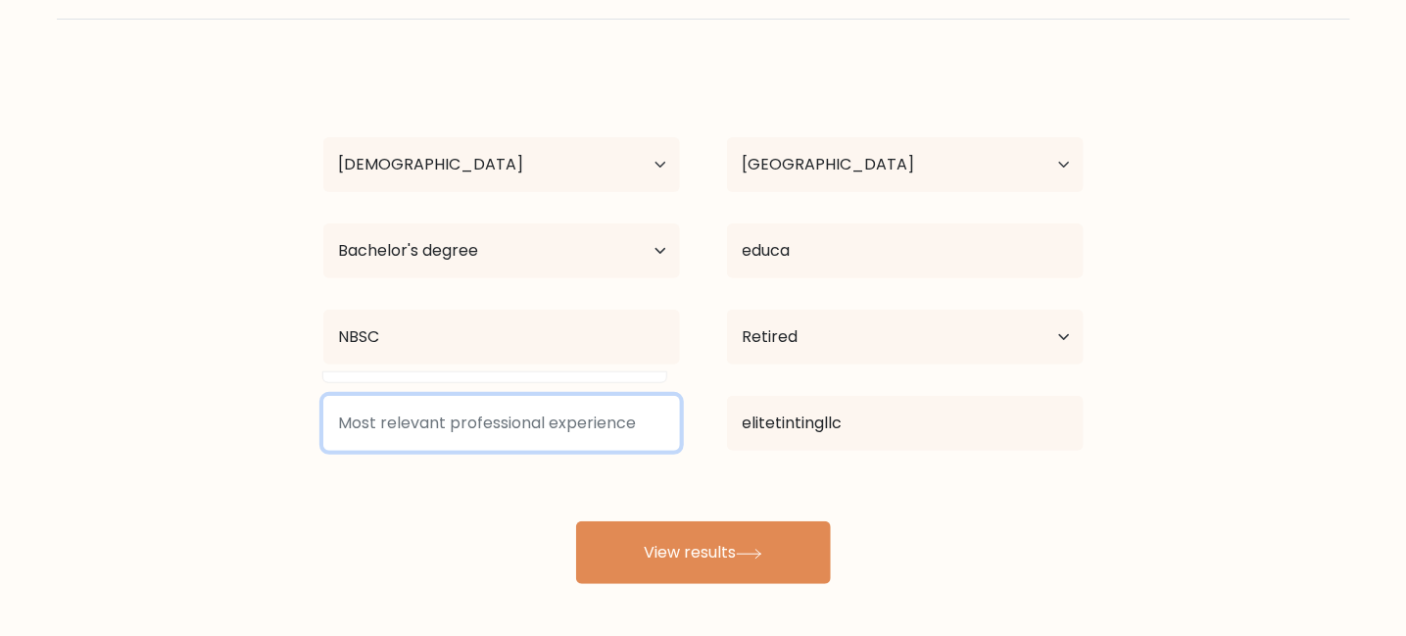
click at [552, 426] on input at bounding box center [501, 423] width 357 height 55
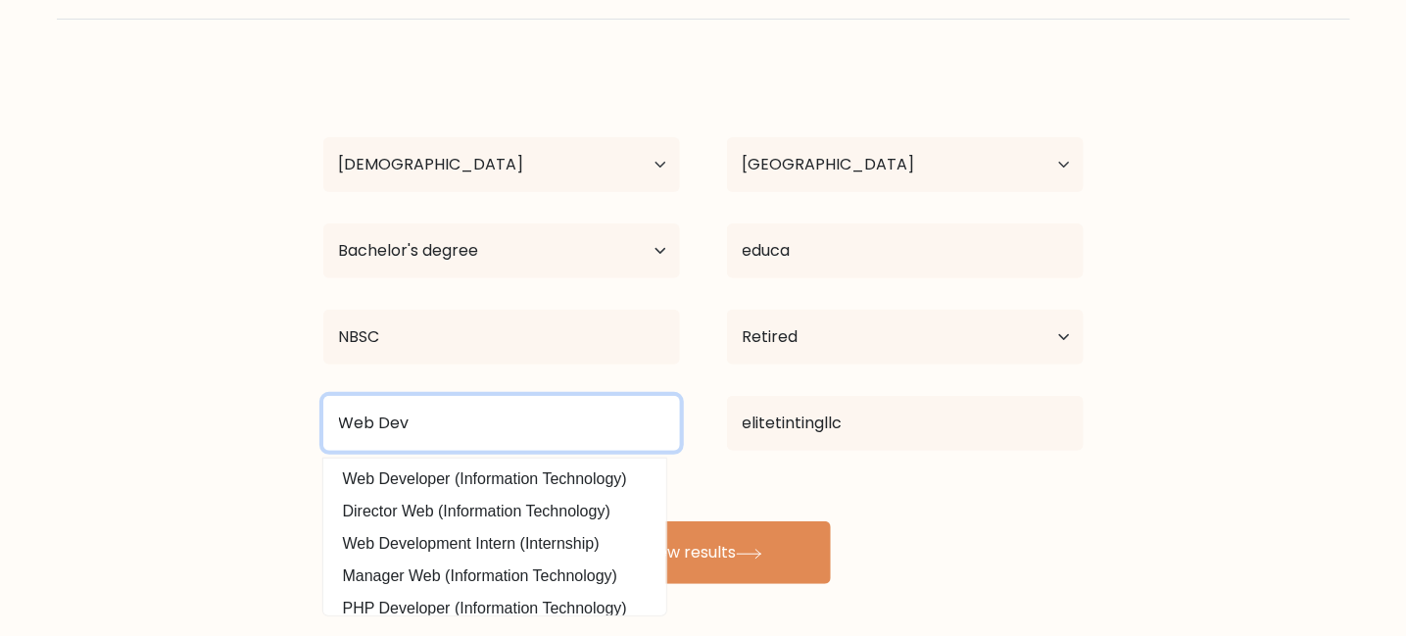
drag, startPoint x: 552, startPoint y: 417, endPoint x: 439, endPoint y: 410, distance: 113.0
click at [439, 410] on input "Web Dev" at bounding box center [501, 423] width 357 height 55
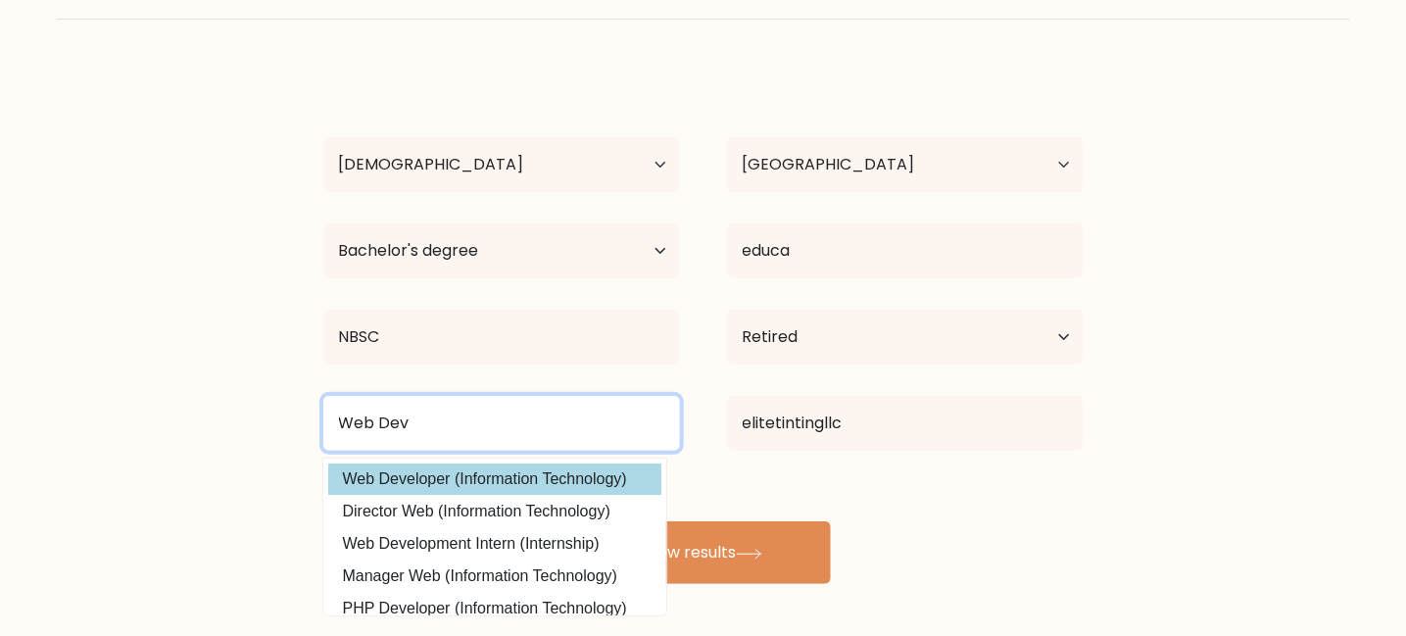
type input "Web Dev"
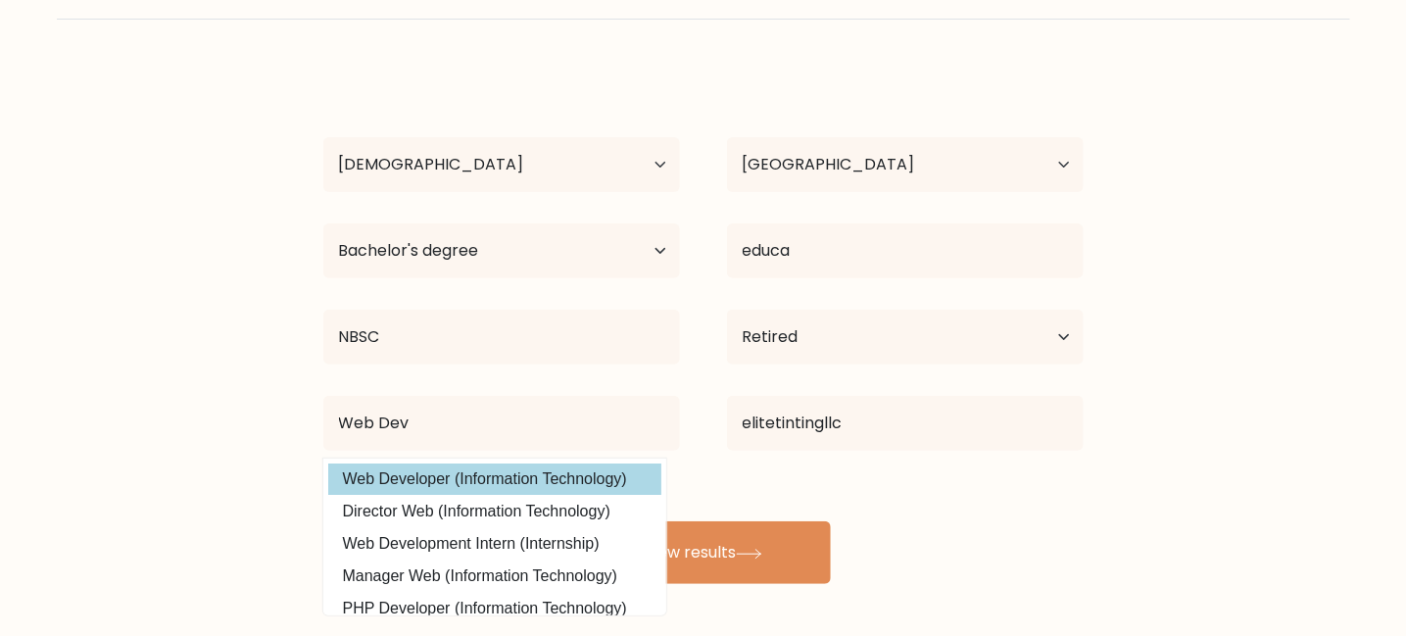
click at [560, 484] on div "leo Jaraula Age Under 18 years old 18-24 years old 25-34 years old 35-44 years …" at bounding box center [704, 325] width 784 height 517
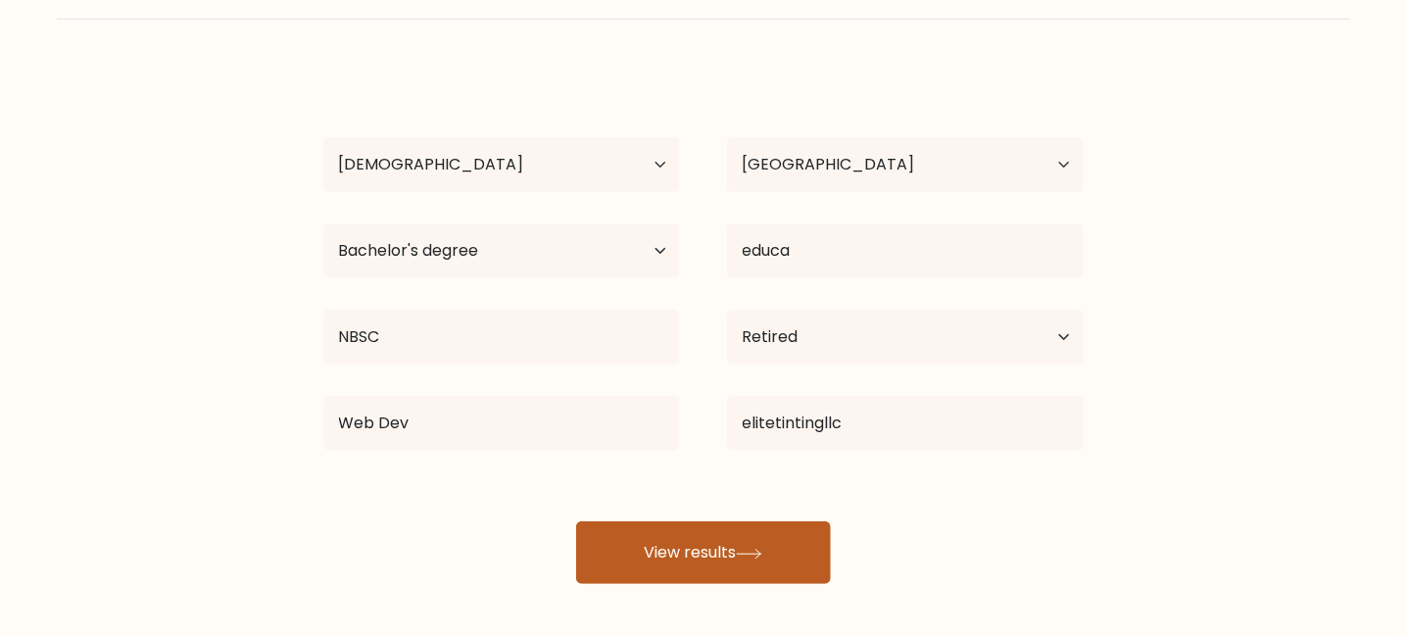
click at [676, 532] on button "View results" at bounding box center [703, 552] width 255 height 63
